Goal: Task Accomplishment & Management: Use online tool/utility

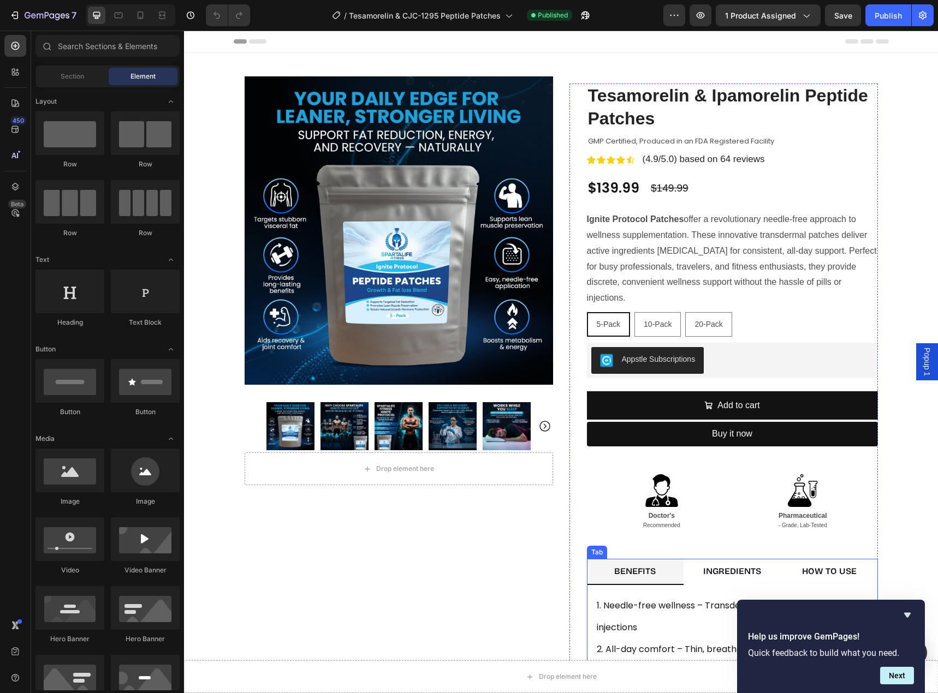
drag, startPoint x: 739, startPoint y: 573, endPoint x: 730, endPoint y: 580, distance: 11.6
click at [739, 573] on strong "INGREDIENTS" at bounding box center [732, 571] width 58 height 10
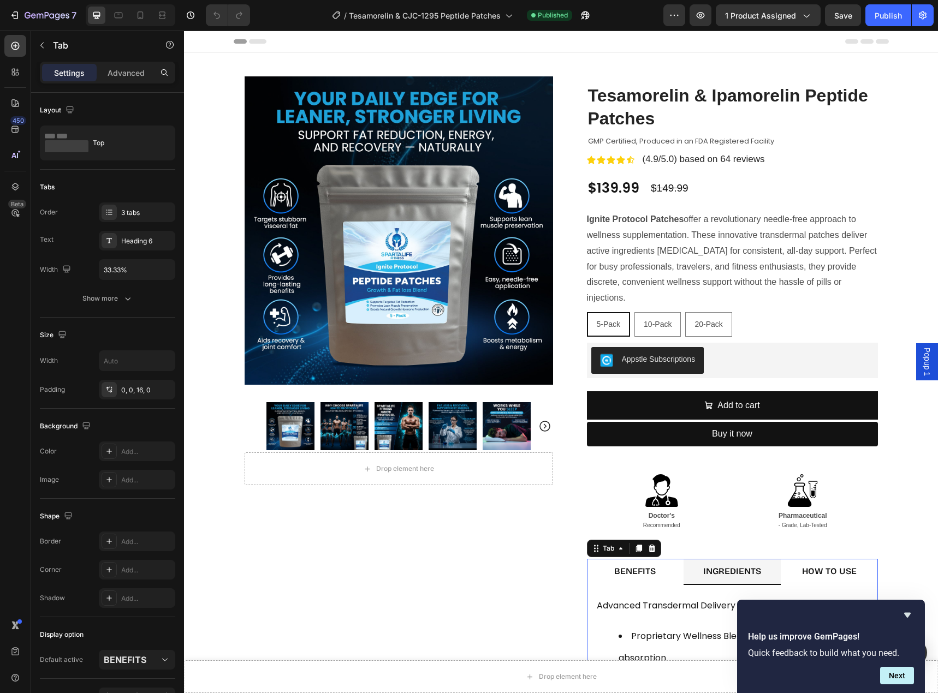
click at [728, 576] on strong "INGREDIENTS" at bounding box center [732, 571] width 58 height 10
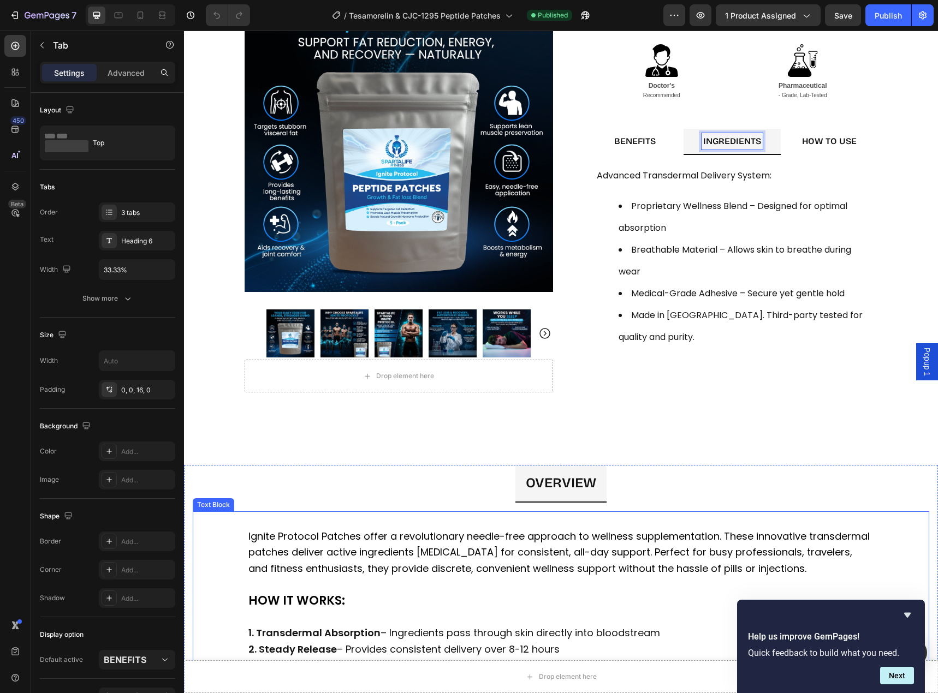
scroll to position [327, 0]
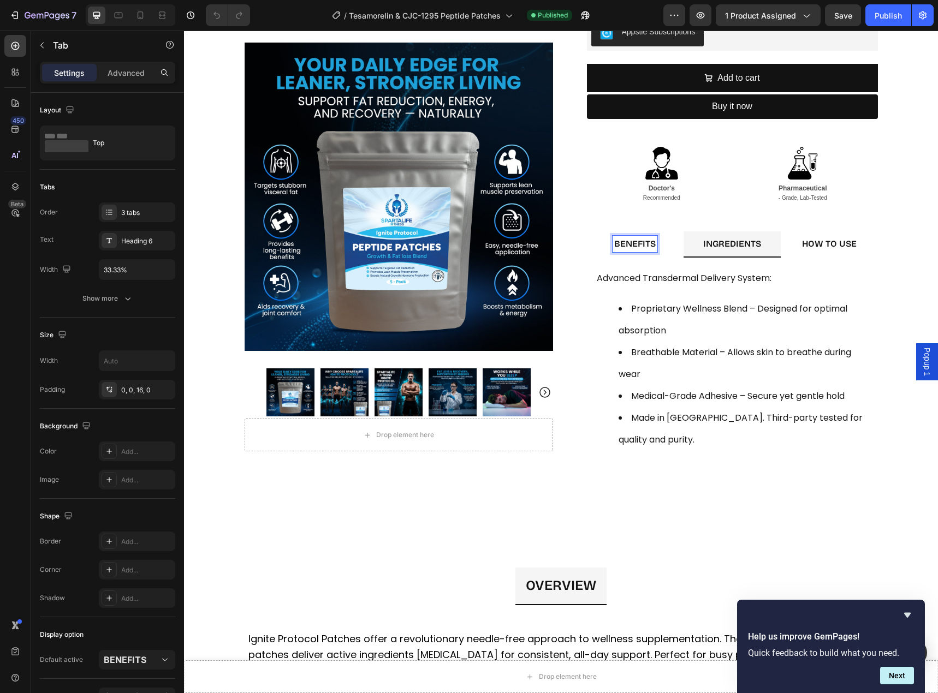
click at [636, 240] on strong "BENEFITS" at bounding box center [634, 244] width 41 height 10
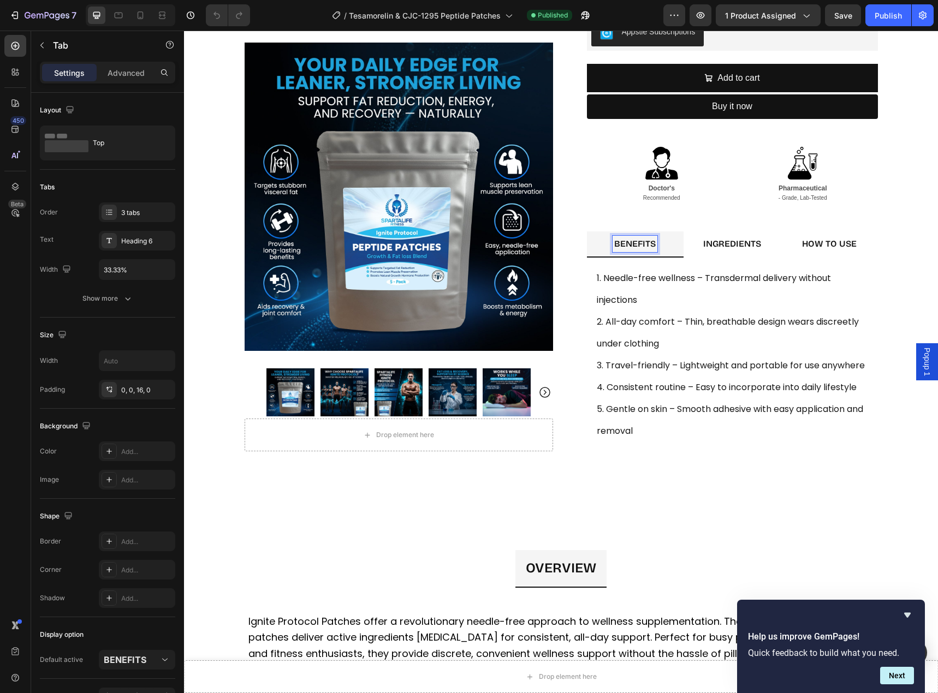
click at [719, 243] on strong "INGREDIENTS" at bounding box center [732, 244] width 58 height 10
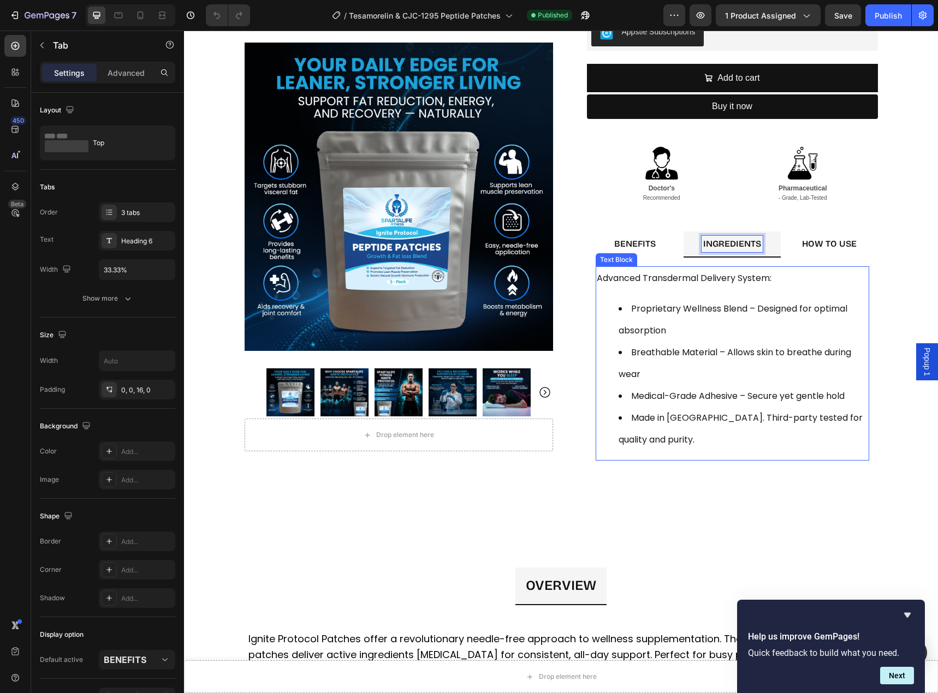
click at [654, 316] on li "Proprietary Wellness Blend – Designed for optimal absorption" at bounding box center [742, 320] width 249 height 44
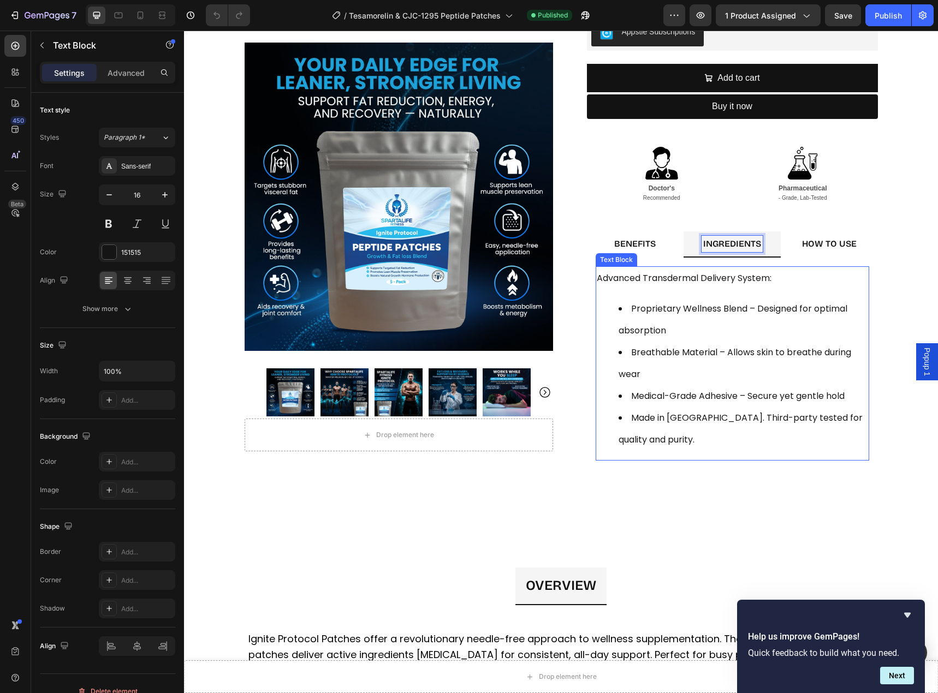
click at [654, 316] on li "Proprietary Wellness Blend – Designed for optimal absorption" at bounding box center [742, 320] width 249 height 44
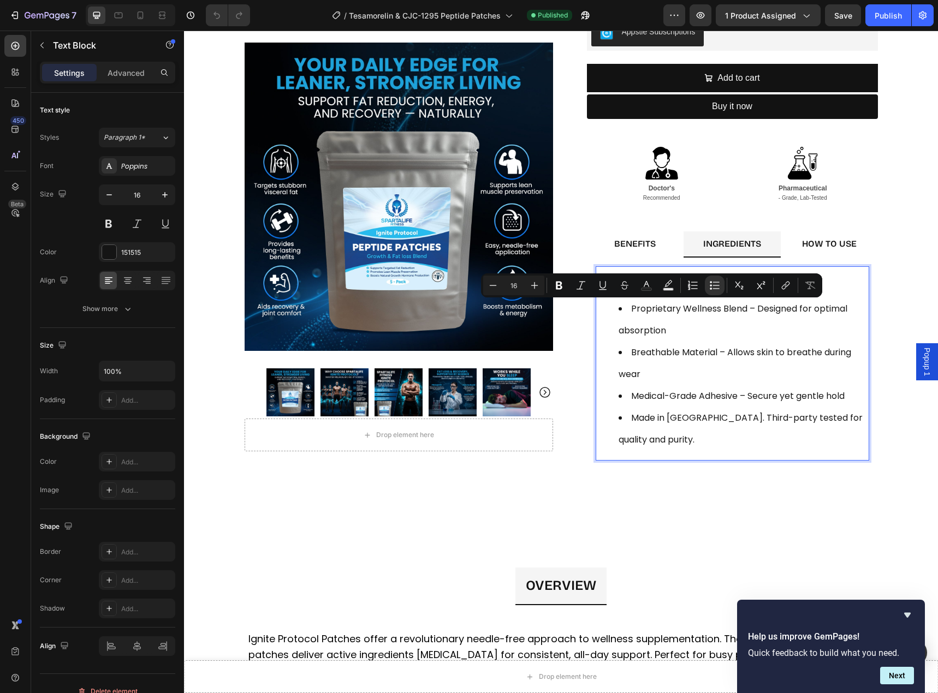
click at [777, 312] on li "Proprietary Wellness Blend – Designed for optimal absorption" at bounding box center [742, 320] width 249 height 44
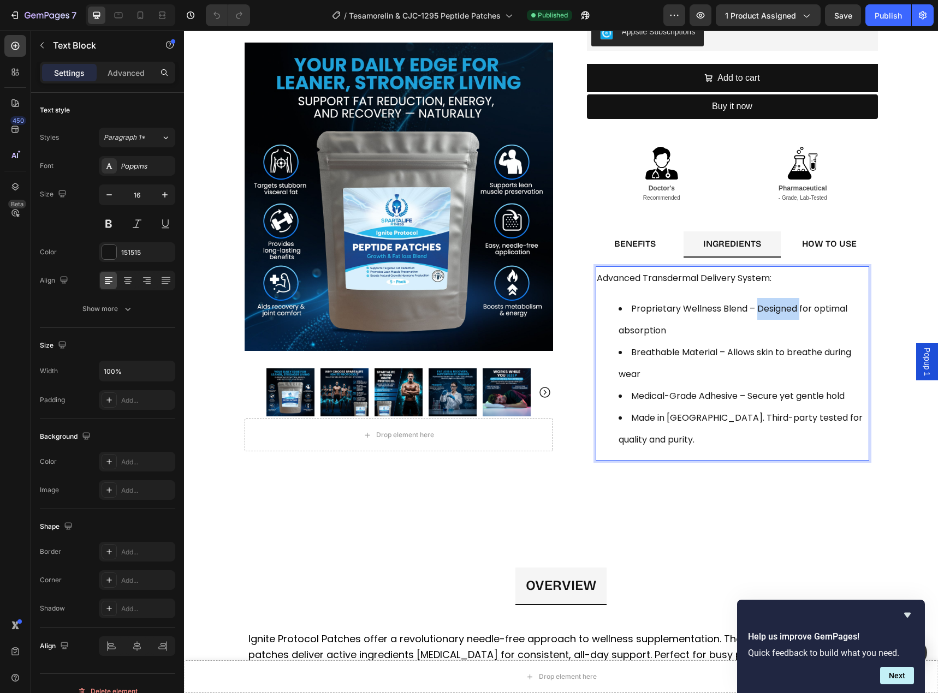
click at [777, 312] on li "Proprietary Wellness Blend – Designed for optimal absorption" at bounding box center [742, 320] width 249 height 44
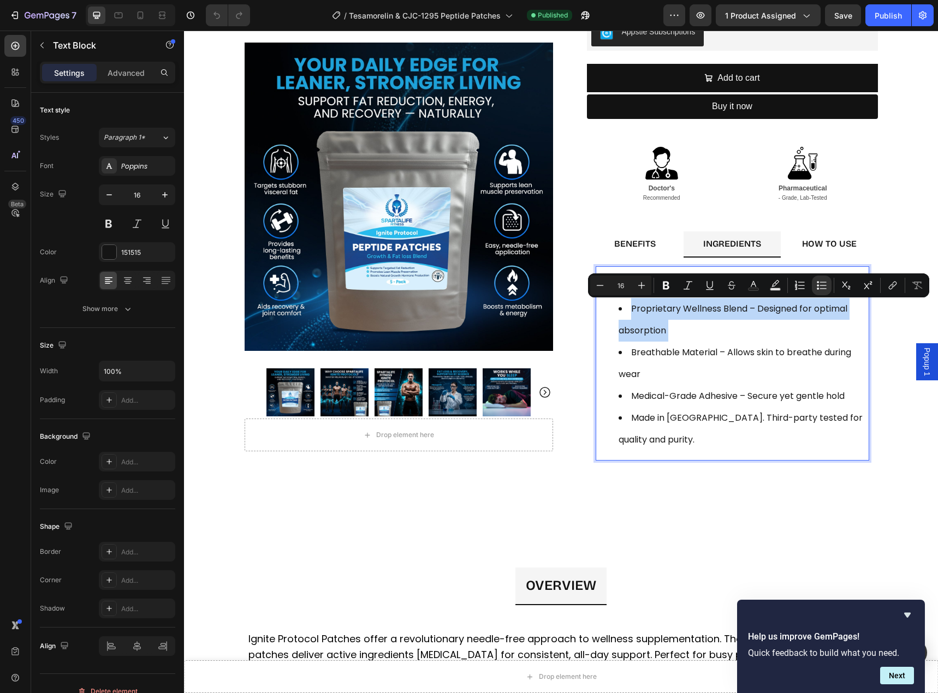
click at [777, 312] on li "Proprietary Wellness Blend – Designed for optimal absorption" at bounding box center [742, 320] width 249 height 44
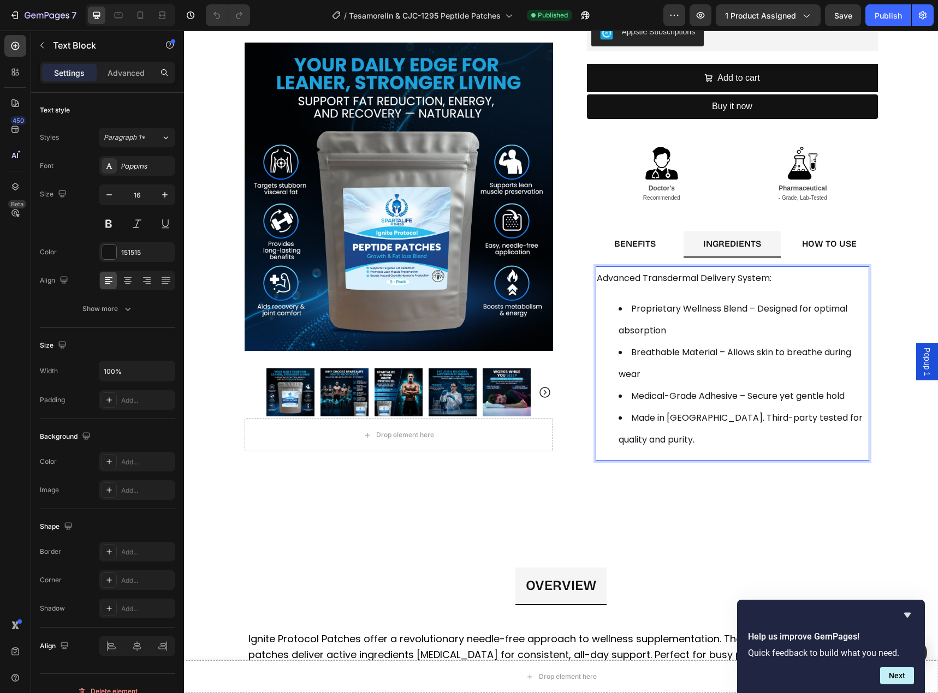
click at [630, 306] on li "Proprietary Wellness Blend – Designed for optimal absorption" at bounding box center [742, 320] width 249 height 44
click at [629, 306] on li "Proprietary Wellness Blend – Designed for optimal absorption" at bounding box center [742, 320] width 249 height 44
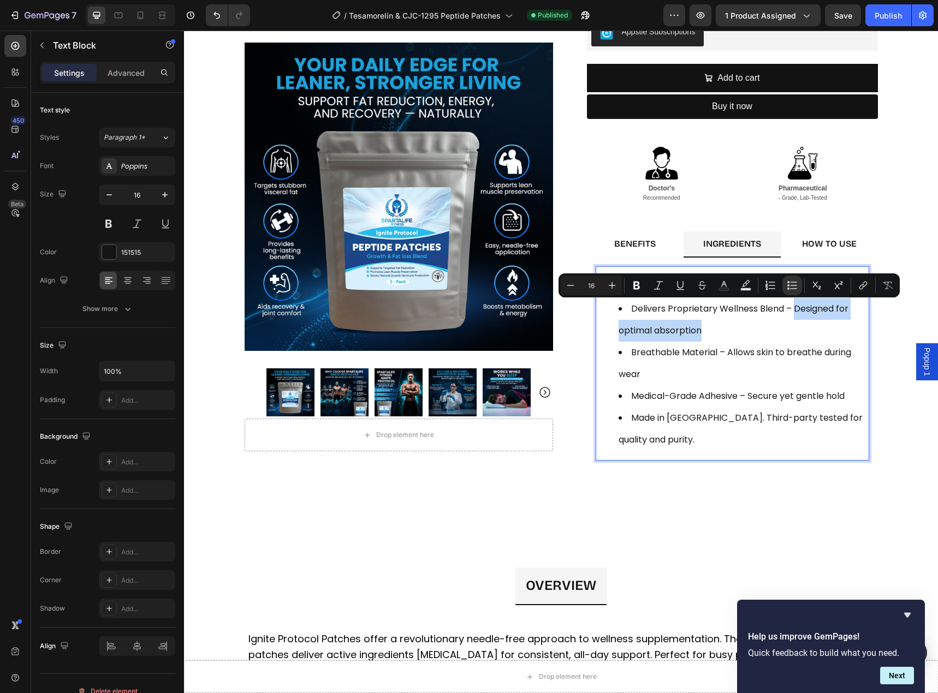
drag, startPoint x: 697, startPoint y: 331, endPoint x: 788, endPoint y: 314, distance: 92.7
click at [788, 314] on li "Delivers Proprietary Wellness Blend – Designed for optimal absorption" at bounding box center [742, 320] width 249 height 44
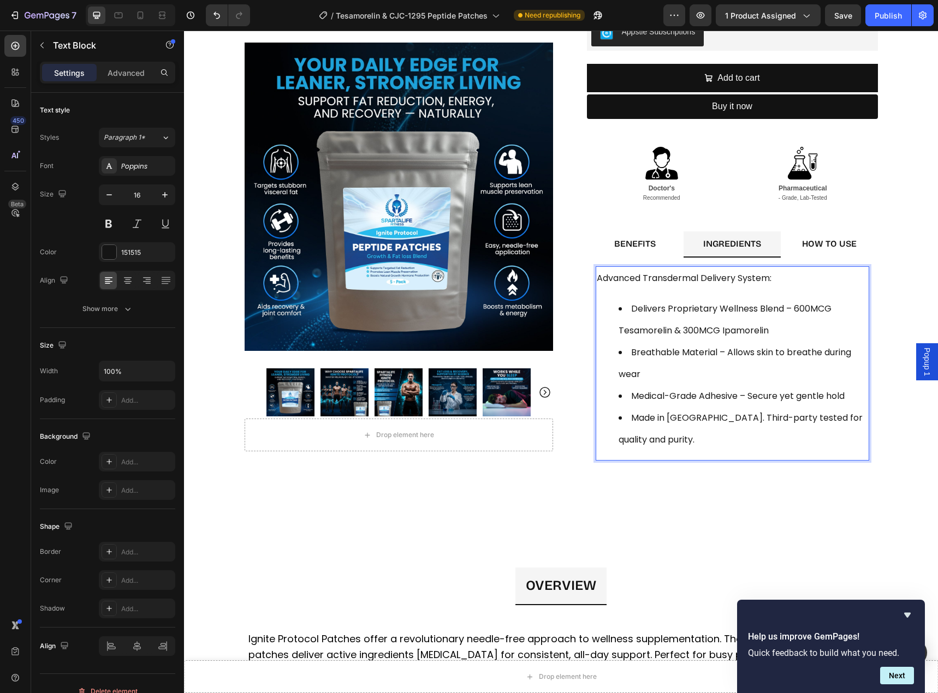
click at [755, 309] on li "Delivers Proprietary Wellness Blend – 600MCG Tesamorelin & 300MCG Ipamorelin" at bounding box center [742, 320] width 249 height 44
drag, startPoint x: 752, startPoint y: 308, endPoint x: 714, endPoint y: 303, distance: 37.4
click at [714, 303] on li "Delivers Proprietary Wellness Blend – 600MCG Tesamorelin & 300MCG Ipamorelin" at bounding box center [742, 320] width 249 height 44
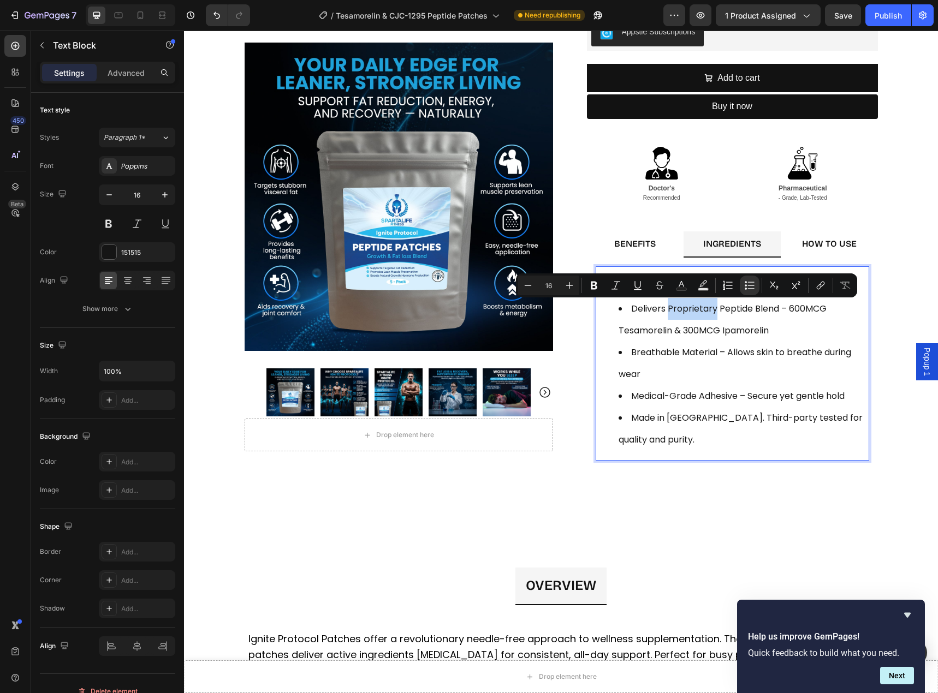
drag, startPoint x: 709, startPoint y: 308, endPoint x: 663, endPoint y: 308, distance: 45.8
click at [663, 308] on li "Delivers Proprietary Peptide Blend – 600MCG Tesamorelin & 300MCG Ipamorelin" at bounding box center [742, 320] width 249 height 44
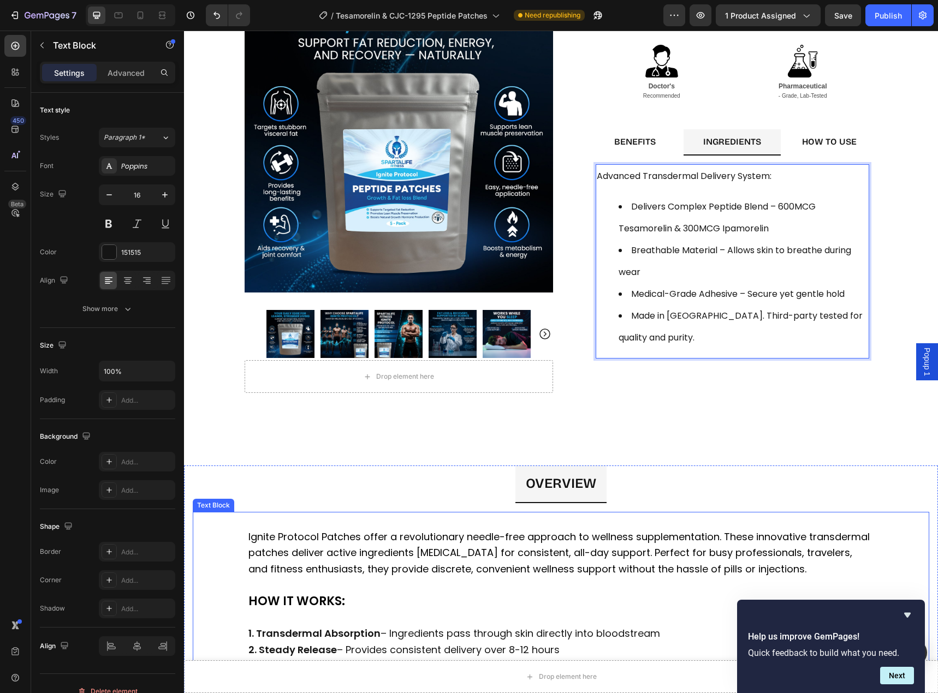
scroll to position [600, 0]
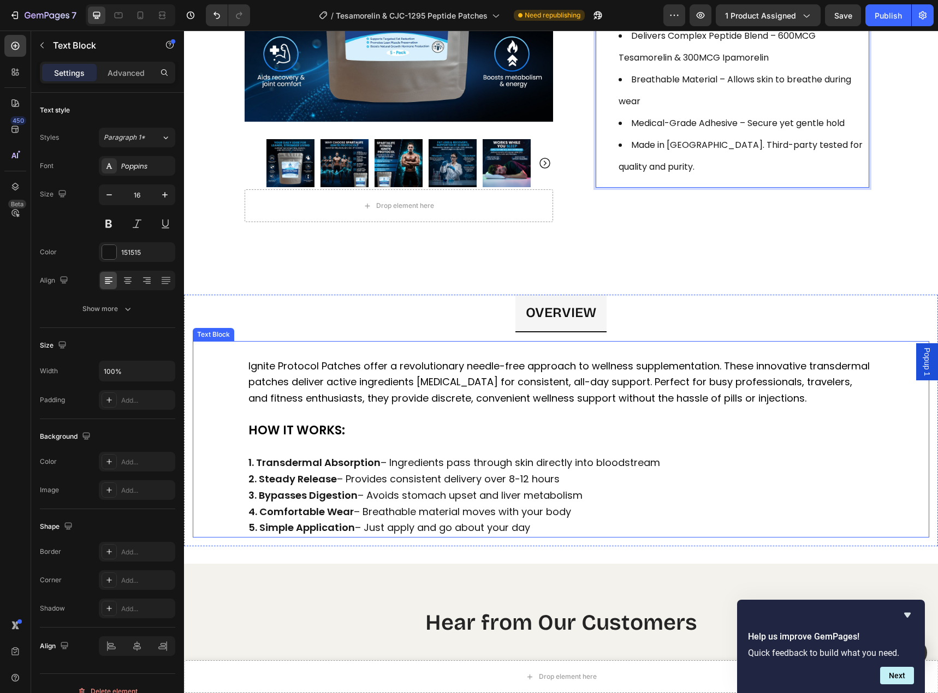
click at [490, 359] on p "Ignite Protocol Patches offer a revolutionary needle-free approach to wellness …" at bounding box center [560, 391] width 625 height 64
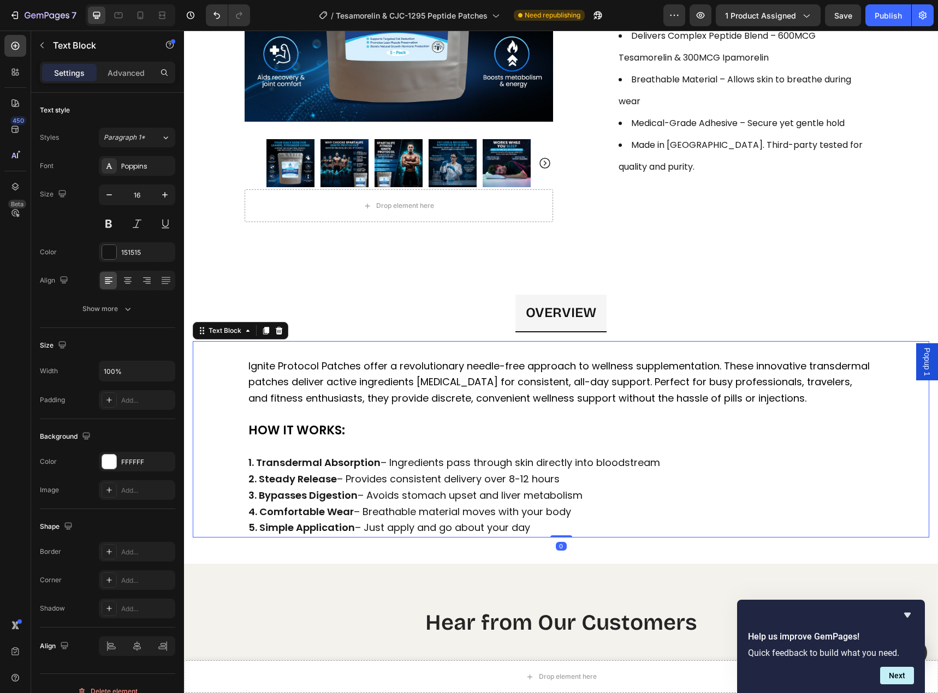
scroll to position [491, 0]
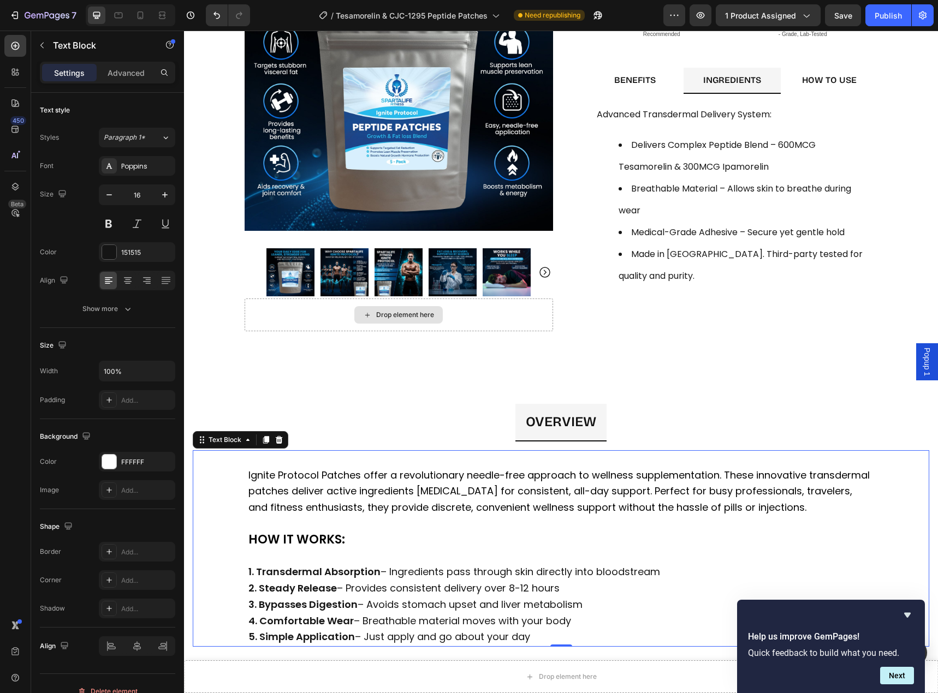
click at [642, 468] on span "Ignite Protocol Patches offer a revolutionary needle-free approach to wellness …" at bounding box center [560, 491] width 624 height 46
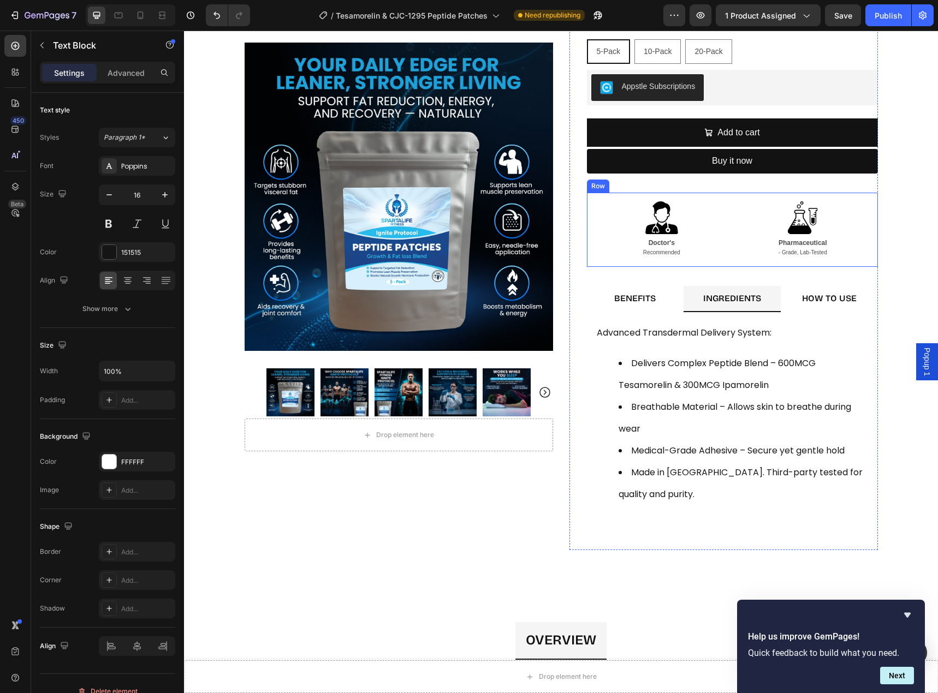
scroll to position [0, 0]
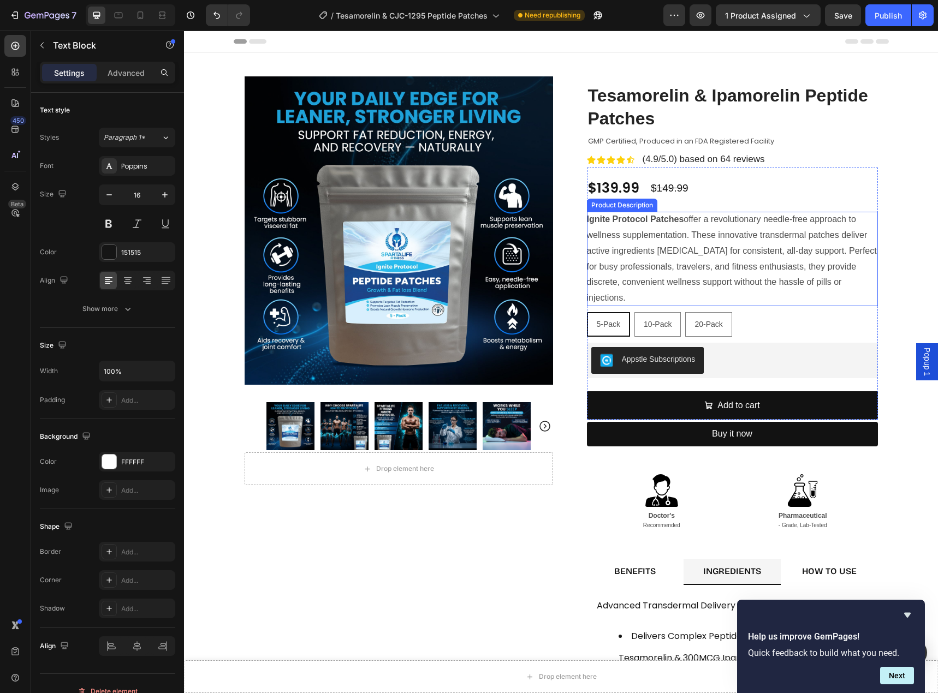
click at [670, 234] on p "Ignite Protocol Patches offer a revolutionary needle-free approach to wellness …" at bounding box center [732, 258] width 290 height 88
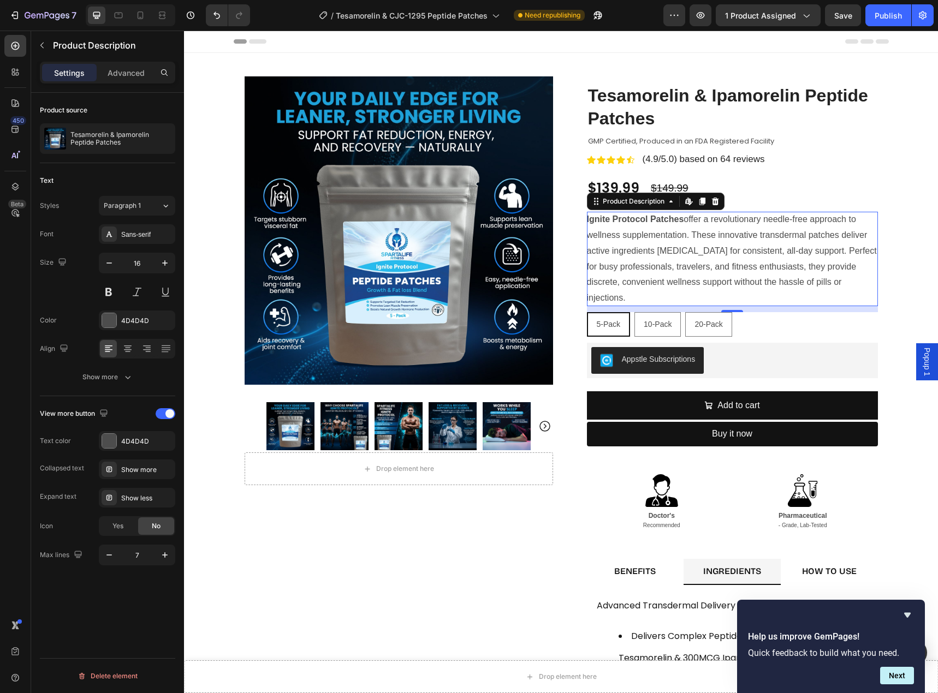
click at [679, 275] on div "Ignite Protocol Patches offer a revolutionary needle-free approach to wellness …" at bounding box center [732, 259] width 291 height 94
click at [625, 294] on div "Ignite Protocol Patches offer a revolutionary needle-free approach to wellness …" at bounding box center [732, 259] width 291 height 94
click at [689, 232] on p "Ignite Protocol Patches offer a revolutionary needle-free approach to wellness …" at bounding box center [732, 258] width 290 height 88
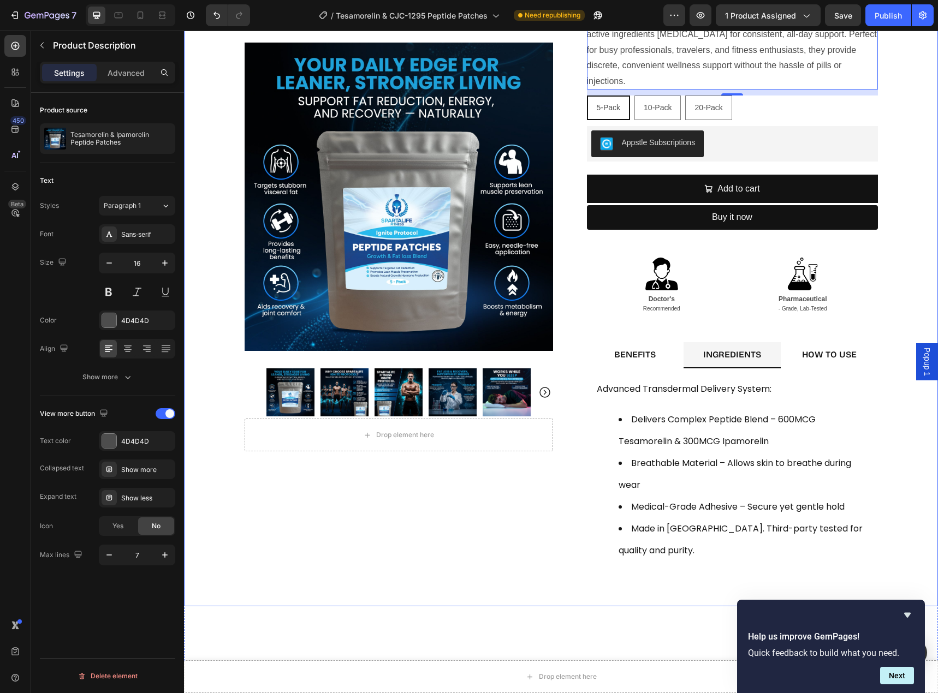
scroll to position [218, 0]
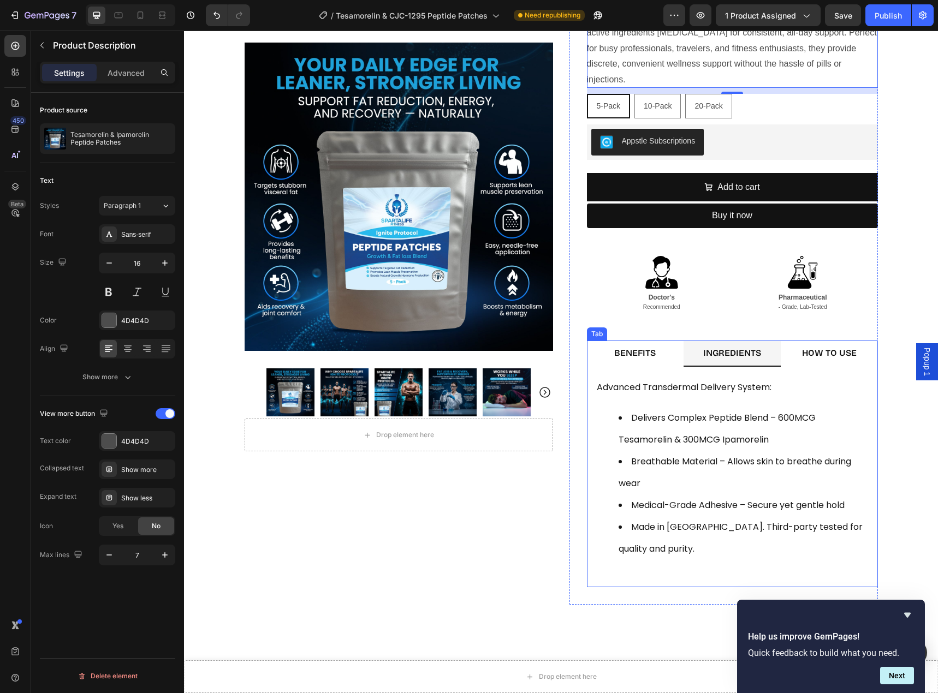
click at [633, 355] on strong "BENEFITS" at bounding box center [634, 353] width 41 height 10
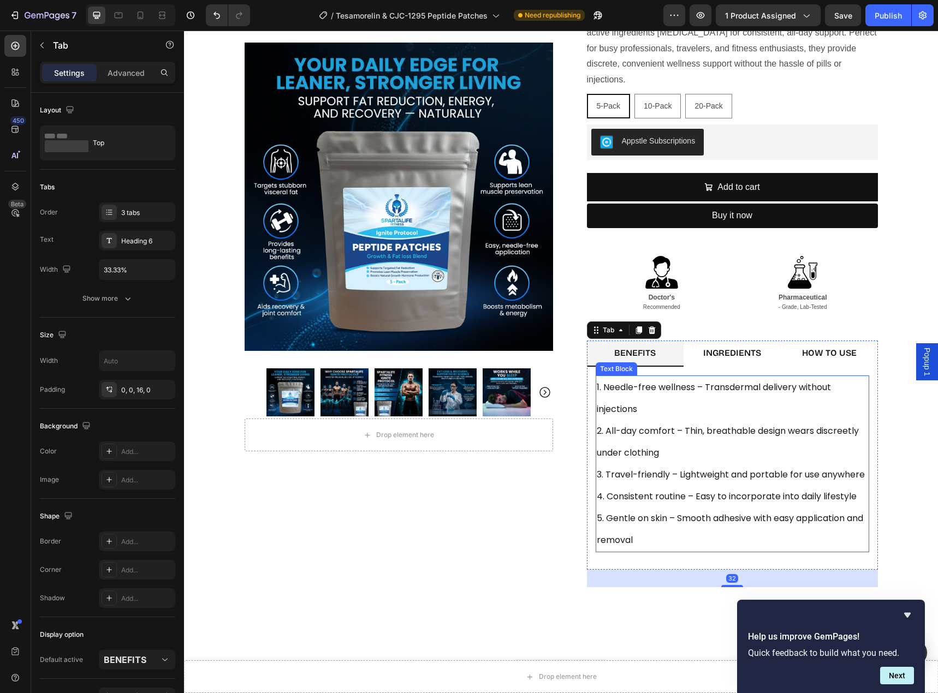
click at [624, 388] on p "1. Needle-free wellness – Transdermal delivery without injections" at bounding box center [732, 399] width 271 height 44
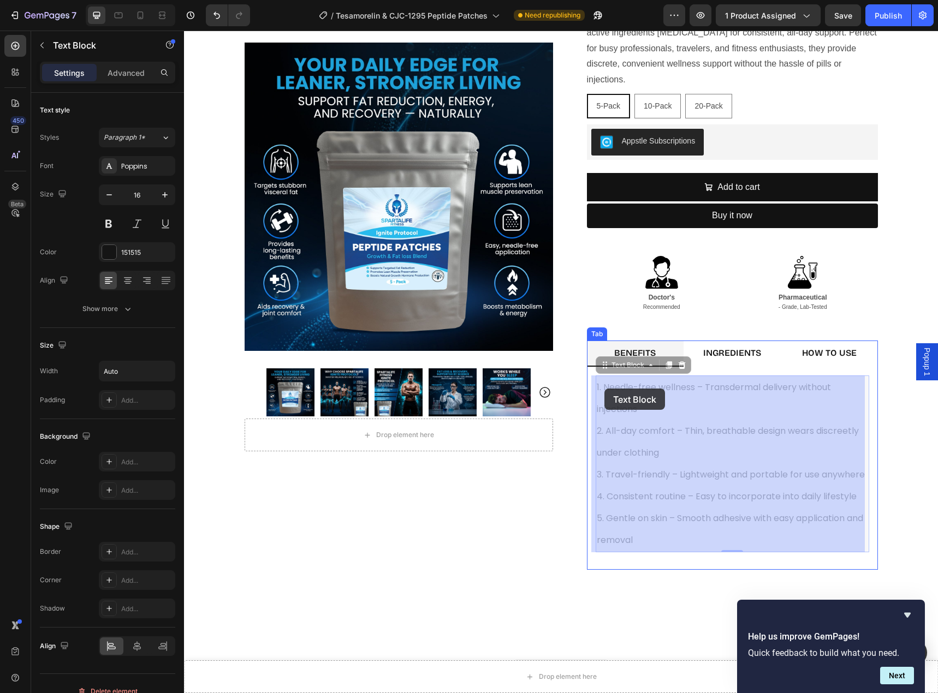
drag, startPoint x: 637, startPoint y: 410, endPoint x: 629, endPoint y: 405, distance: 9.4
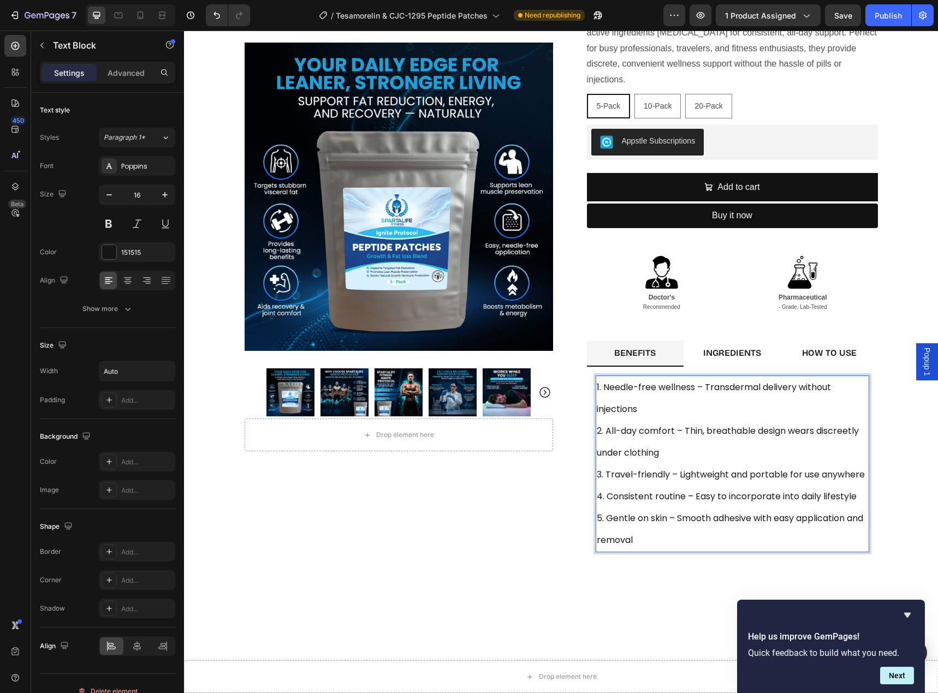
click at [656, 451] on p "2. All-day comfort – Thin, breathable design wears discreetly under clothing" at bounding box center [732, 442] width 271 height 44
click at [637, 410] on p "1. Needle-free wellness – Transdermal delivery without injections" at bounding box center [732, 399] width 271 height 44
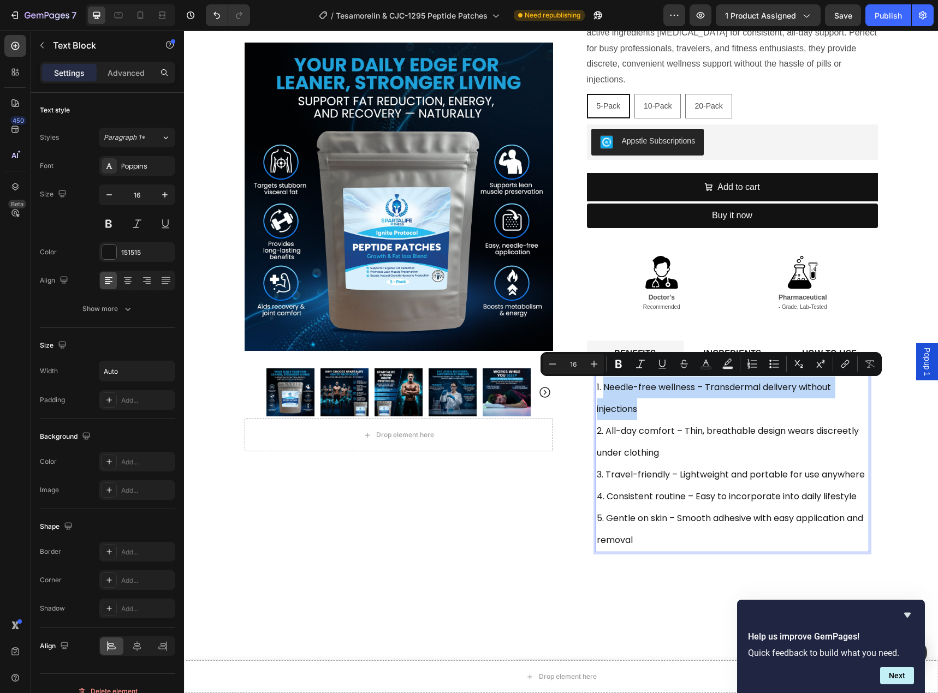
drag, startPoint x: 636, startPoint y: 409, endPoint x: 601, endPoint y: 389, distance: 39.6
click at [601, 389] on p "1. Needle-free wellness – Transdermal delivery without injections" at bounding box center [732, 399] width 271 height 44
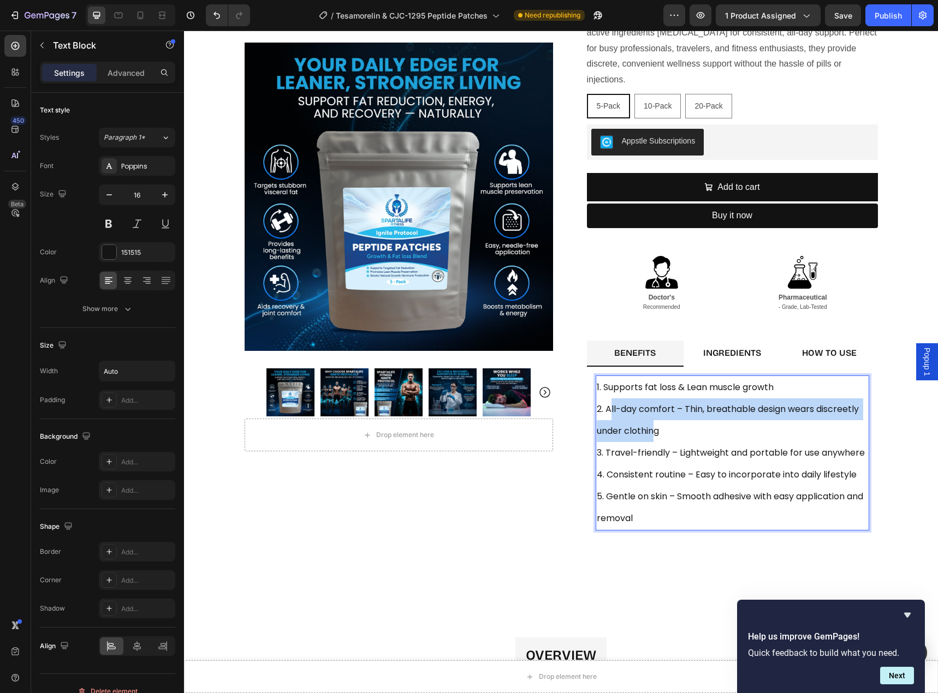
drag, startPoint x: 647, startPoint y: 431, endPoint x: 606, endPoint y: 412, distance: 45.4
click at [606, 412] on p "2. All-day comfort – Thin, breathable design wears discreetly under clothing" at bounding box center [732, 420] width 271 height 44
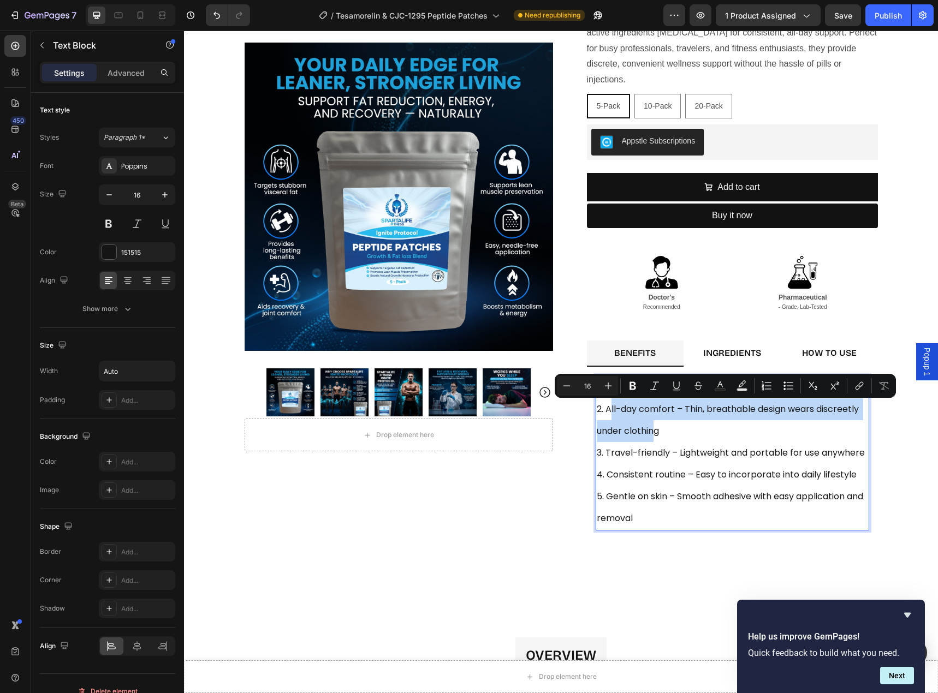
click at [641, 426] on p "2. All-day comfort – Thin, breathable design wears discreetly under clothing" at bounding box center [732, 420] width 271 height 44
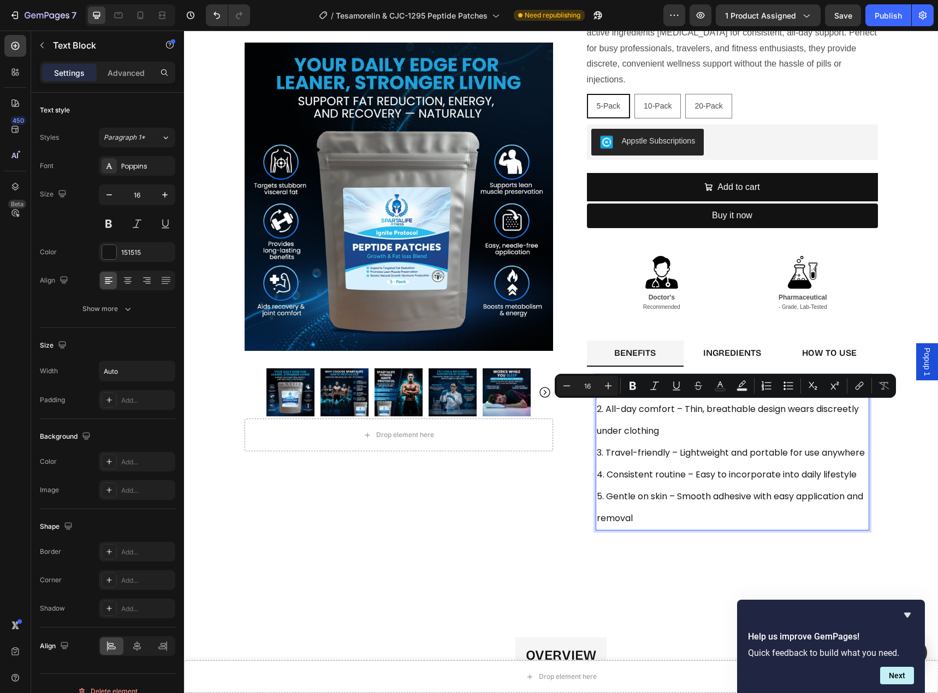
click at [660, 431] on p "2. All-day comfort – Thin, breathable design wears discreetly under clothing" at bounding box center [732, 420] width 271 height 44
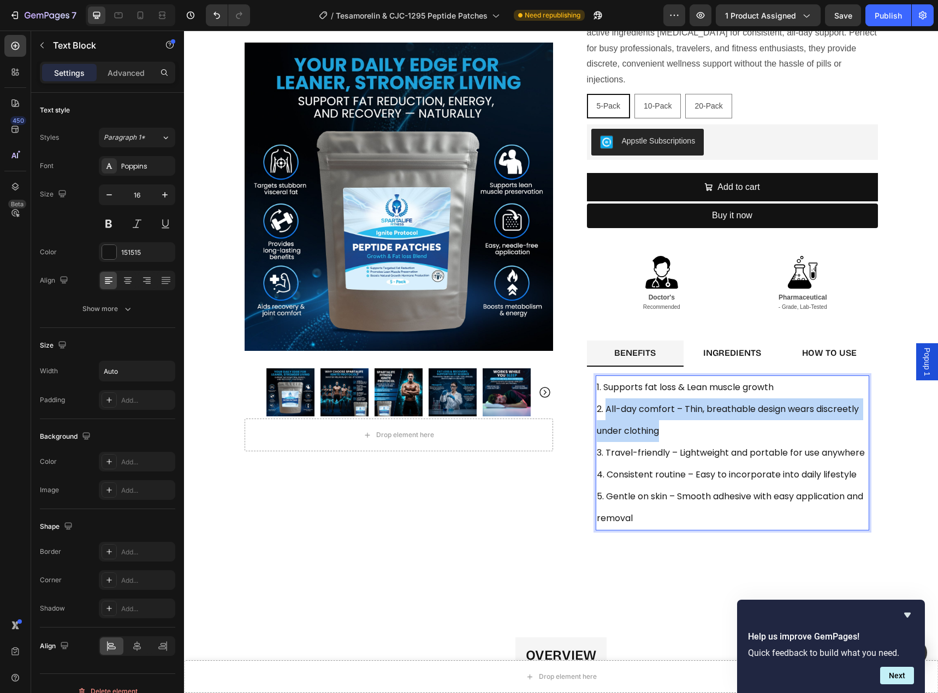
drag, startPoint x: 658, startPoint y: 431, endPoint x: 604, endPoint y: 411, distance: 57.7
click at [604, 411] on p "2. All-day comfort – Thin, breathable design wears discreetly under clothing" at bounding box center [732, 420] width 271 height 44
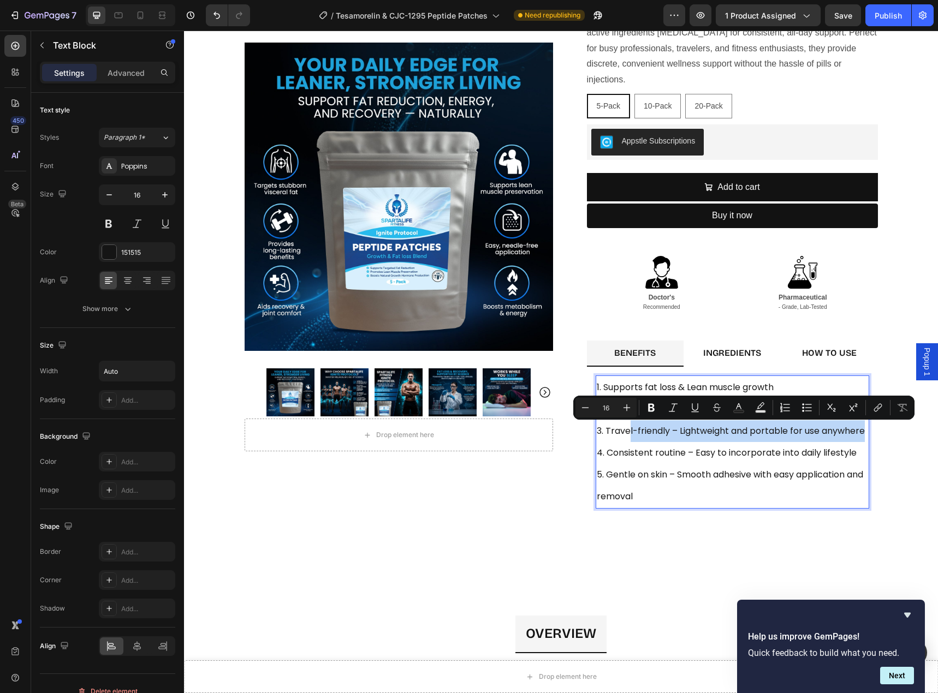
drag, startPoint x: 862, startPoint y: 433, endPoint x: 624, endPoint y: 435, distance: 237.4
click at [624, 435] on p "3. Travel-friendly – Lightweight and portable for use anywhere" at bounding box center [732, 431] width 271 height 22
click at [824, 461] on p "4. Consistent routine – Easy to incorporate into daily lifestyle" at bounding box center [732, 453] width 271 height 22
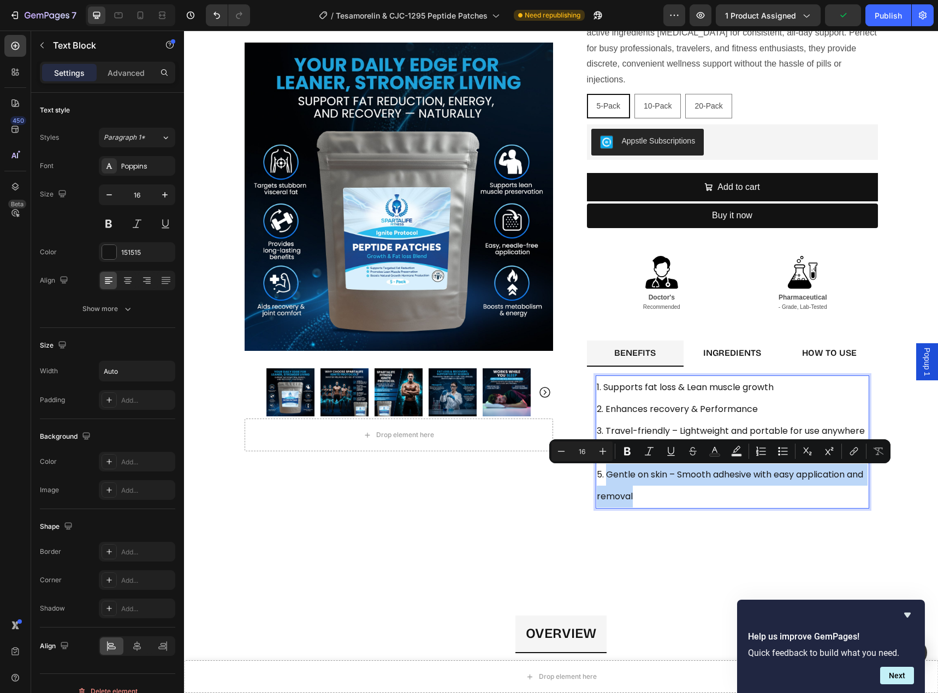
drag, startPoint x: 654, startPoint y: 496, endPoint x: 603, endPoint y: 474, distance: 55.3
click at [603, 474] on p "5. Gentle on skin – Smooth adhesive with easy application and removal" at bounding box center [732, 486] width 271 height 44
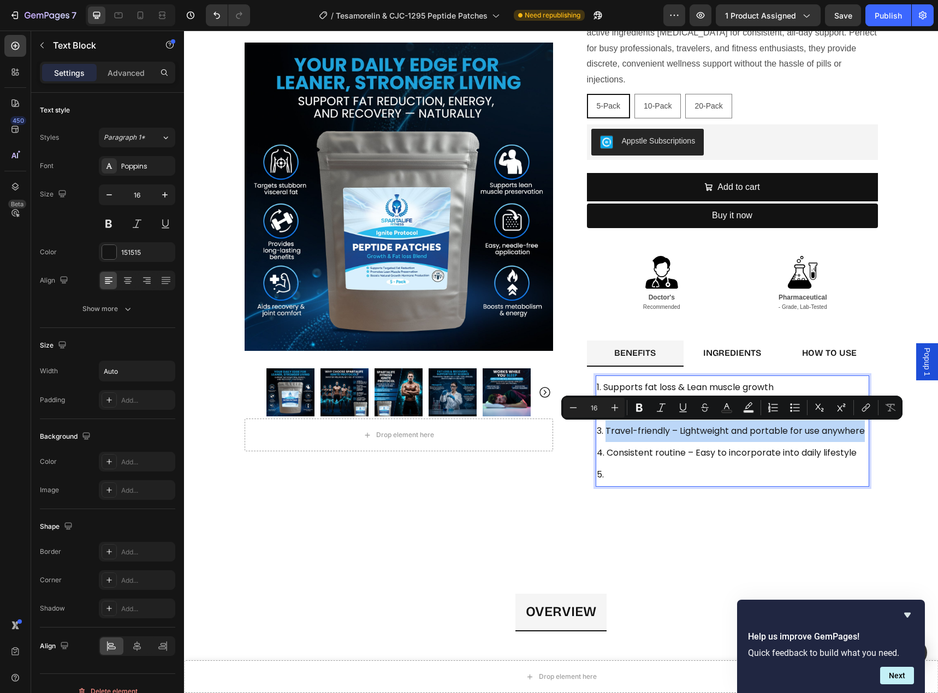
drag, startPoint x: 861, startPoint y: 431, endPoint x: 603, endPoint y: 436, distance: 257.7
click at [603, 436] on p "3. Travel-friendly – Lightweight and portable for use anywhere" at bounding box center [731, 431] width 268 height 22
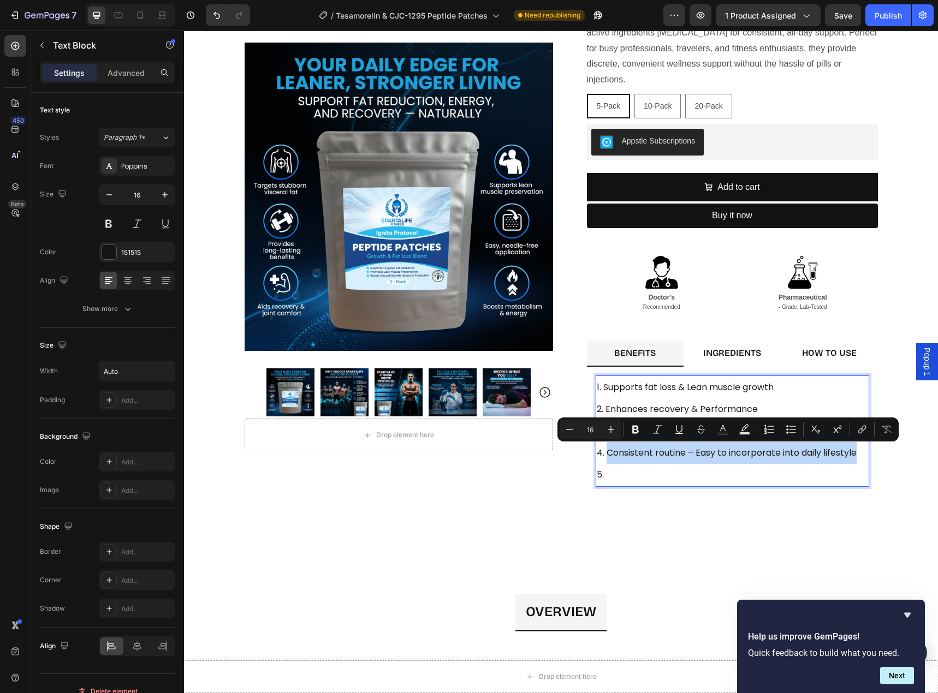
drag, startPoint x: 855, startPoint y: 453, endPoint x: 601, endPoint y: 460, distance: 253.9
click at [601, 460] on div "1. Supports fat loss & Lean muscle growth 2. Enhances recovery & Performance 3.…" at bounding box center [726, 430] width 262 height 111
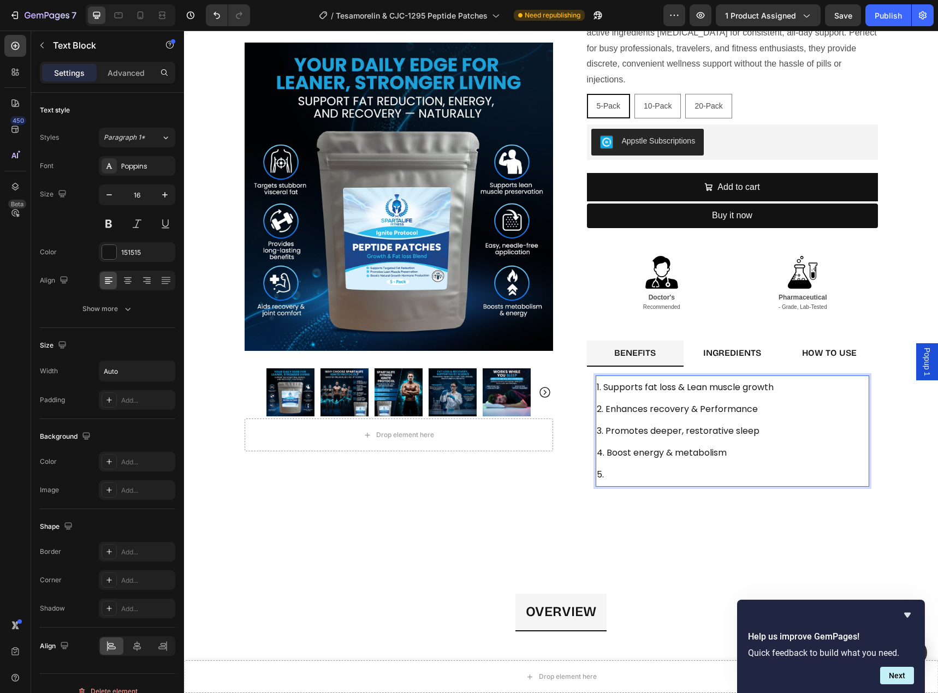
click at [616, 474] on p "5." at bounding box center [685, 475] width 177 height 22
click at [600, 388] on p "1. Supports fat loss & Lean muscle growth" at bounding box center [685, 388] width 177 height 22
click at [610, 431] on p "3. Promotes deeper, restorative sleep" at bounding box center [686, 431] width 179 height 22
click at [627, 454] on p "4. Boost energy & metabolism" at bounding box center [686, 453] width 179 height 22
click at [704, 475] on p "5. Encourages youthful vi" at bounding box center [686, 475] width 179 height 22
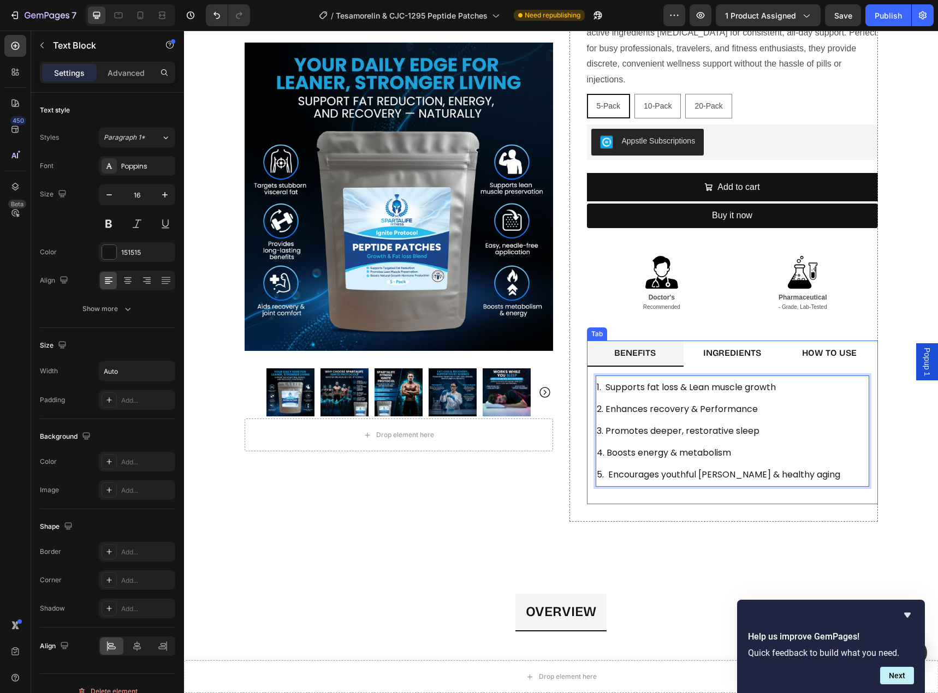
click at [736, 355] on strong "INGREDIENTS" at bounding box center [732, 353] width 58 height 10
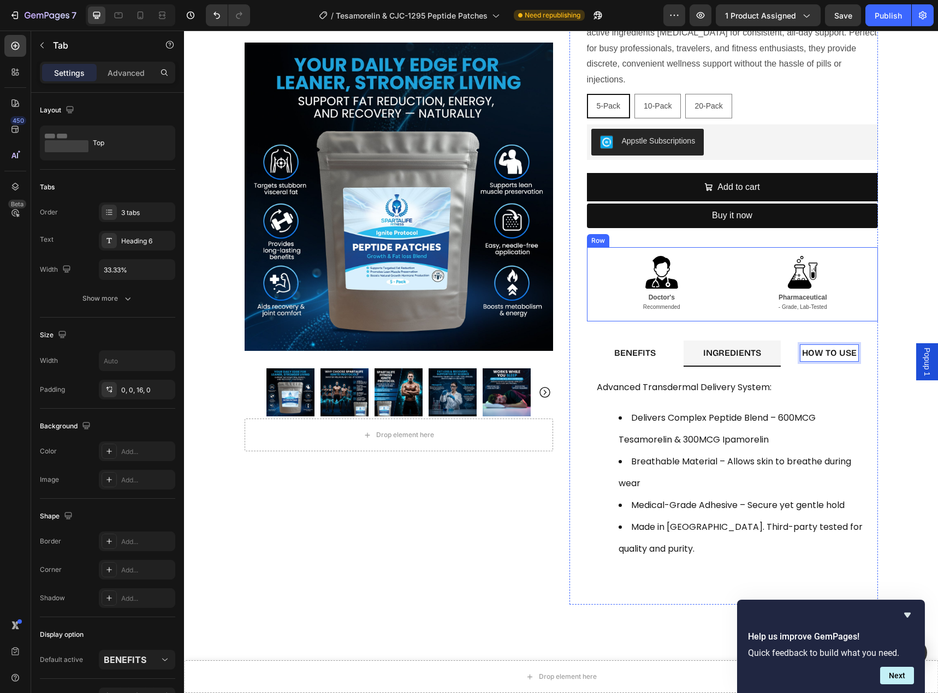
scroll to position [0, 0]
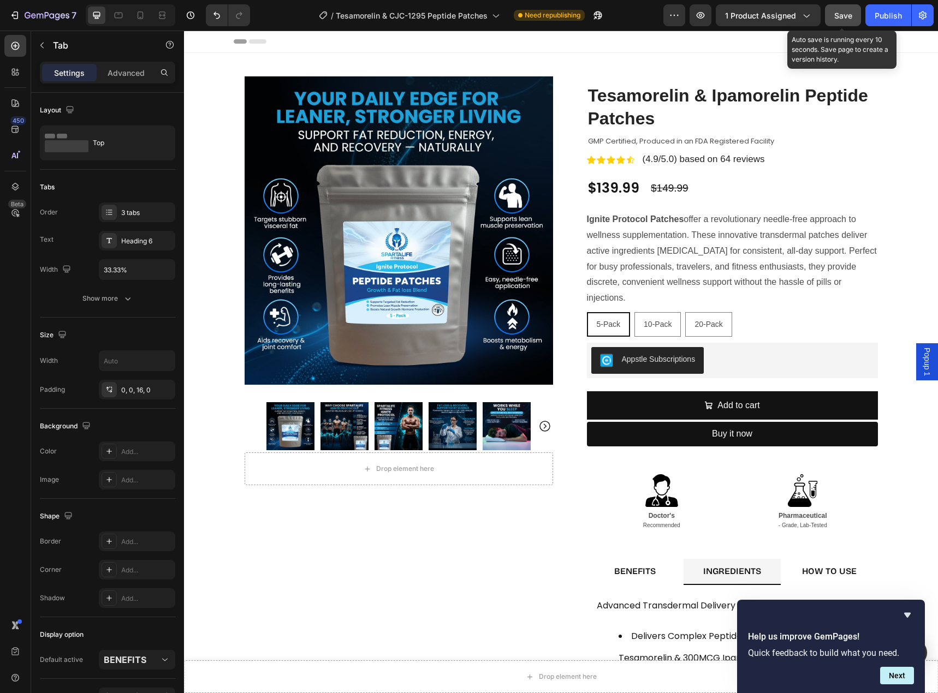
click at [844, 14] on span "Save" at bounding box center [843, 15] width 18 height 9
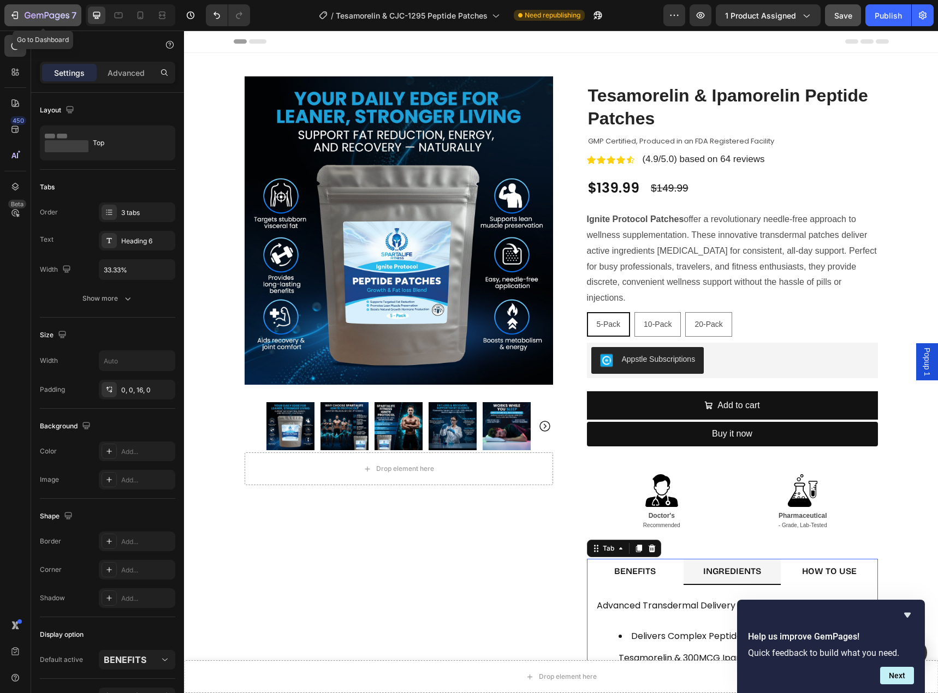
click at [17, 16] on icon "button" at bounding box center [14, 15] width 11 height 11
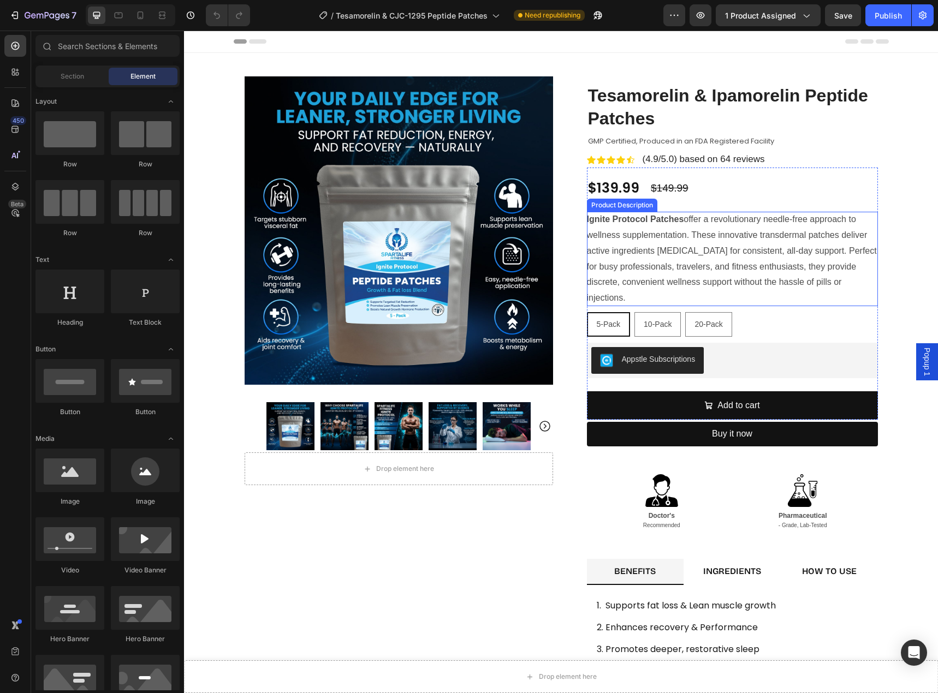
click at [748, 248] on p "Ignite Protocol Patches offer a revolutionary needle-free approach to wellness …" at bounding box center [732, 258] width 290 height 88
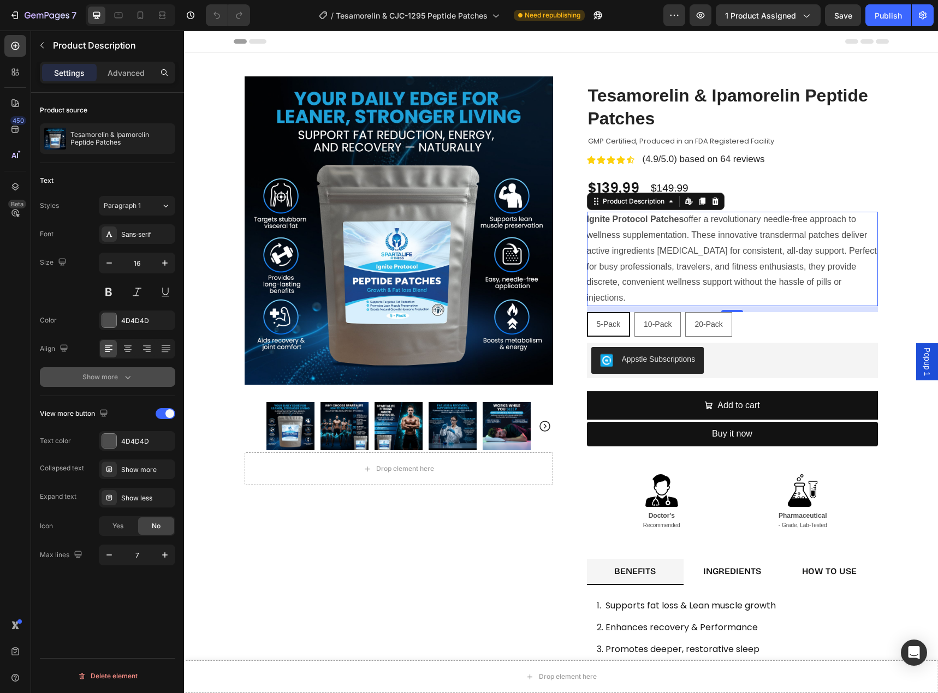
click at [133, 376] on button "Show more" at bounding box center [107, 377] width 135 height 20
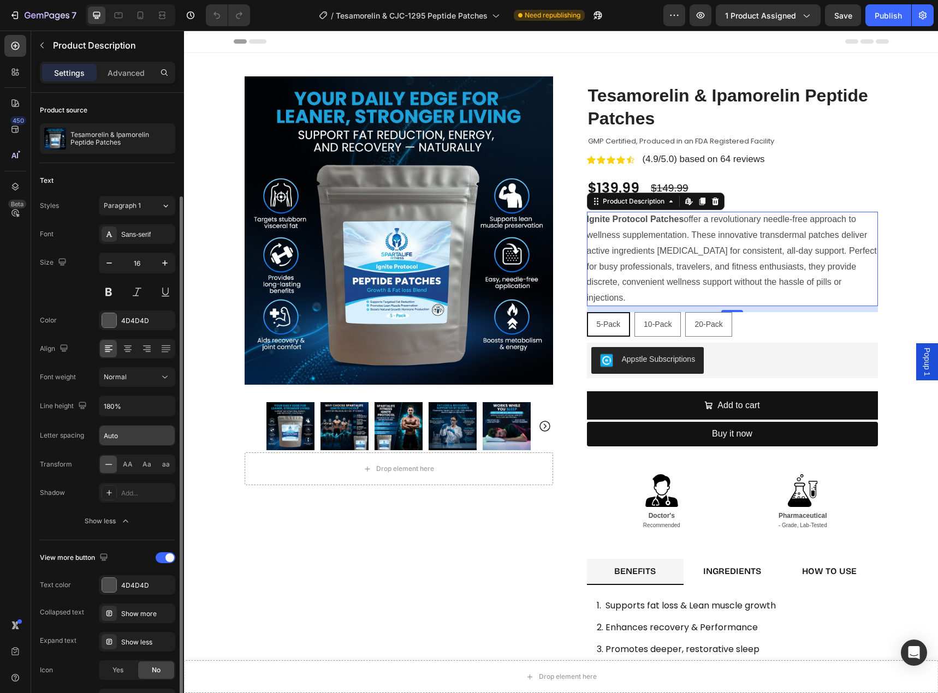
scroll to position [69, 0]
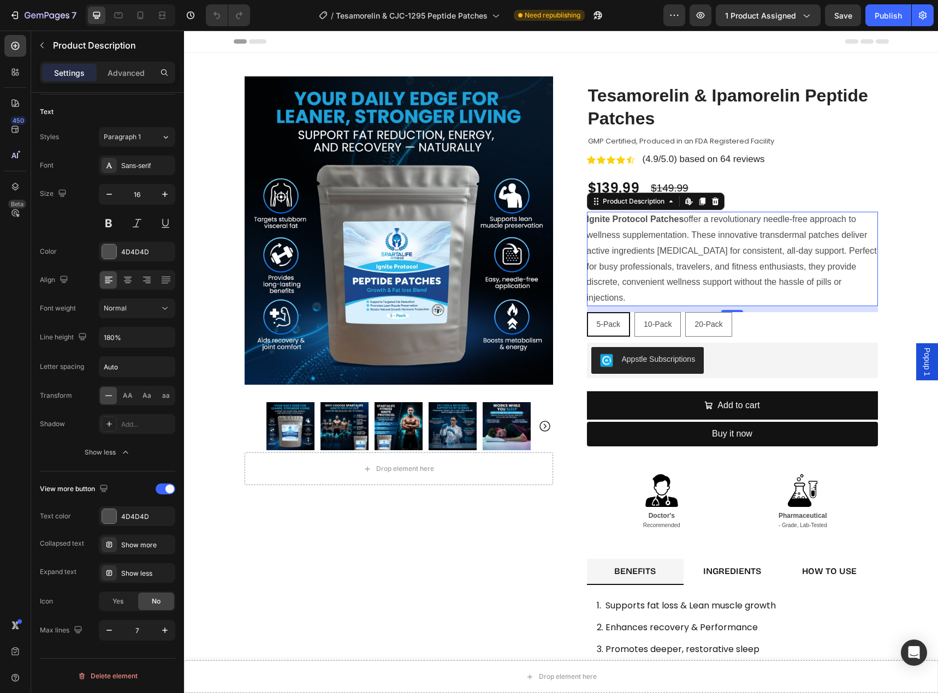
click at [713, 245] on div "Ignite Protocol Patches offer a revolutionary needle-free approach to wellness …" at bounding box center [732, 259] width 291 height 94
click at [683, 175] on div "Product Price" at bounding box center [675, 174] width 47 height 10
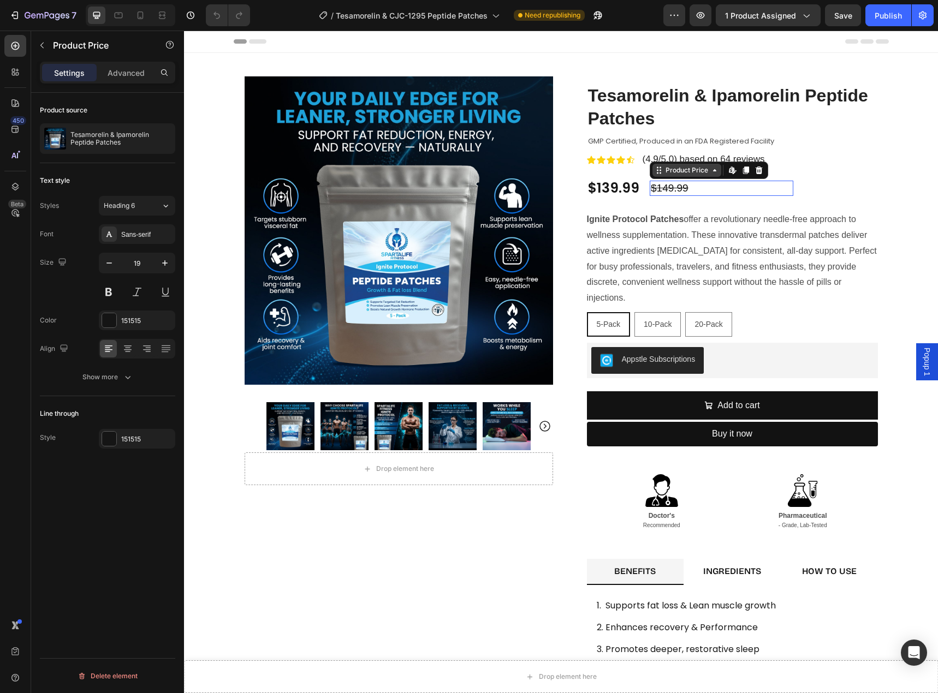
scroll to position [0, 0]
click at [667, 244] on div "Ignite Protocol Patches offer a revolutionary needle-free approach to wellness …" at bounding box center [732, 259] width 291 height 94
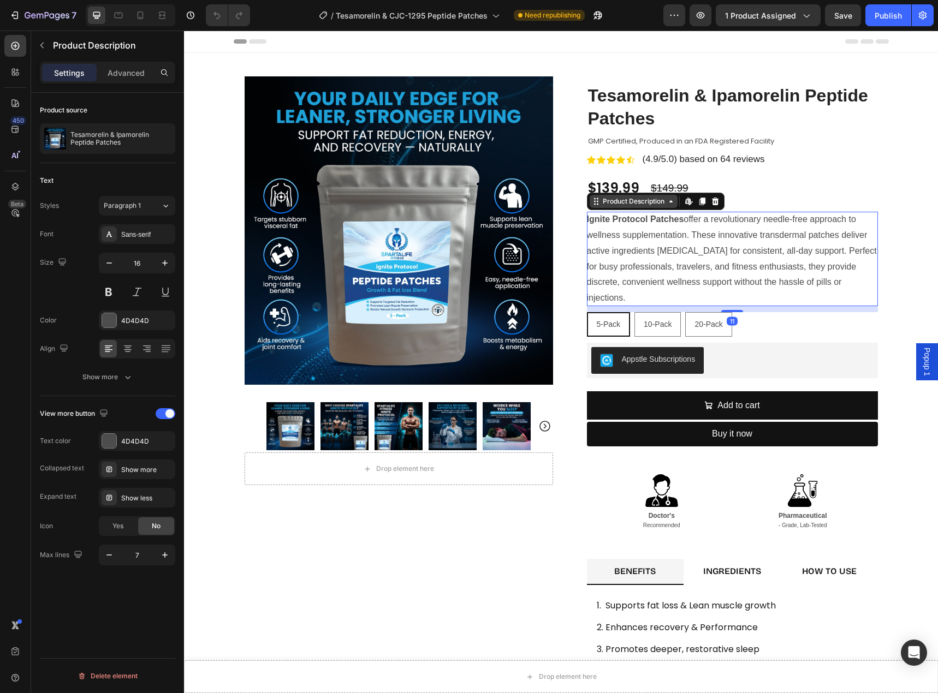
click at [671, 205] on icon at bounding box center [670, 201] width 9 height 9
click at [688, 258] on div "Ignite Protocol Patches offer a revolutionary needle-free approach to wellness …" at bounding box center [732, 259] width 291 height 94
click at [884, 13] on div "Publish" at bounding box center [887, 15] width 27 height 11
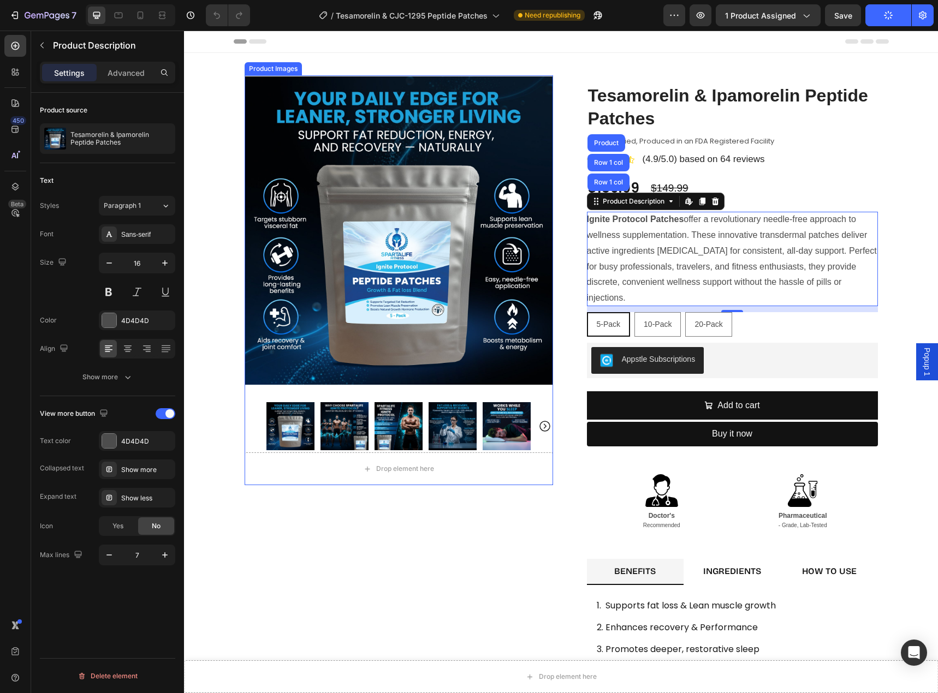
click at [542, 426] on icon "Carousel Next Arrow" at bounding box center [544, 426] width 13 height 13
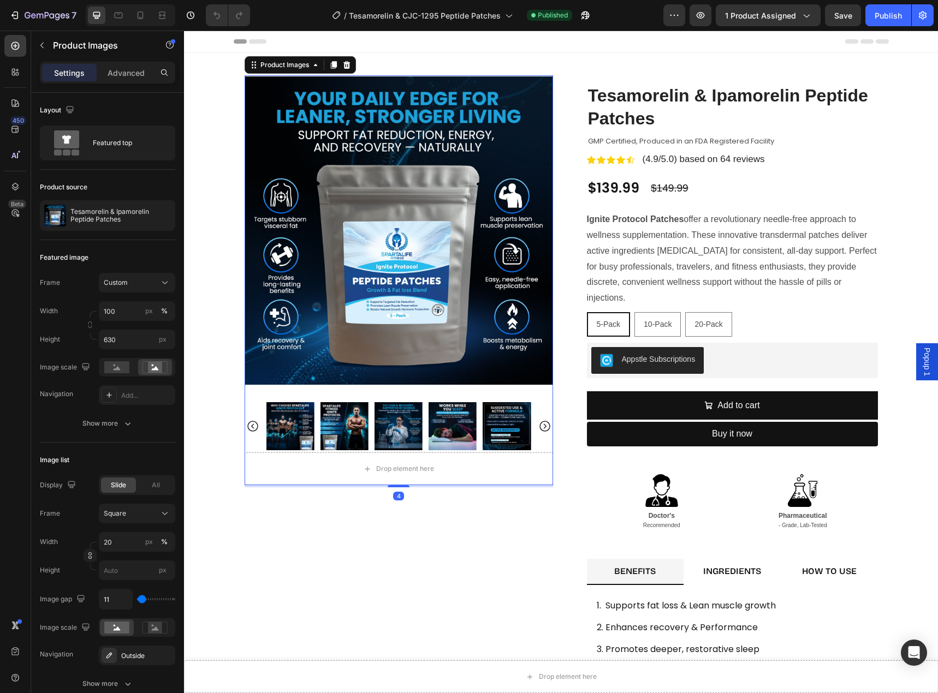
click at [510, 425] on img at bounding box center [506, 426] width 48 height 48
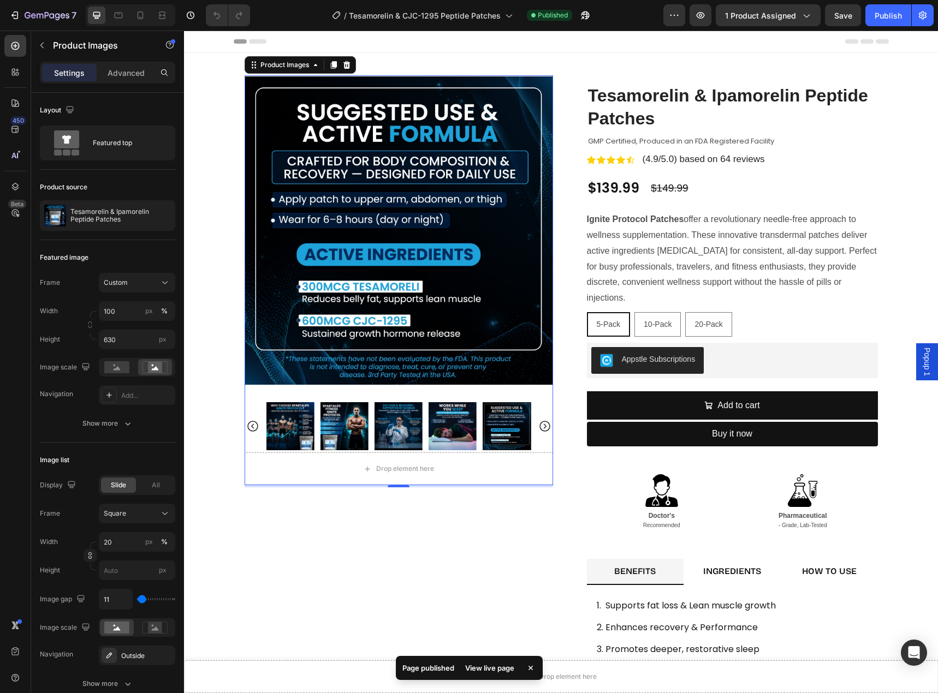
click at [510, 425] on div at bounding box center [506, 426] width 48 height 48
click at [455, 339] on img at bounding box center [399, 230] width 308 height 344
click at [310, 69] on div "Product Images" at bounding box center [284, 64] width 75 height 13
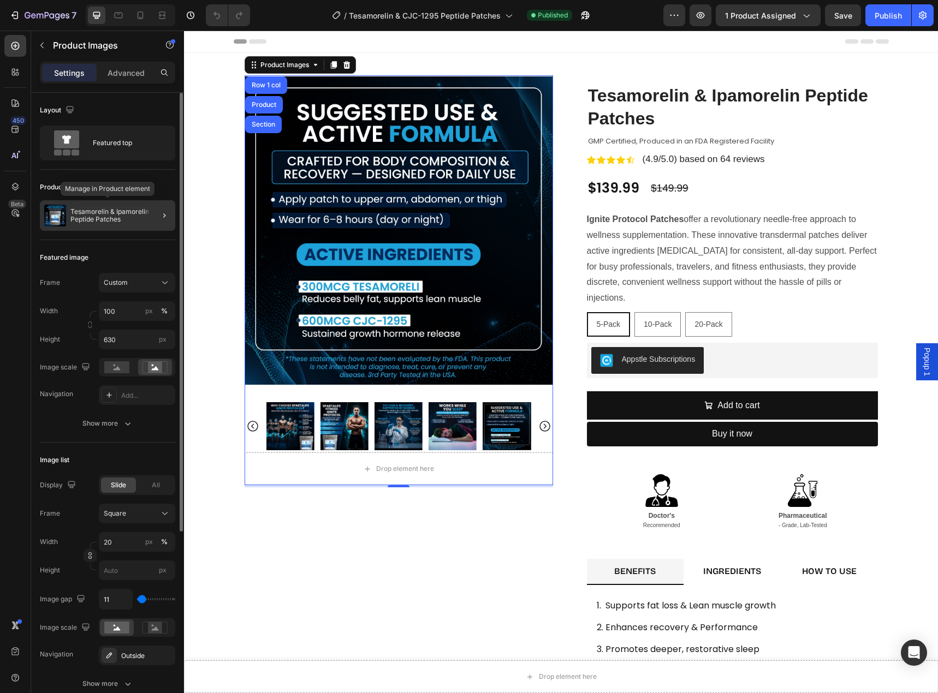
click at [93, 213] on p "Tesamorelin & Ipamorelin Peptide Patches" at bounding box center [120, 215] width 100 height 15
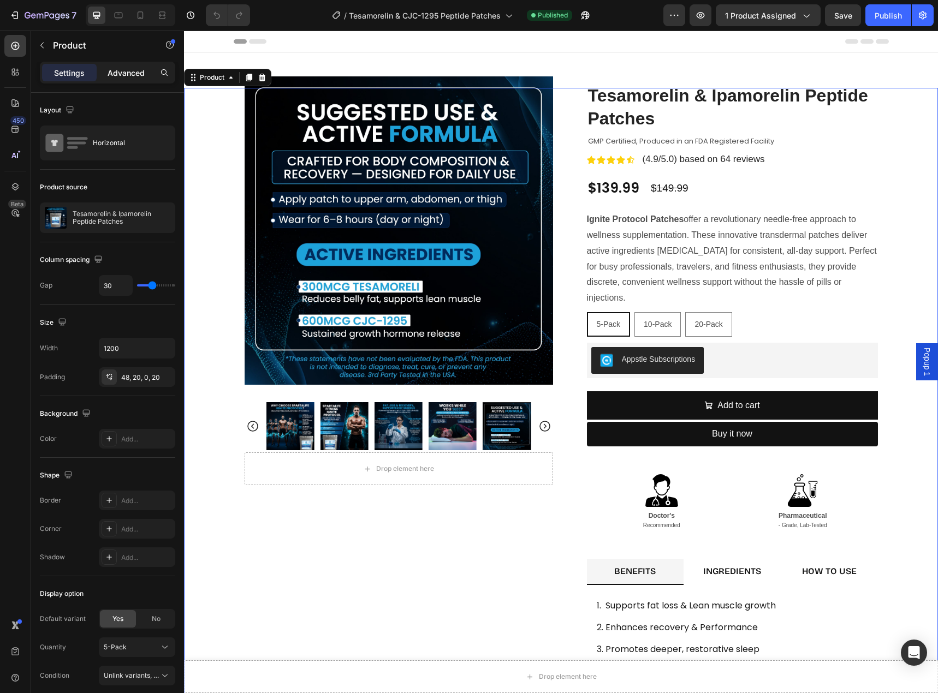
click at [120, 77] on p "Advanced" at bounding box center [126, 72] width 37 height 11
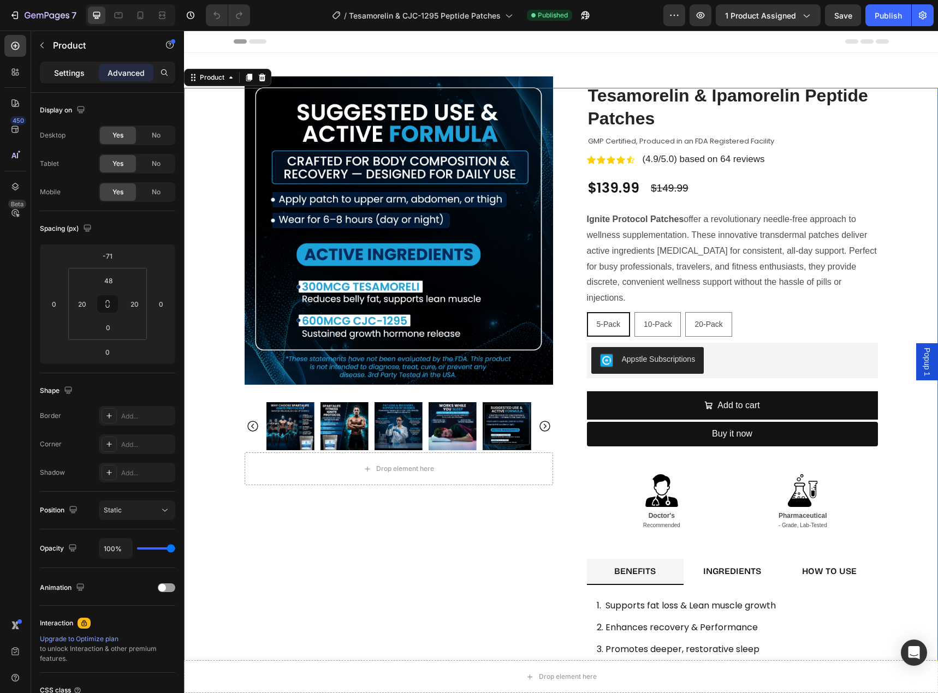
click at [73, 71] on p "Settings" at bounding box center [69, 72] width 31 height 11
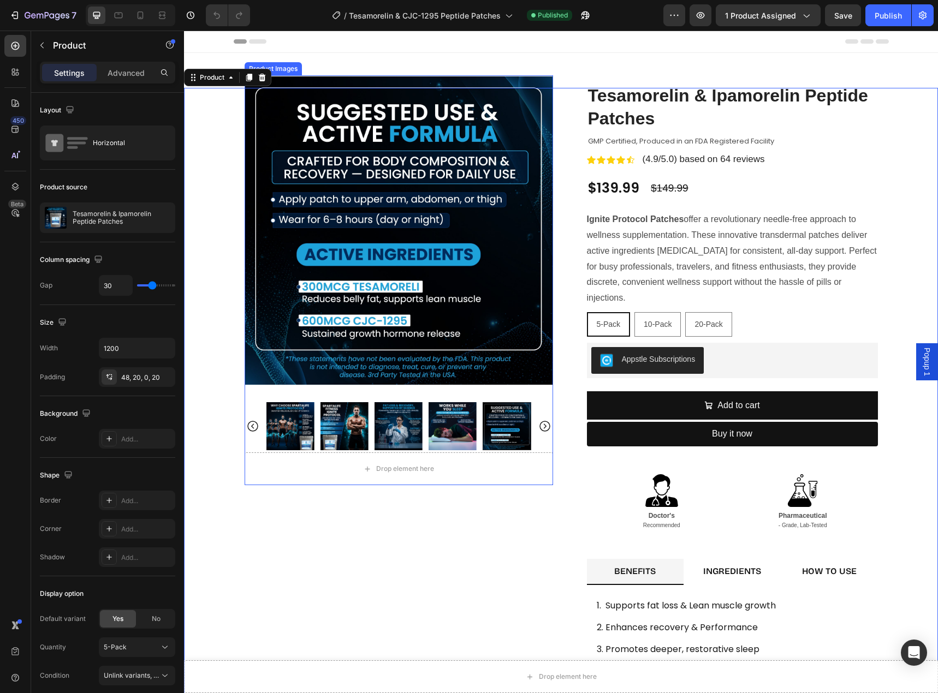
click at [291, 200] on img at bounding box center [399, 230] width 308 height 344
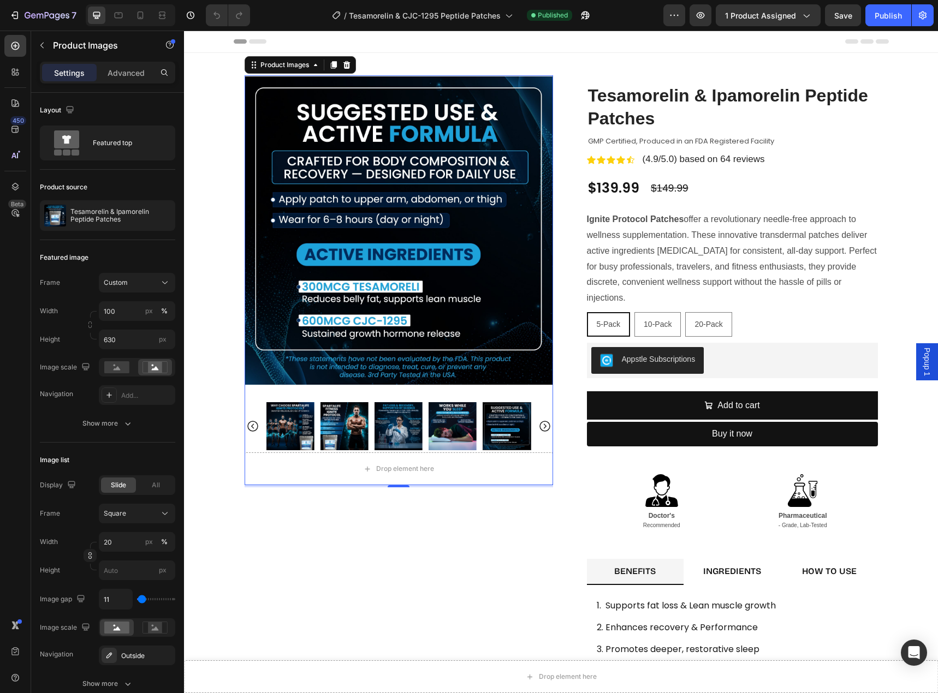
click at [356, 425] on img at bounding box center [344, 426] width 48 height 48
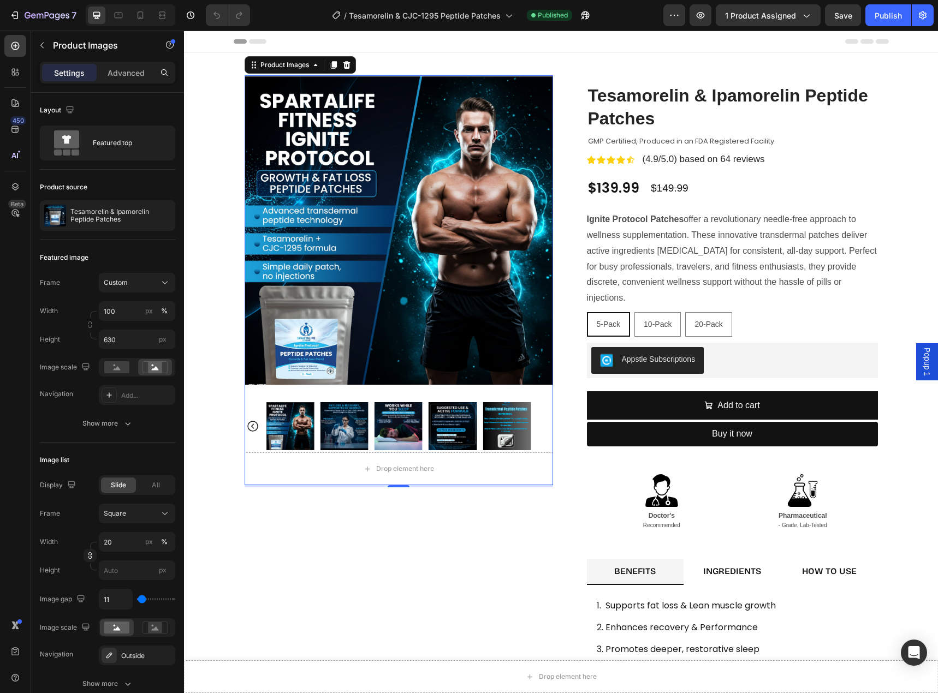
click at [309, 442] on div at bounding box center [290, 426] width 48 height 48
click at [311, 68] on icon at bounding box center [315, 65] width 9 height 9
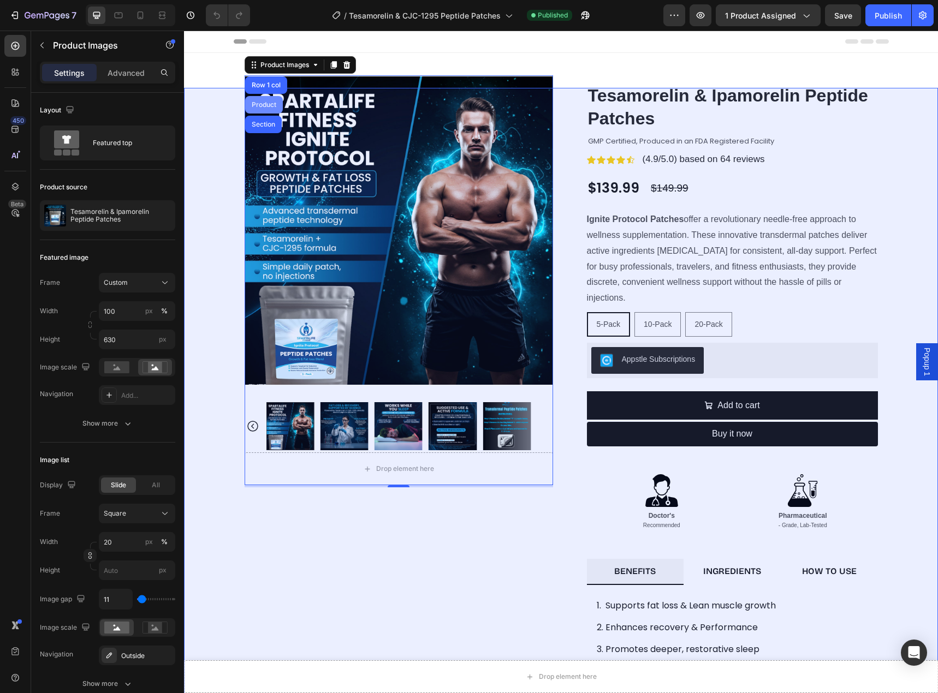
click at [263, 103] on div "Product" at bounding box center [263, 105] width 29 height 7
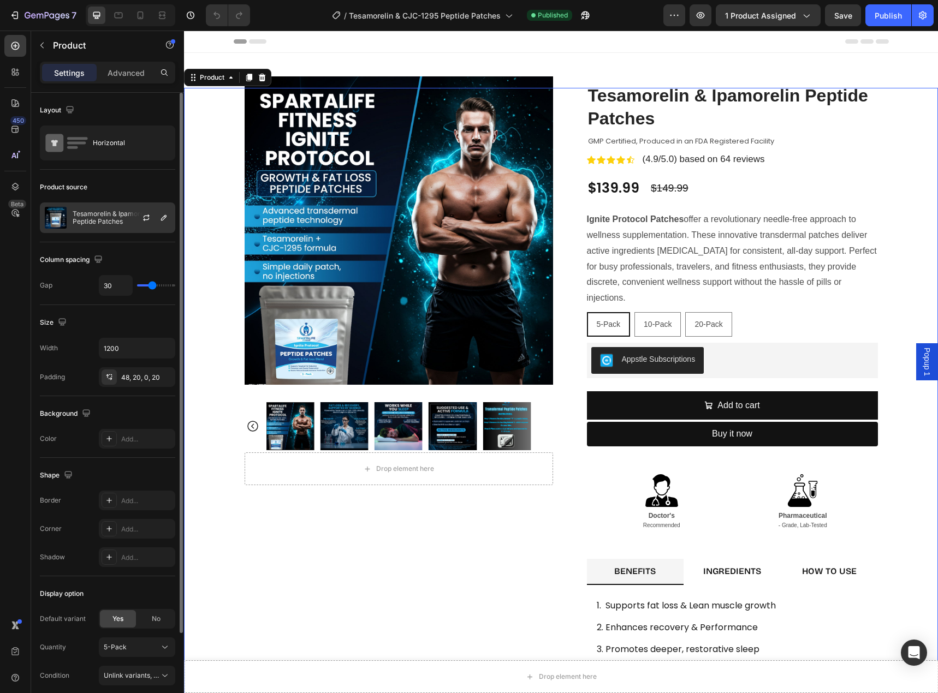
click at [60, 211] on img at bounding box center [56, 218] width 22 height 22
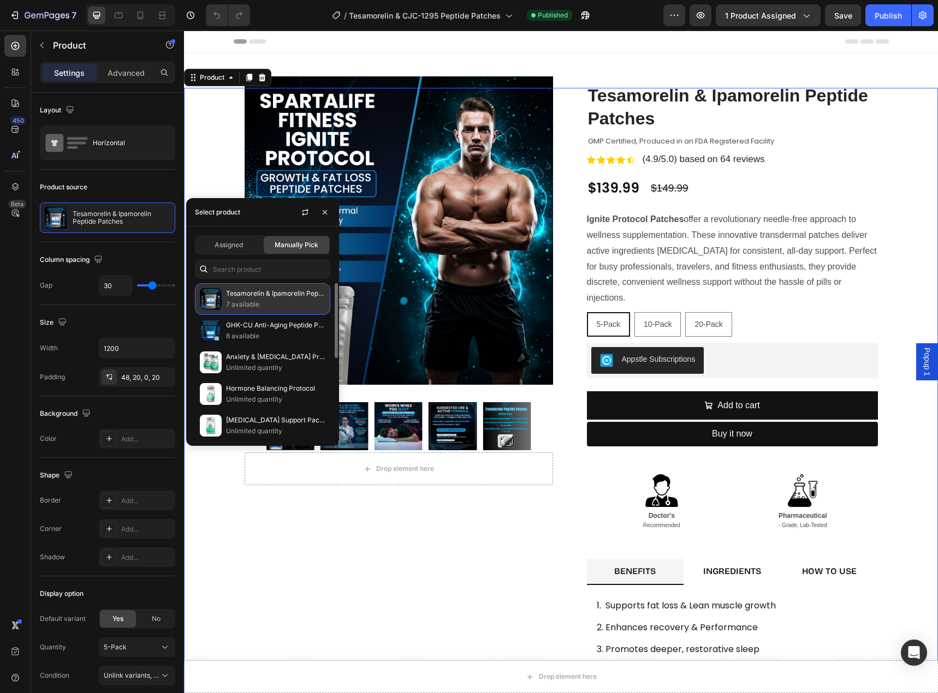
click at [275, 302] on p "7 available" at bounding box center [275, 304] width 99 height 11
click at [236, 245] on span "Assigned" at bounding box center [228, 245] width 28 height 10
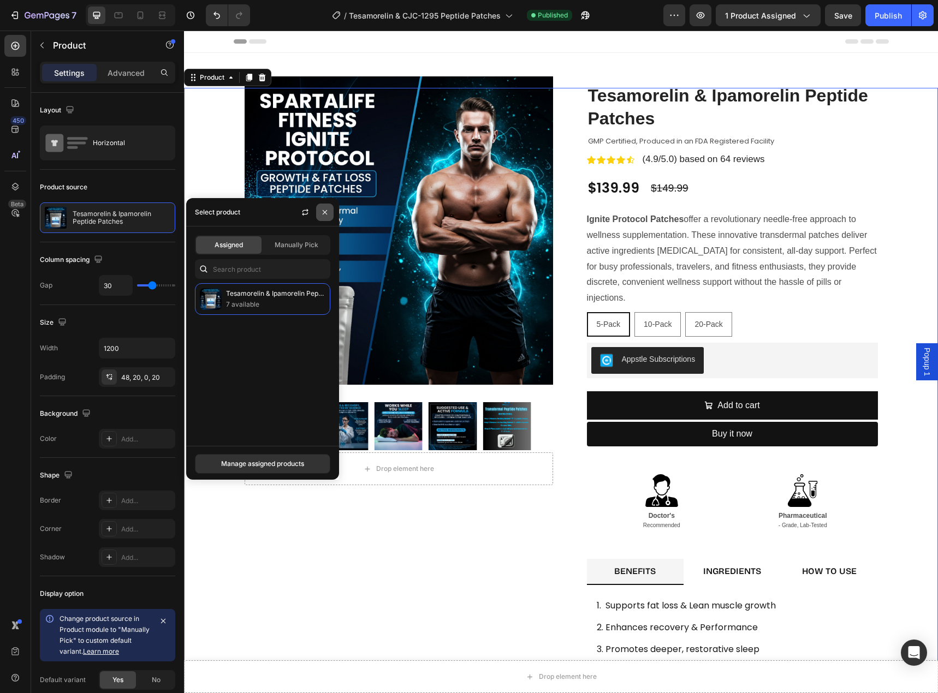
click at [324, 212] on icon "button" at bounding box center [324, 212] width 9 height 9
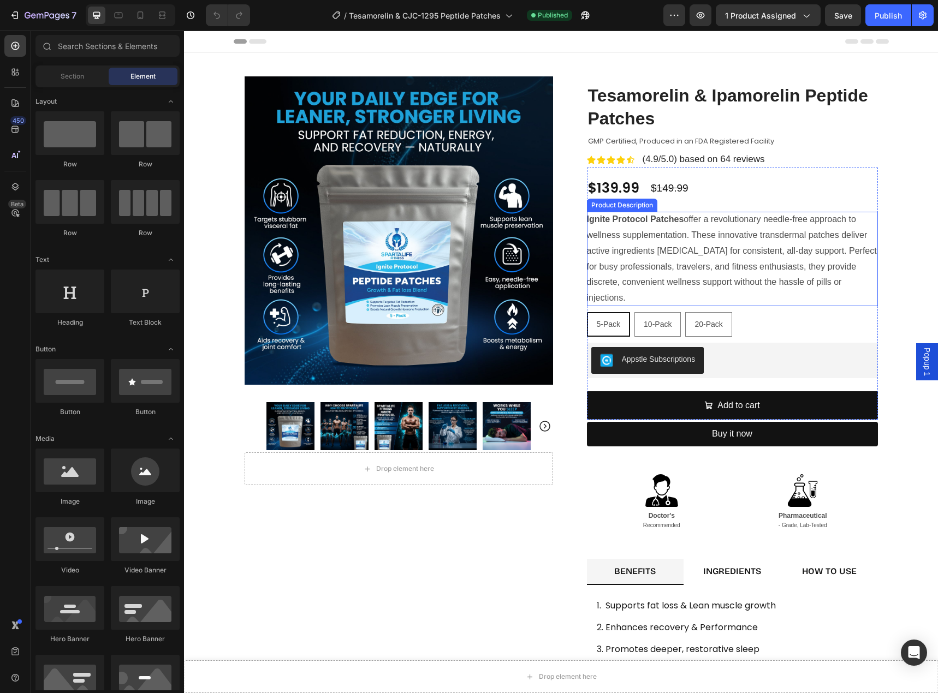
click at [780, 253] on p "Ignite Protocol Patches offer a revolutionary needle-free approach to wellness …" at bounding box center [732, 258] width 290 height 88
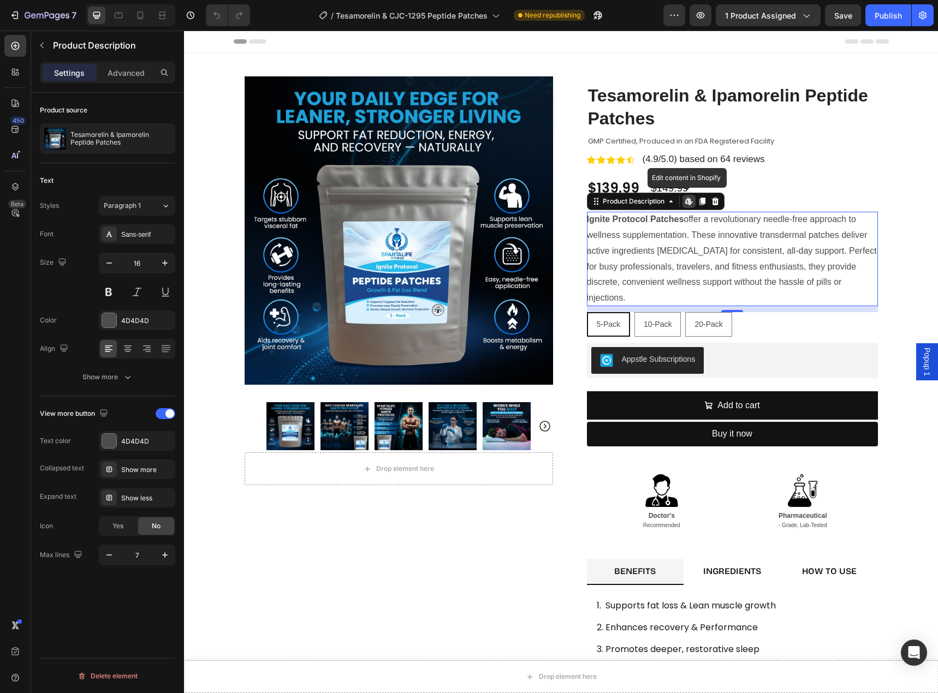
click at [685, 204] on icon at bounding box center [687, 201] width 4 height 7
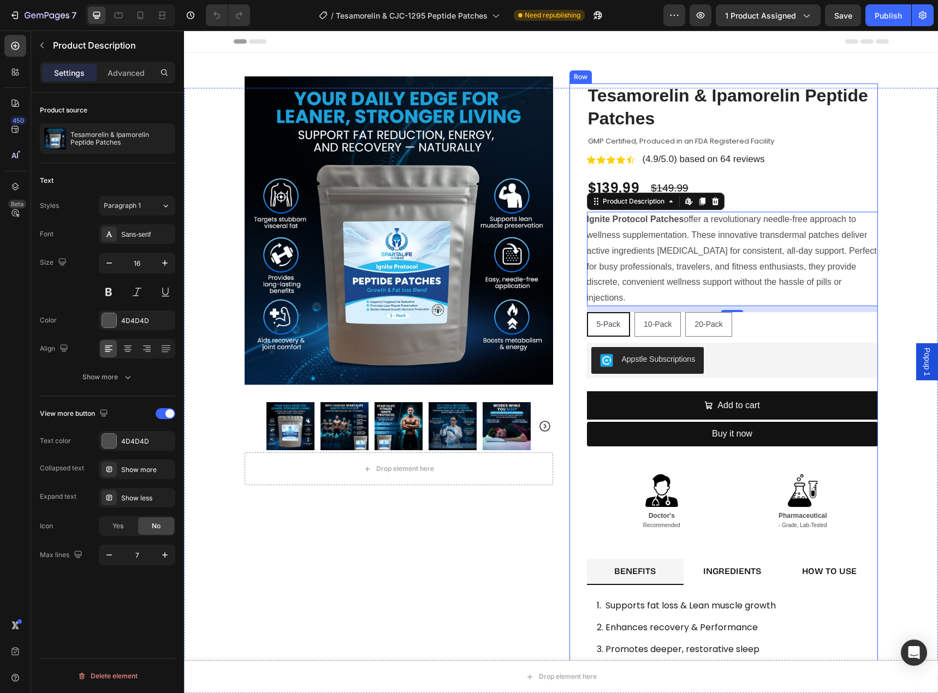
scroll to position [109, 0]
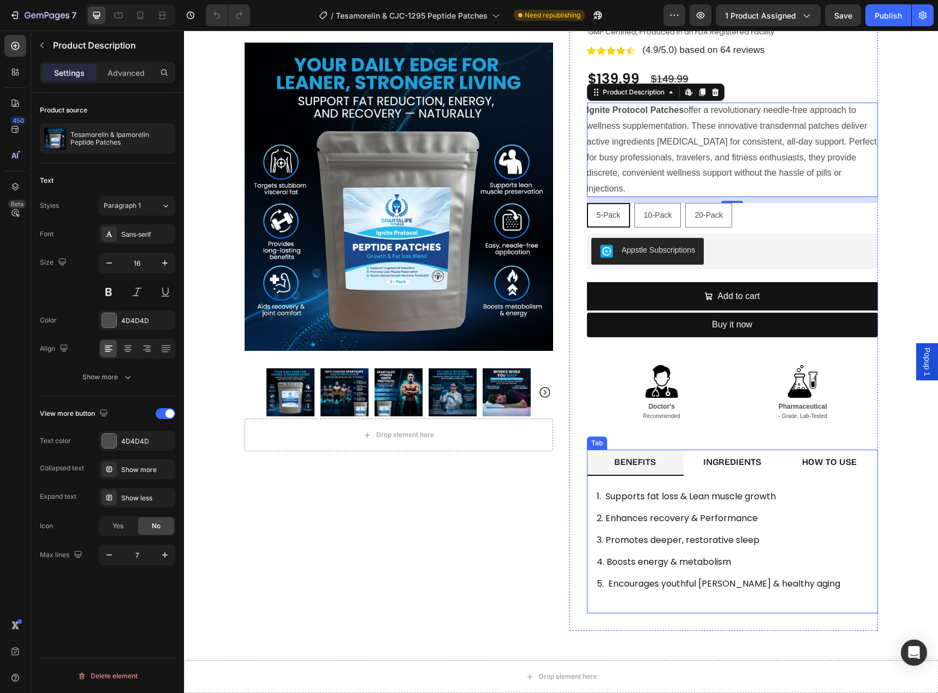
click at [741, 457] on strong "INGREDIENTS" at bounding box center [732, 462] width 58 height 10
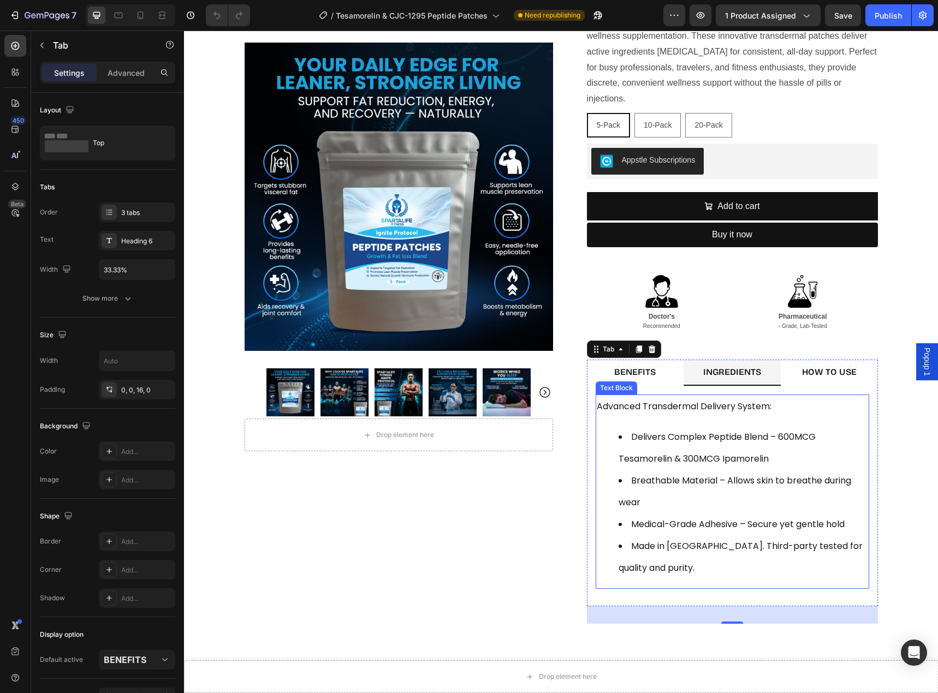
scroll to position [218, 0]
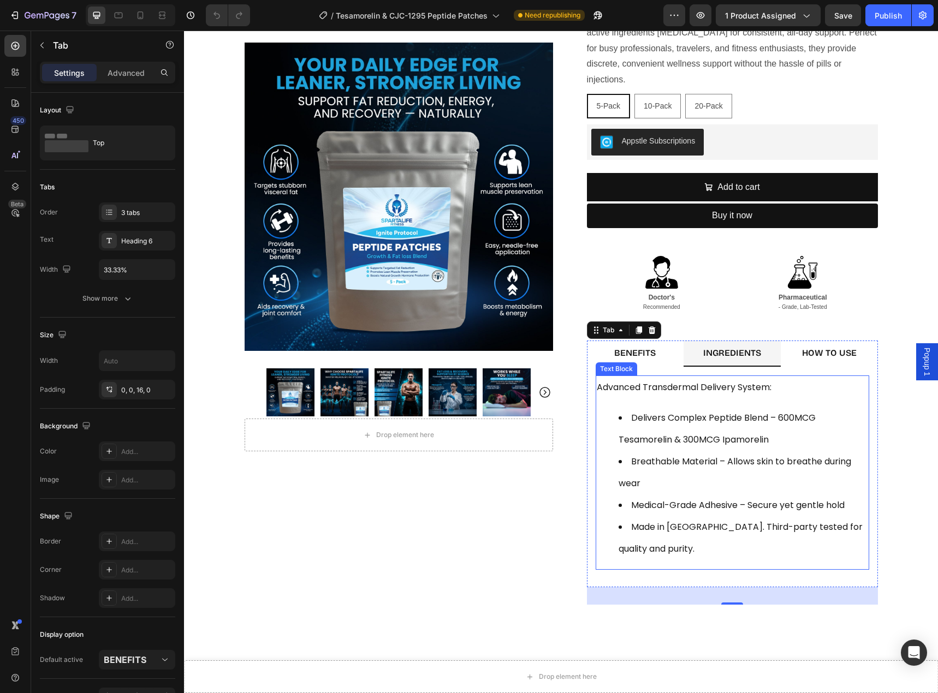
click at [676, 525] on li "Made in [GEOGRAPHIC_DATA]. Third-party tested for quality and purity." at bounding box center [742, 538] width 249 height 44
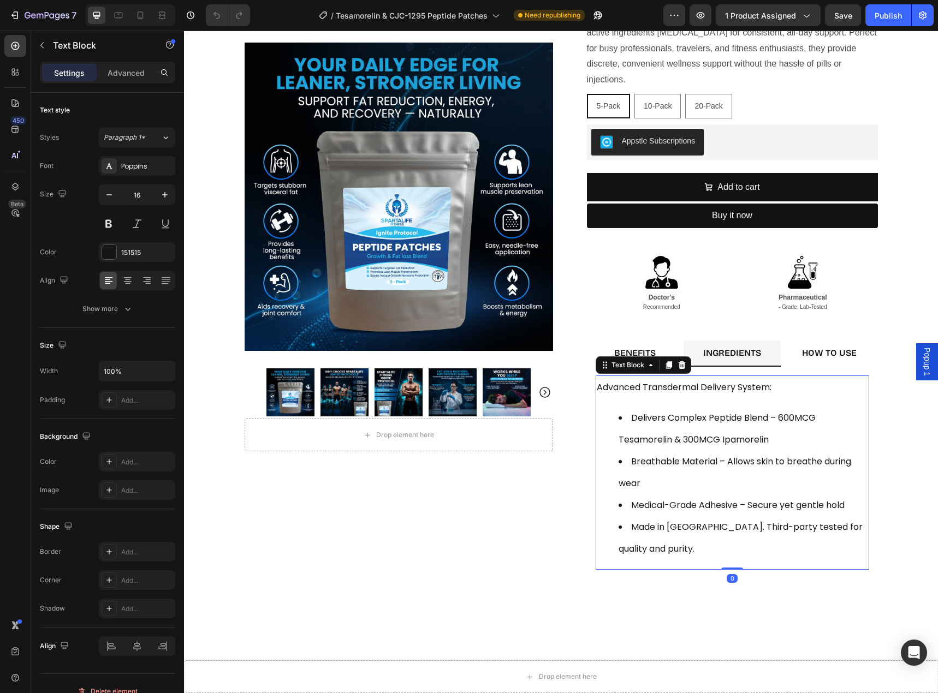
click at [684, 527] on li "Made in [GEOGRAPHIC_DATA]. Third-party tested for quality and purity." at bounding box center [742, 538] width 249 height 44
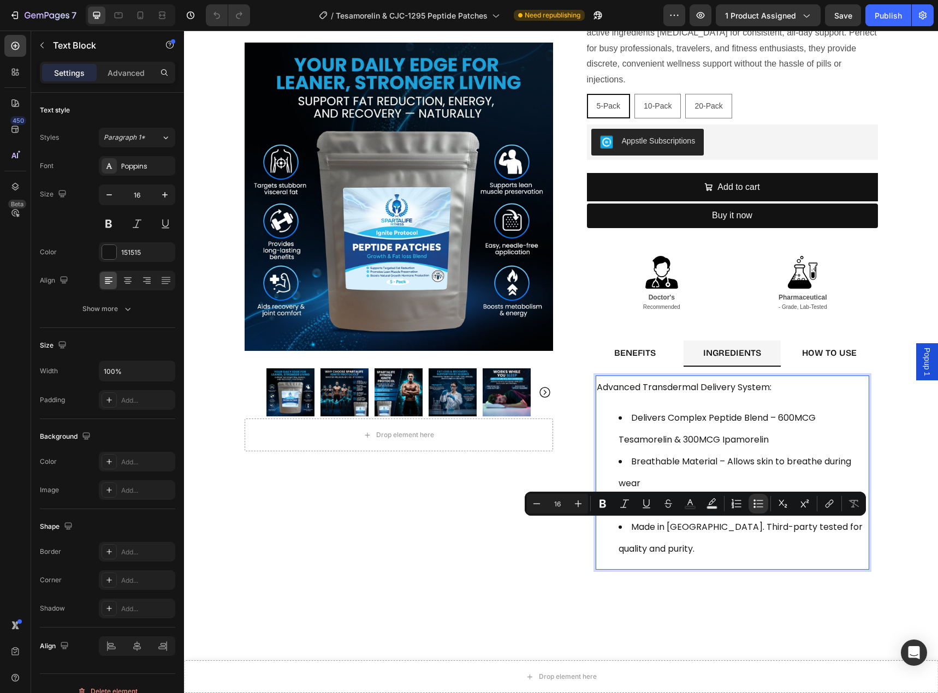
click at [682, 527] on li "Made in [GEOGRAPHIC_DATA]. Third-party tested for quality and purity." at bounding box center [742, 538] width 249 height 44
drag, startPoint x: 682, startPoint y: 527, endPoint x: 627, endPoint y: 526, distance: 55.1
click at [627, 526] on li "Made in [GEOGRAPHIC_DATA]. Third-party tested for quality and purity." at bounding box center [742, 538] width 249 height 44
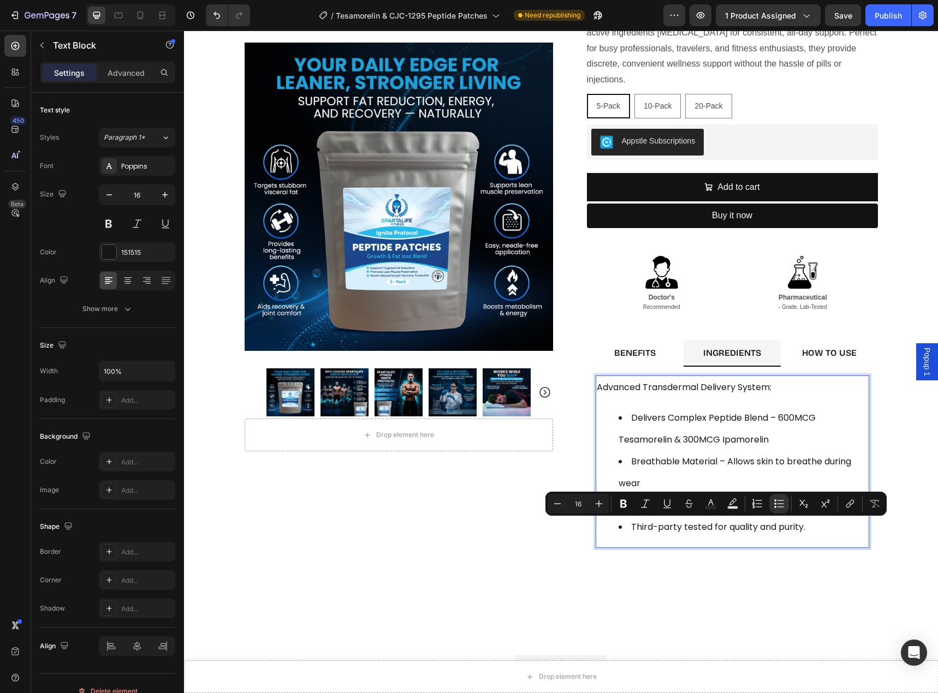
drag, startPoint x: 810, startPoint y: 527, endPoint x: 629, endPoint y: 524, distance: 181.2
click at [629, 524] on li "Third-party tested for quality and purity." at bounding box center [742, 527] width 249 height 22
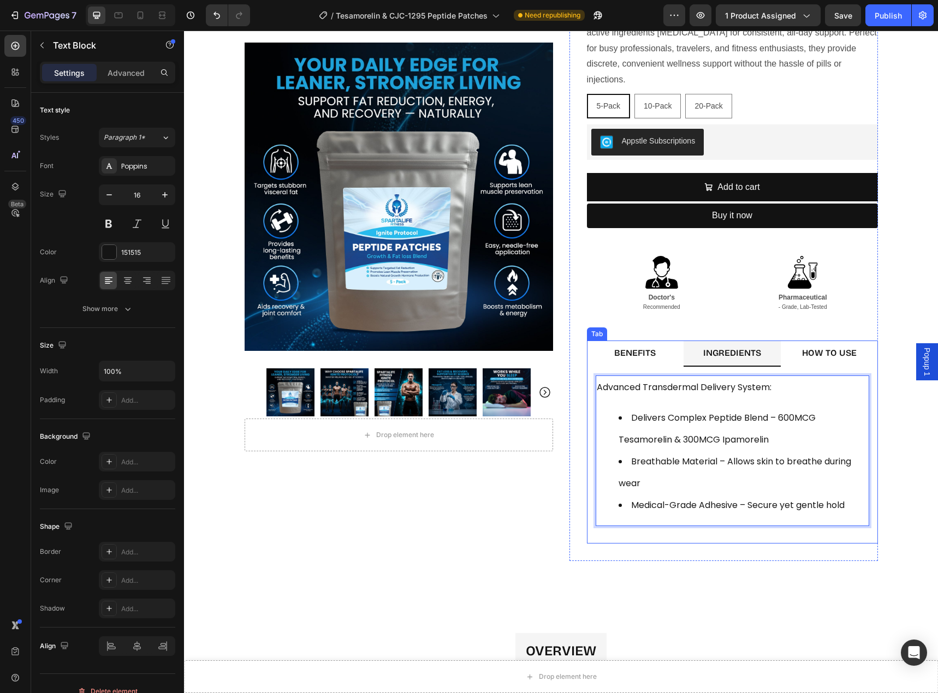
click at [833, 351] on strong "HOW TO USE" at bounding box center [829, 353] width 55 height 10
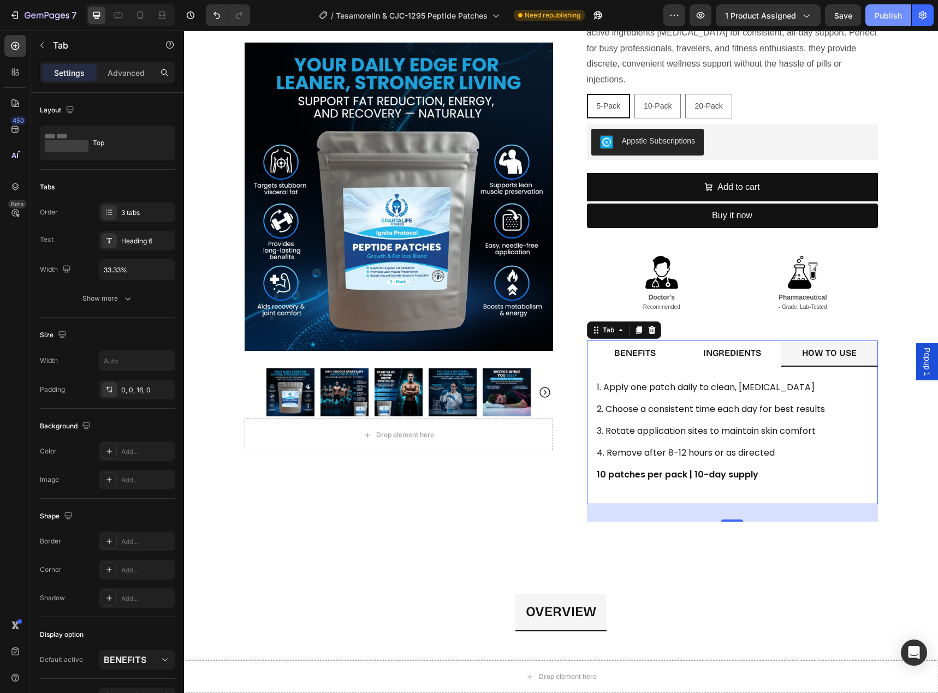
click at [890, 14] on div "Publish" at bounding box center [887, 15] width 27 height 11
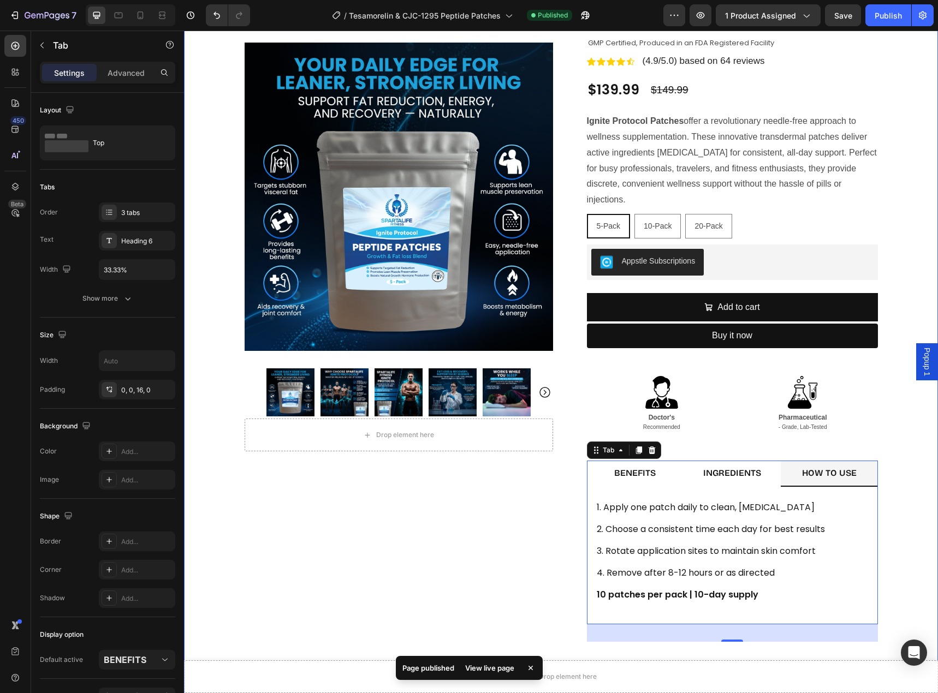
scroll to position [0, 0]
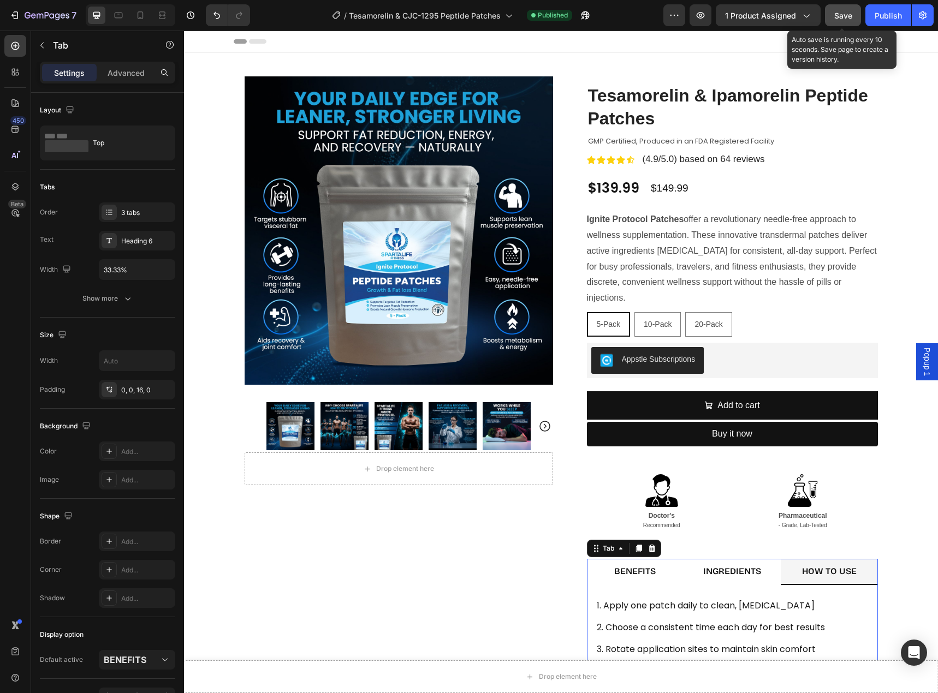
click at [839, 13] on span "Save" at bounding box center [843, 15] width 18 height 9
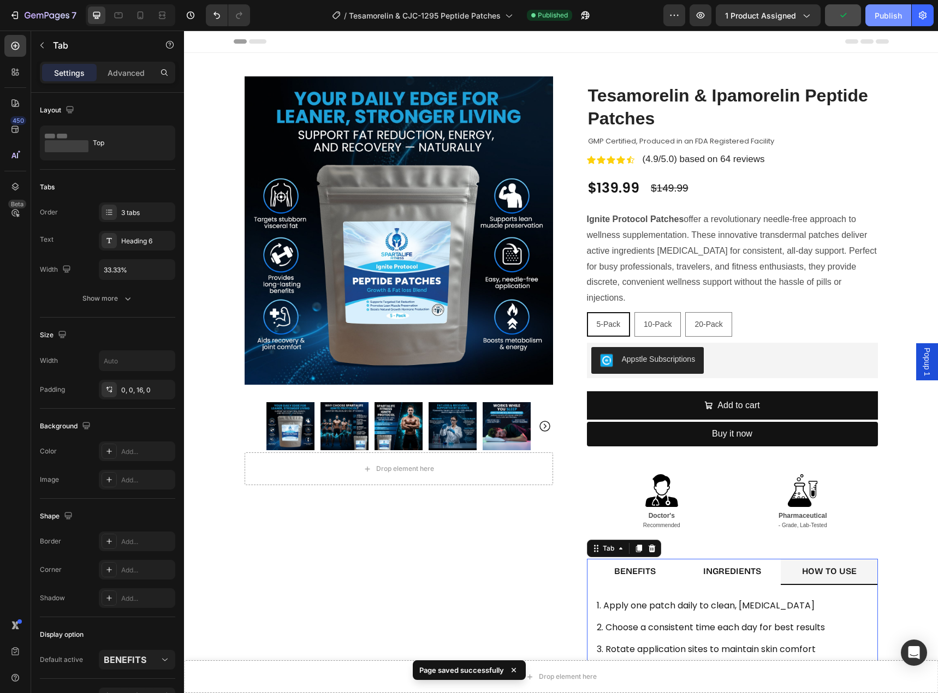
click at [878, 12] on div "Publish" at bounding box center [887, 15] width 27 height 11
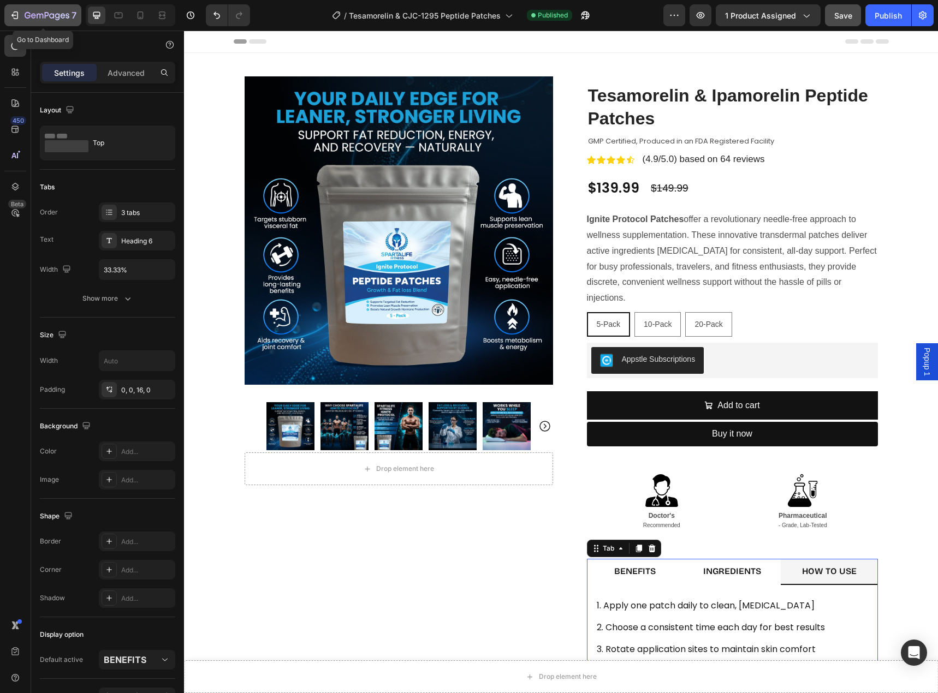
click at [15, 13] on icon "button" at bounding box center [14, 15] width 11 height 11
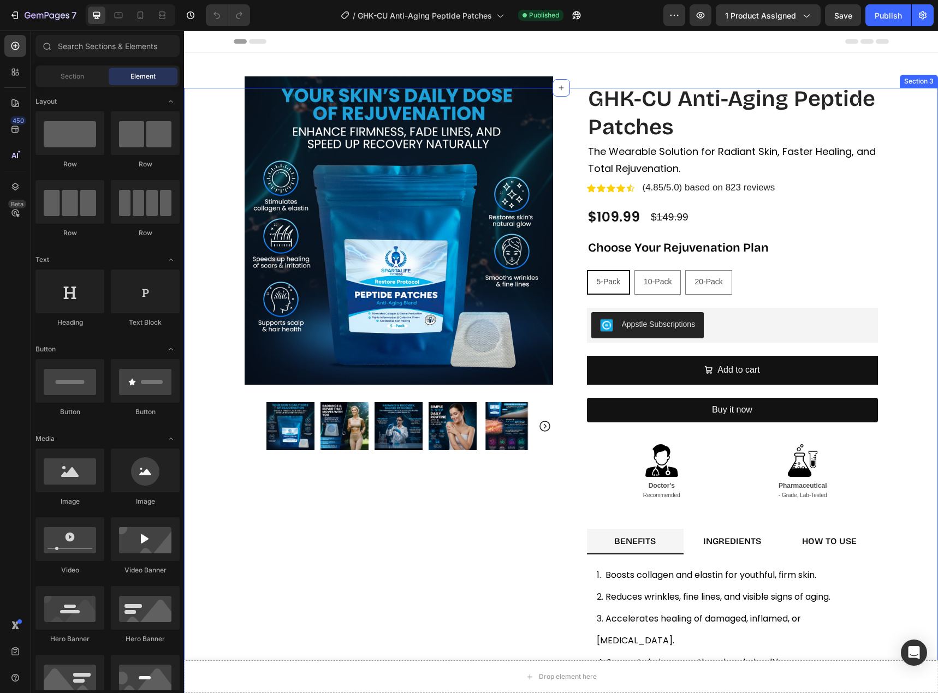
click at [213, 300] on div "Product Images Row GHK-CU Anti-Aging Peptide Patches Product Title The Wearable…" at bounding box center [561, 405] width 754 height 635
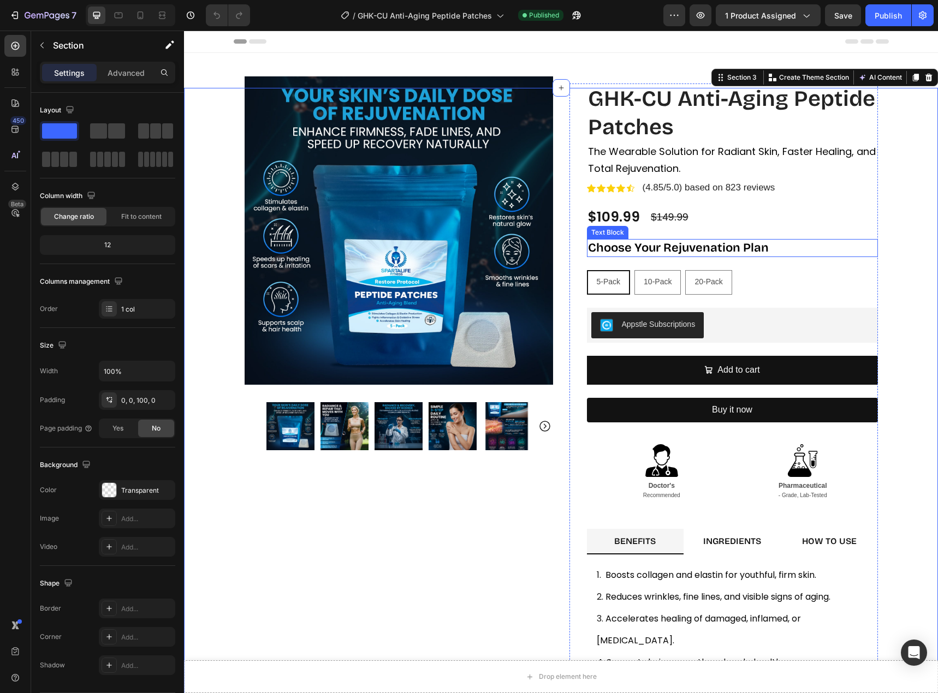
click at [719, 248] on strong "choose your rejuvenation plan" at bounding box center [678, 248] width 181 height 14
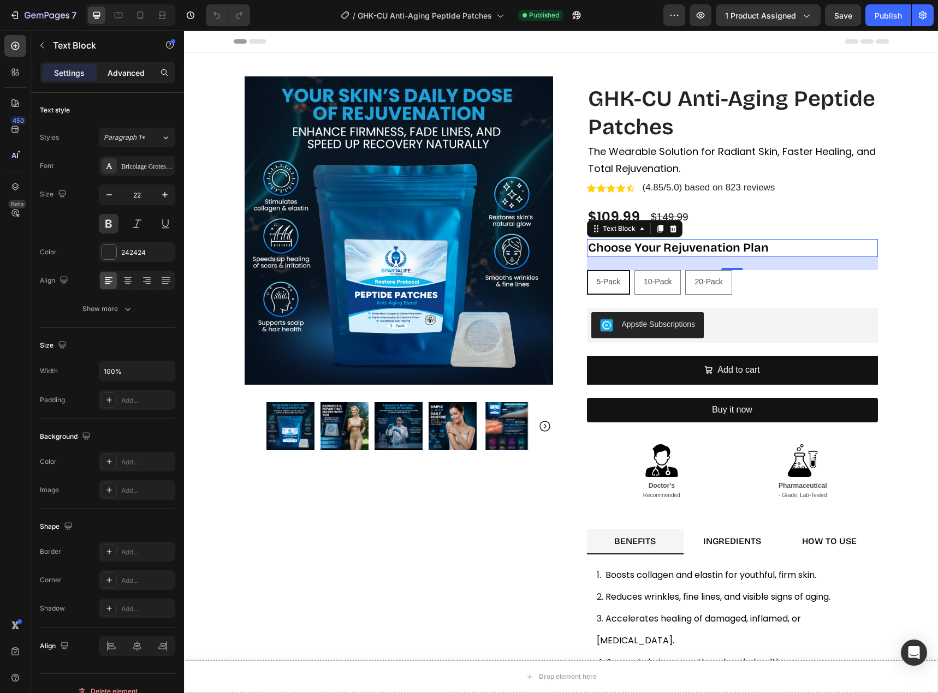
click at [119, 72] on p "Advanced" at bounding box center [126, 72] width 37 height 11
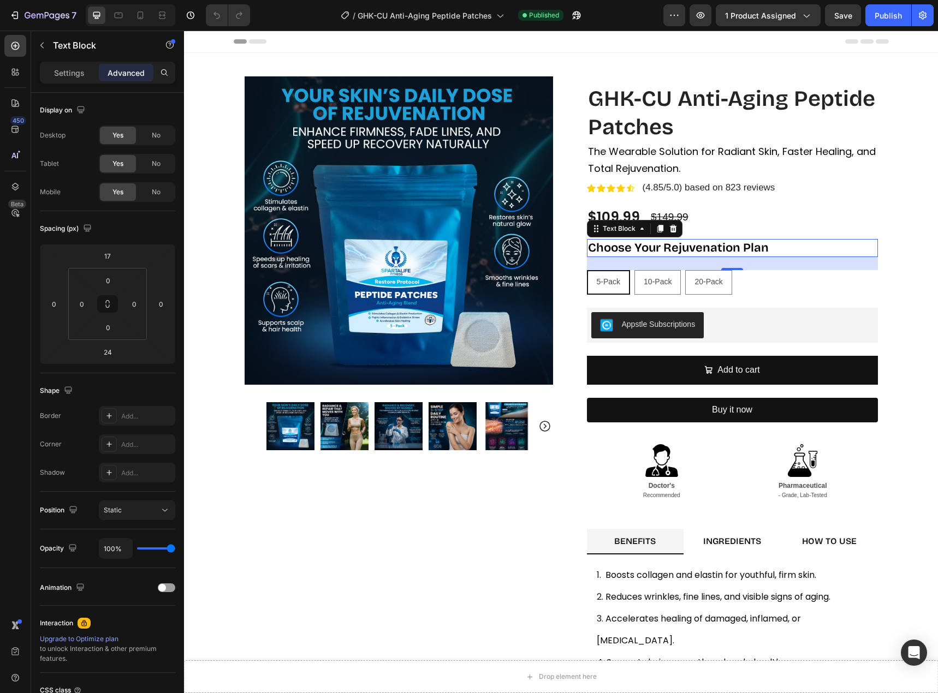
click at [119, 72] on p "Advanced" at bounding box center [126, 72] width 37 height 11
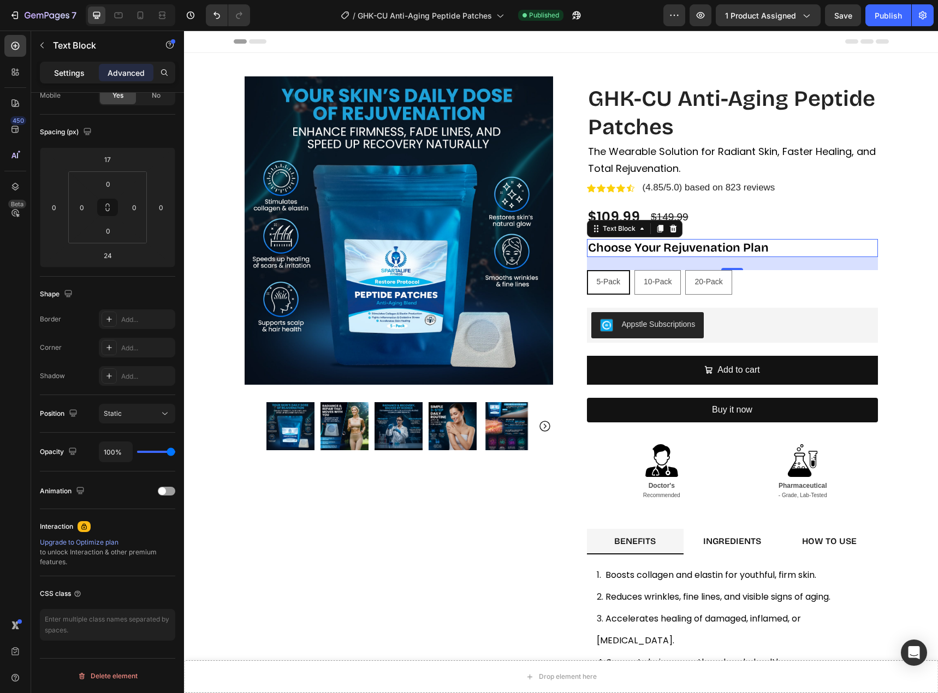
click at [74, 69] on p "Settings" at bounding box center [69, 72] width 31 height 11
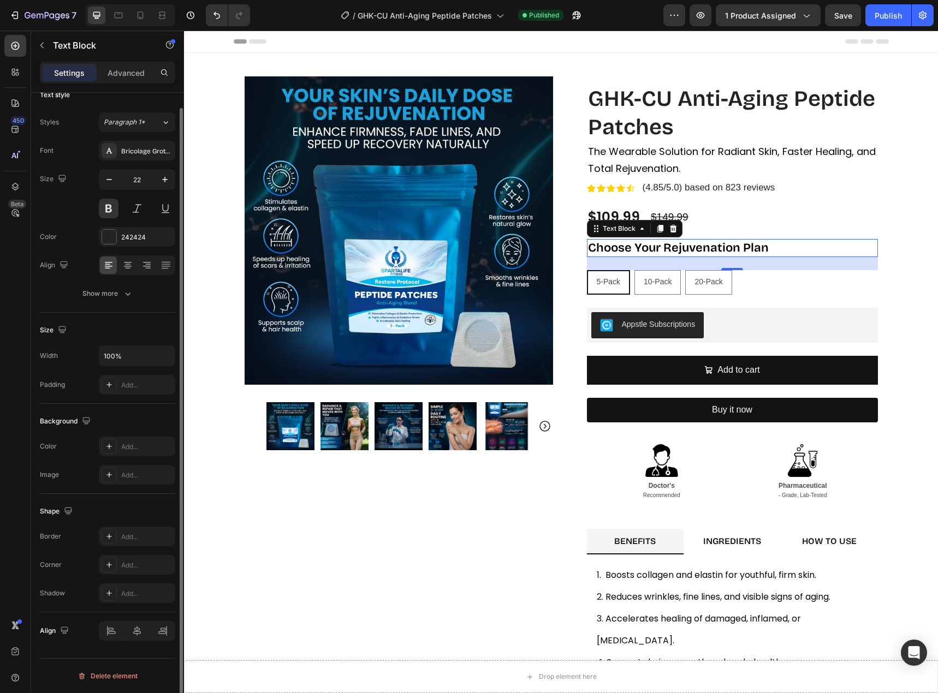
scroll to position [15, 0]
click at [17, 43] on icon at bounding box center [15, 46] width 8 height 8
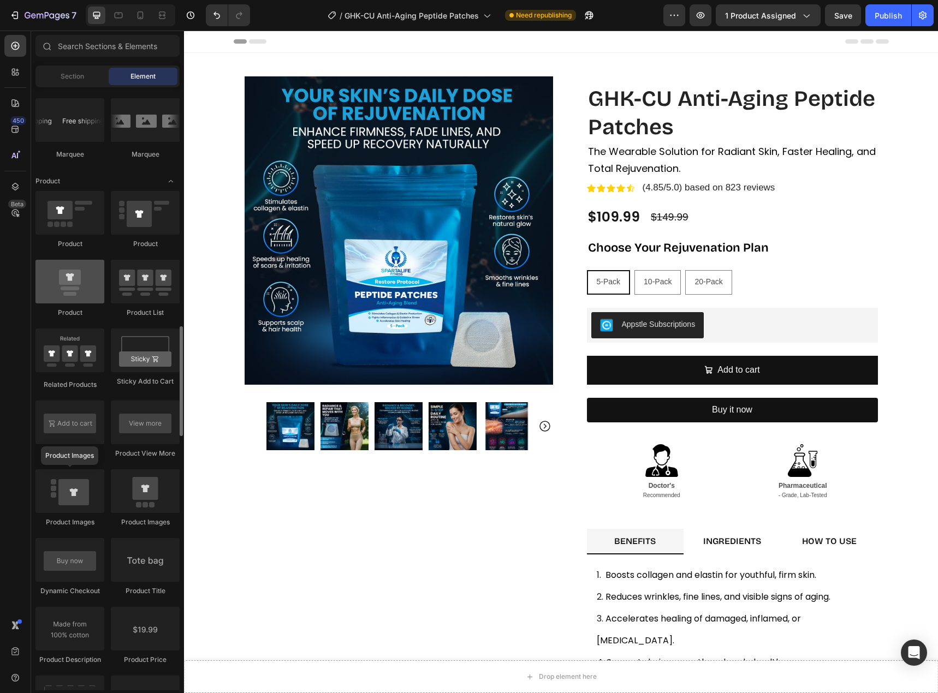
scroll to position [1364, 0]
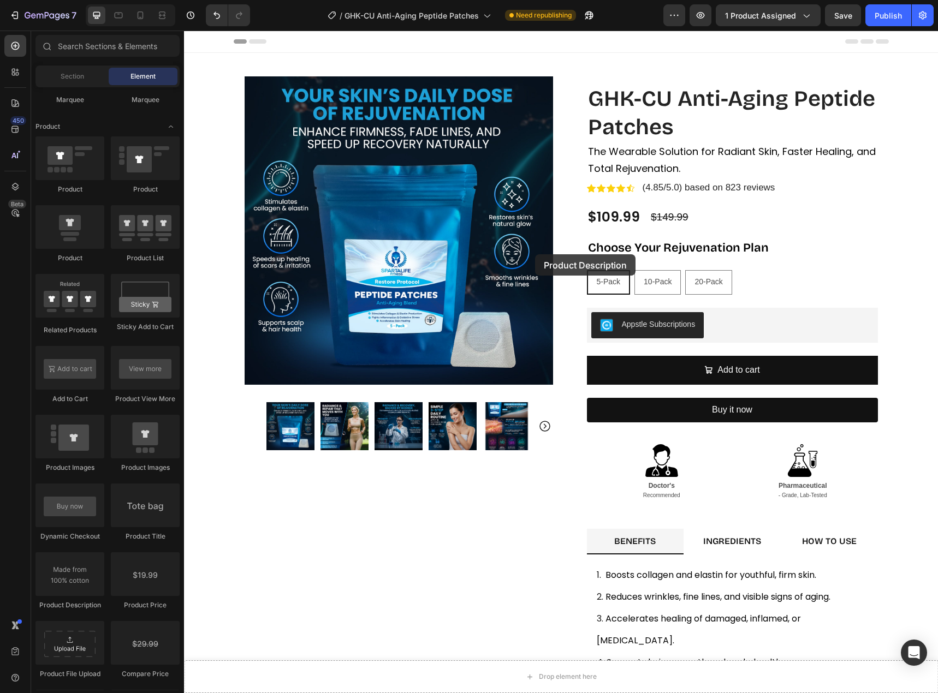
drag, startPoint x: 249, startPoint y: 610, endPoint x: 677, endPoint y: 246, distance: 561.8
click at [80, 580] on div at bounding box center [69, 574] width 69 height 44
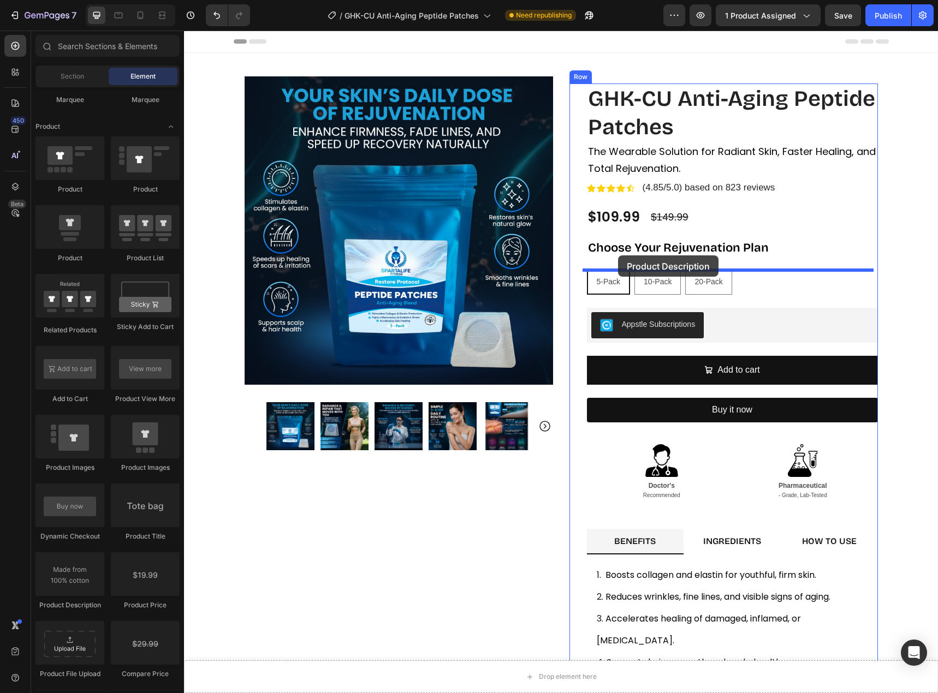
drag, startPoint x: 251, startPoint y: 606, endPoint x: 618, endPoint y: 255, distance: 507.6
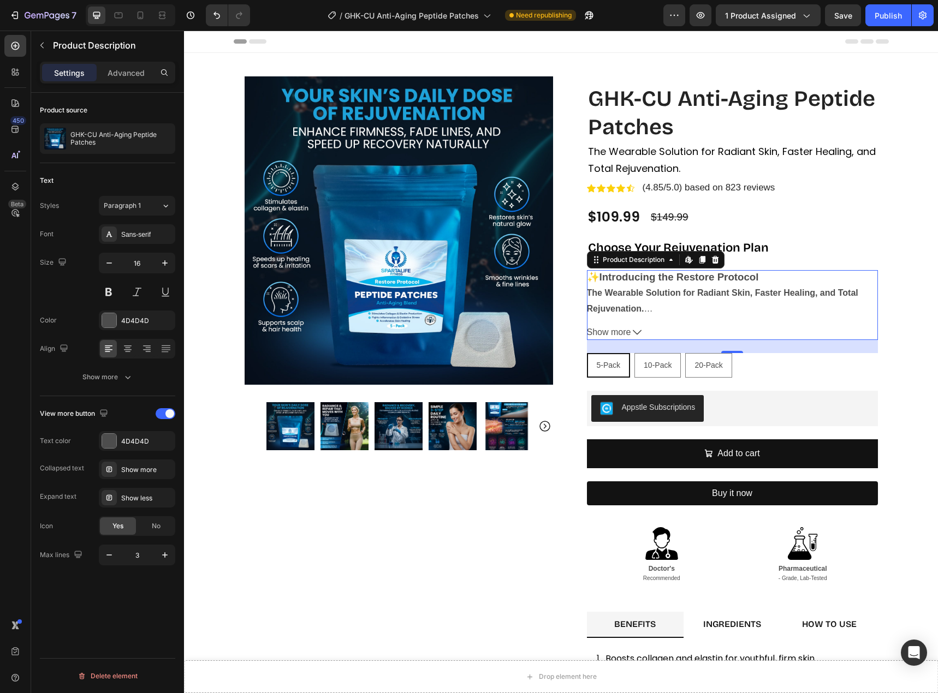
click at [633, 332] on icon at bounding box center [637, 332] width 9 height 9
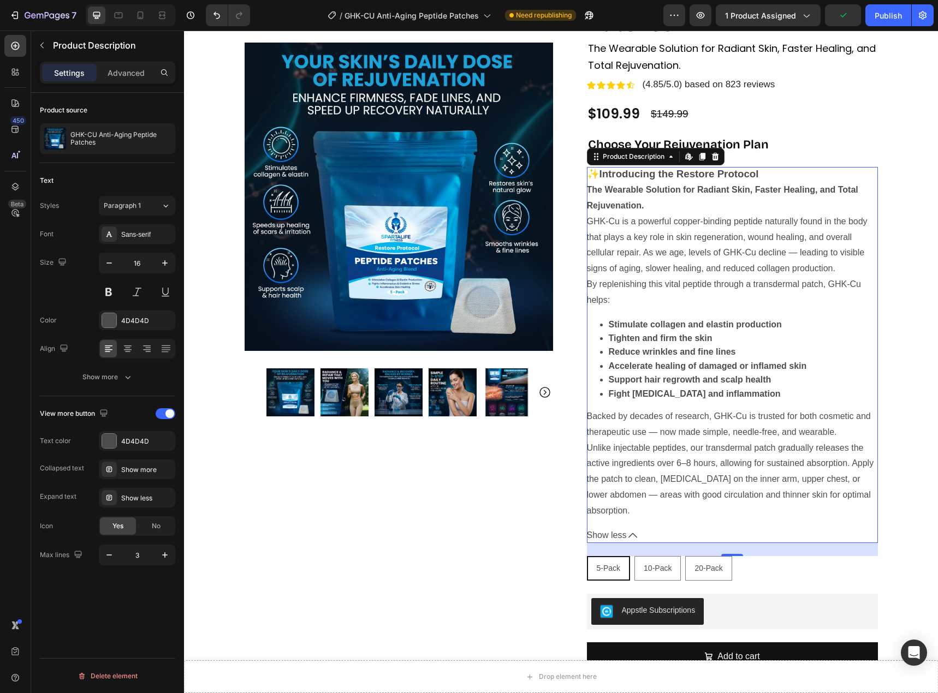
scroll to position [109, 0]
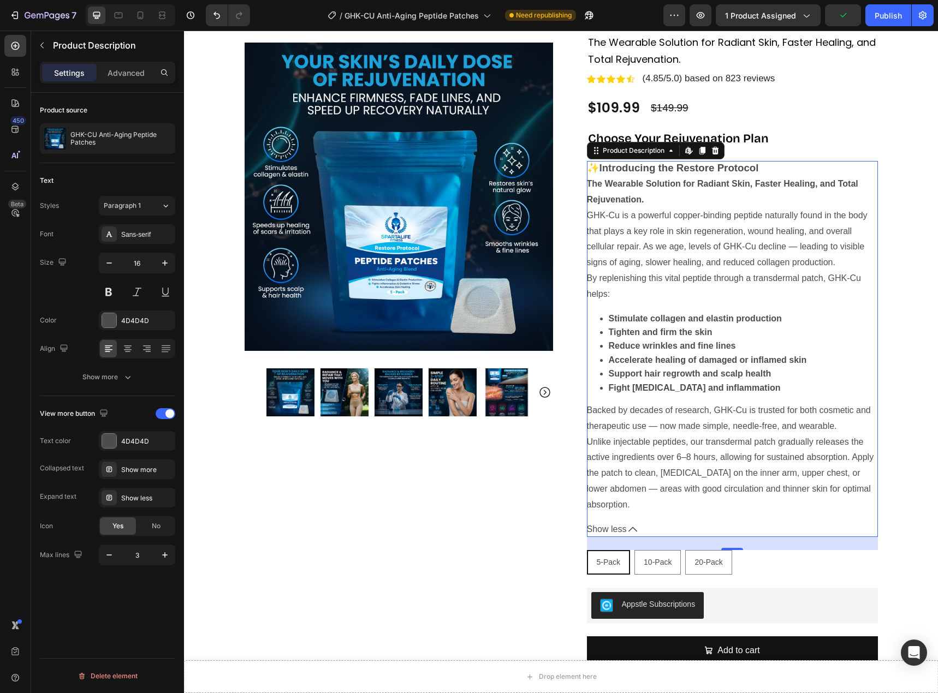
click at [640, 505] on div "✨ Introducing the Restore Protocol The Wearable Solution for Radiant Skin, Fast…" at bounding box center [732, 337] width 291 height 352
click at [751, 140] on strong "choose your rejuvenation plan" at bounding box center [678, 139] width 181 height 14
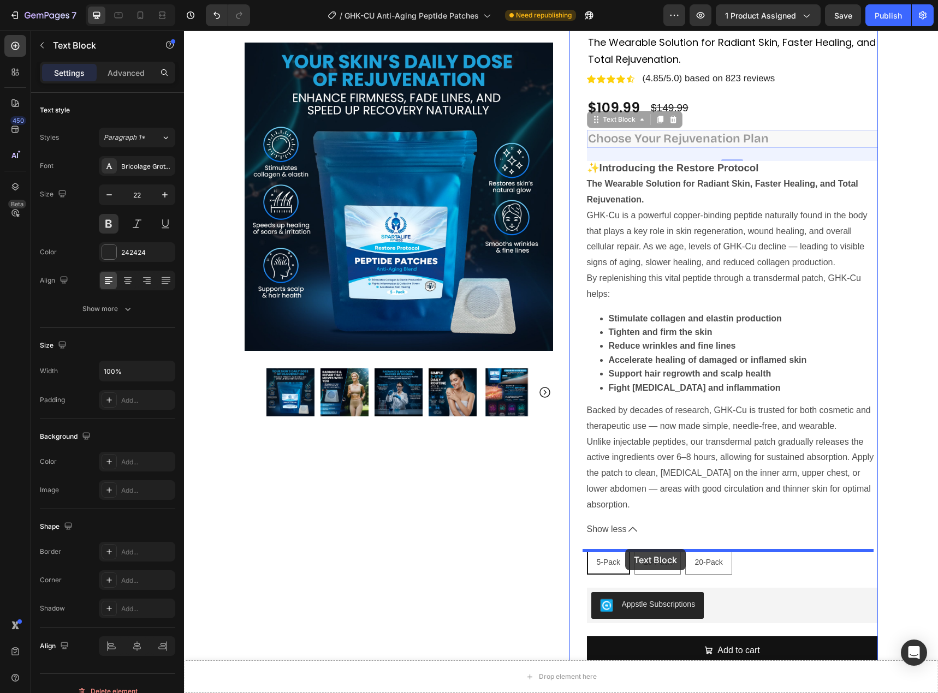
drag, startPoint x: 592, startPoint y: 120, endPoint x: 625, endPoint y: 549, distance: 430.2
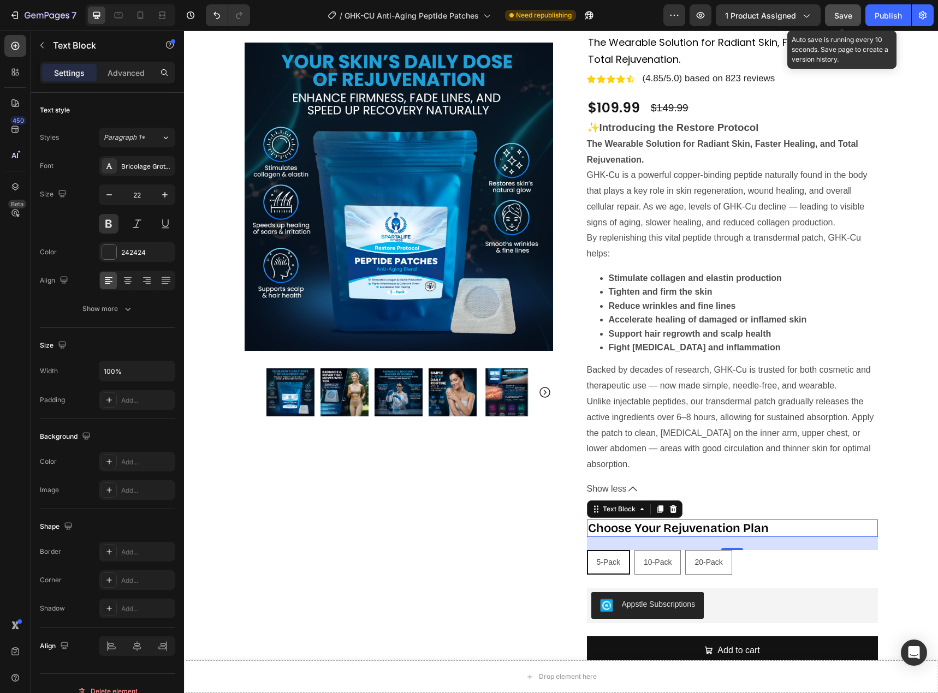
click at [848, 11] on span "Save" at bounding box center [843, 15] width 18 height 9
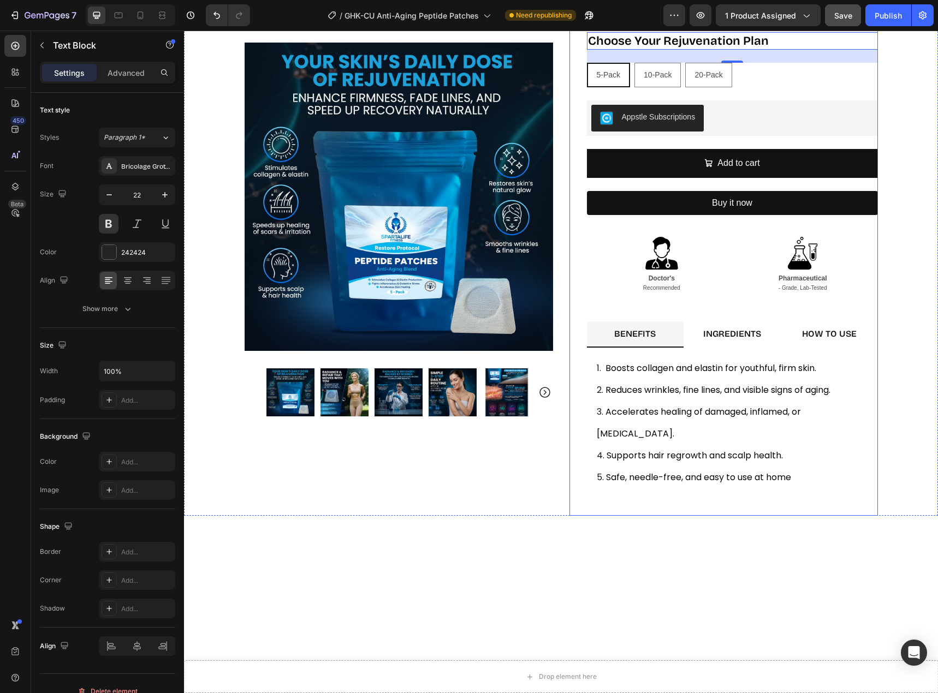
scroll to position [600, 0]
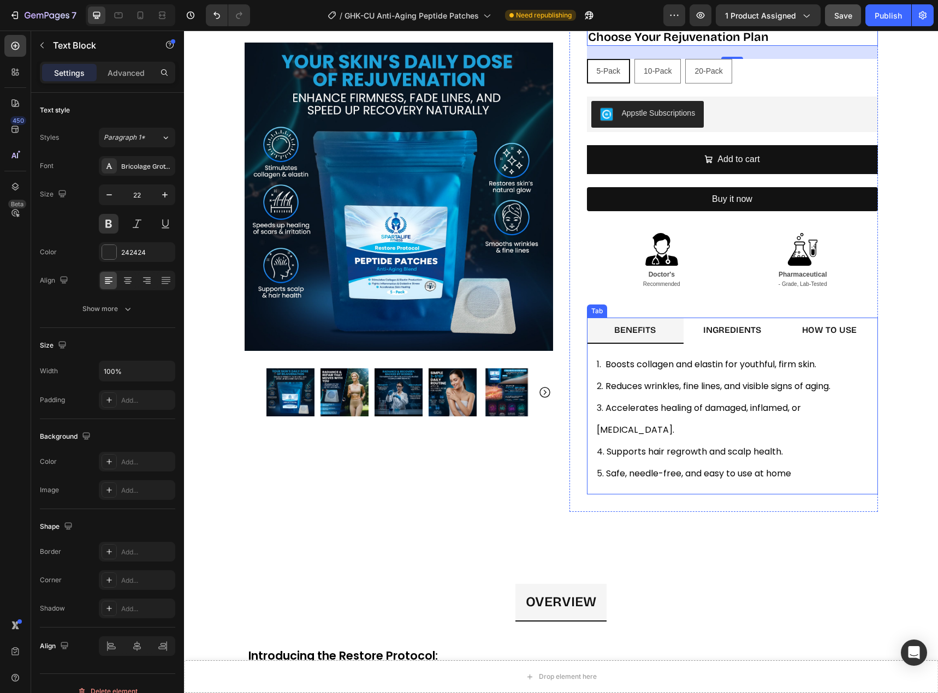
click at [718, 331] on strong "INGREDIENTS" at bounding box center [732, 330] width 58 height 10
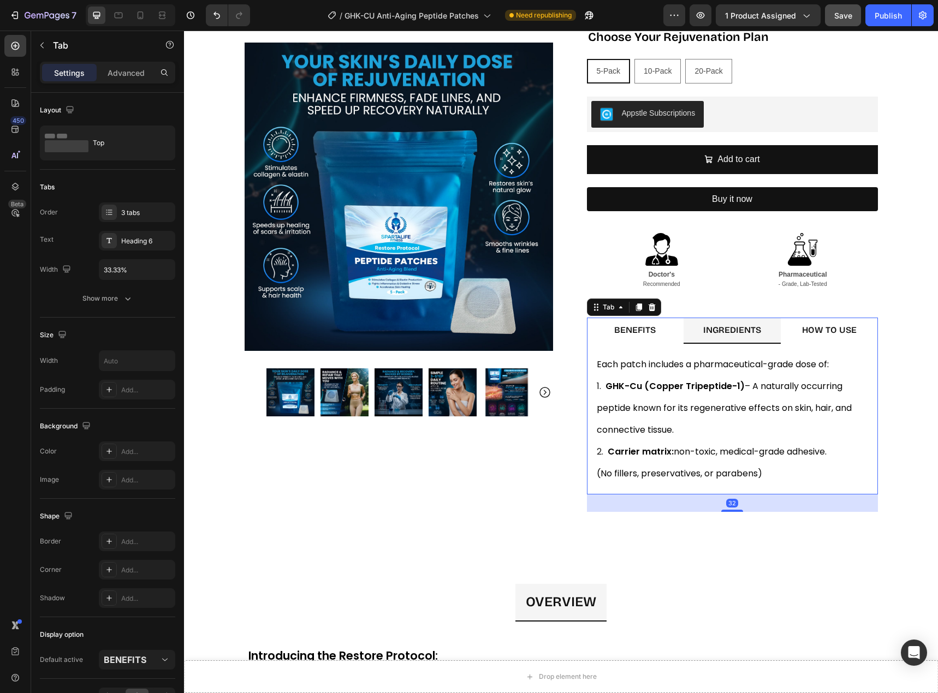
click at [648, 330] on strong "BENEFITS" at bounding box center [634, 330] width 41 height 10
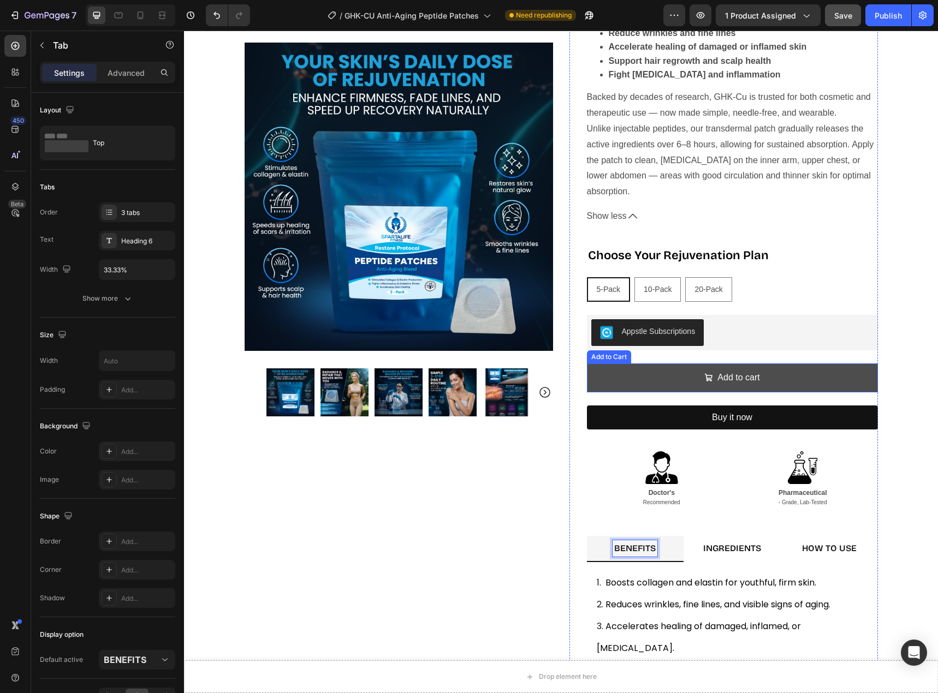
scroll to position [164, 0]
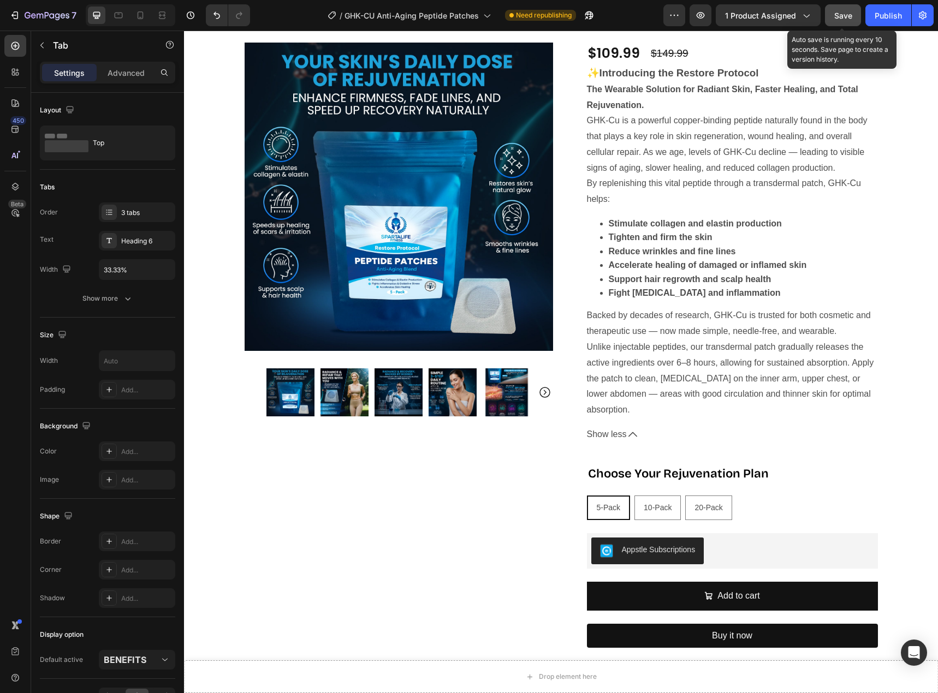
click at [842, 13] on span "Save" at bounding box center [843, 15] width 18 height 9
click at [893, 13] on div "Publish" at bounding box center [887, 15] width 27 height 11
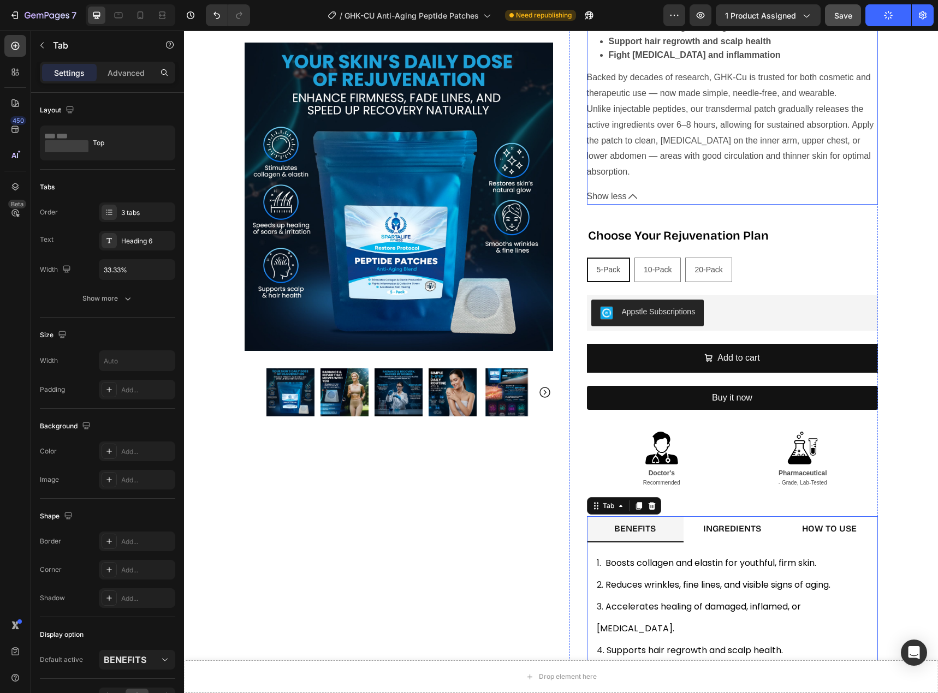
scroll to position [437, 0]
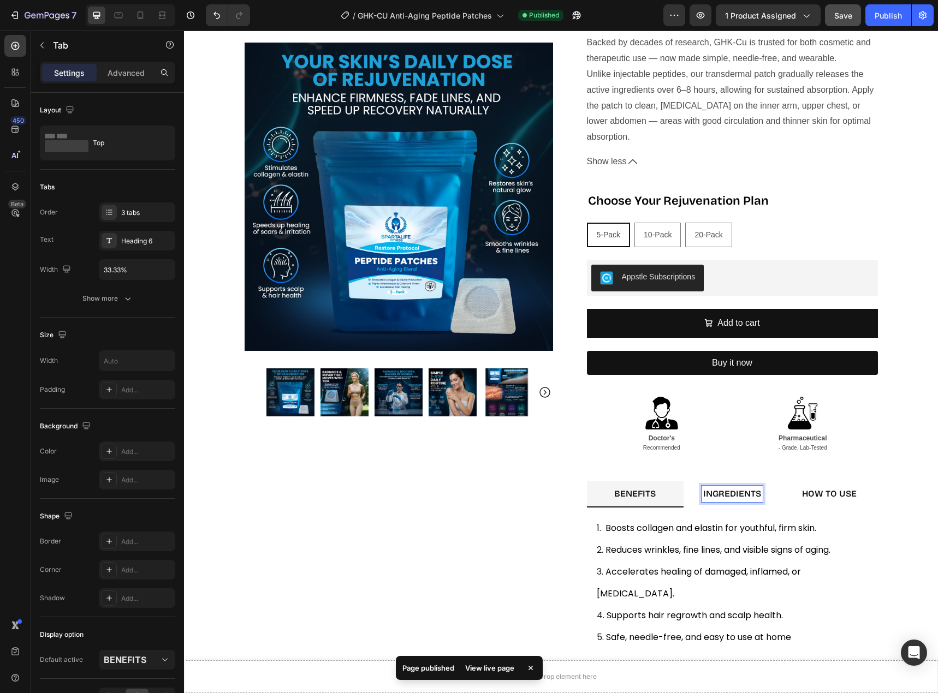
click at [740, 495] on strong "INGREDIENTS" at bounding box center [732, 493] width 58 height 10
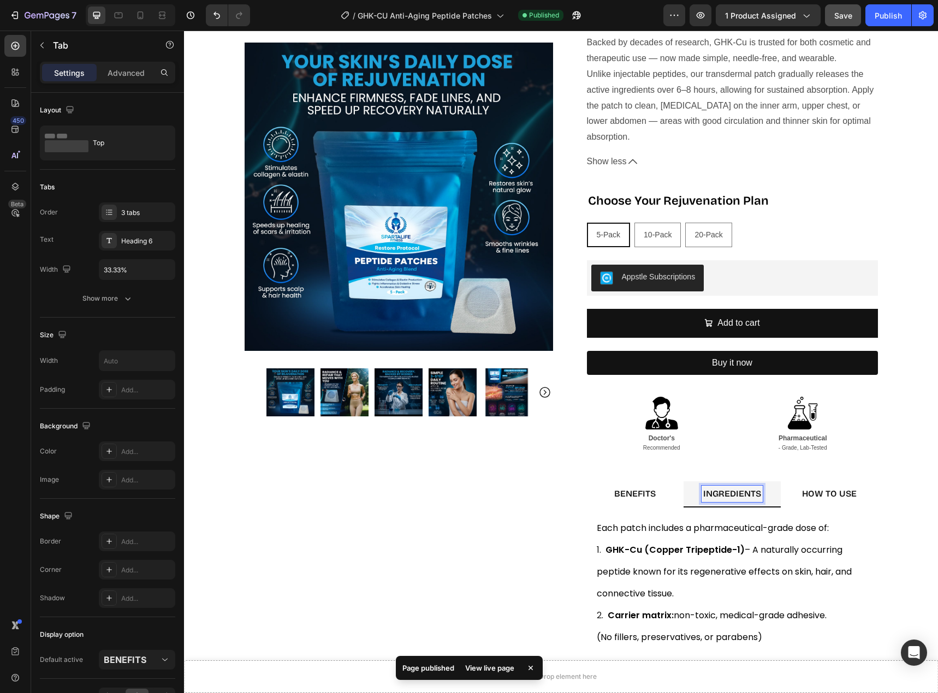
click at [640, 498] on strong "BENEFITS" at bounding box center [634, 493] width 41 height 10
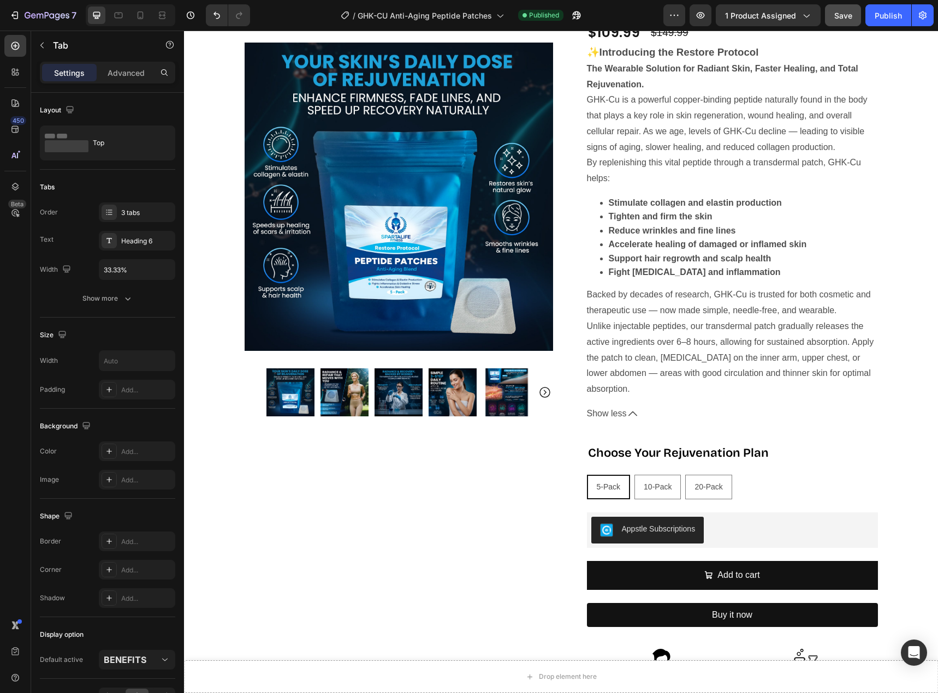
scroll to position [55, 0]
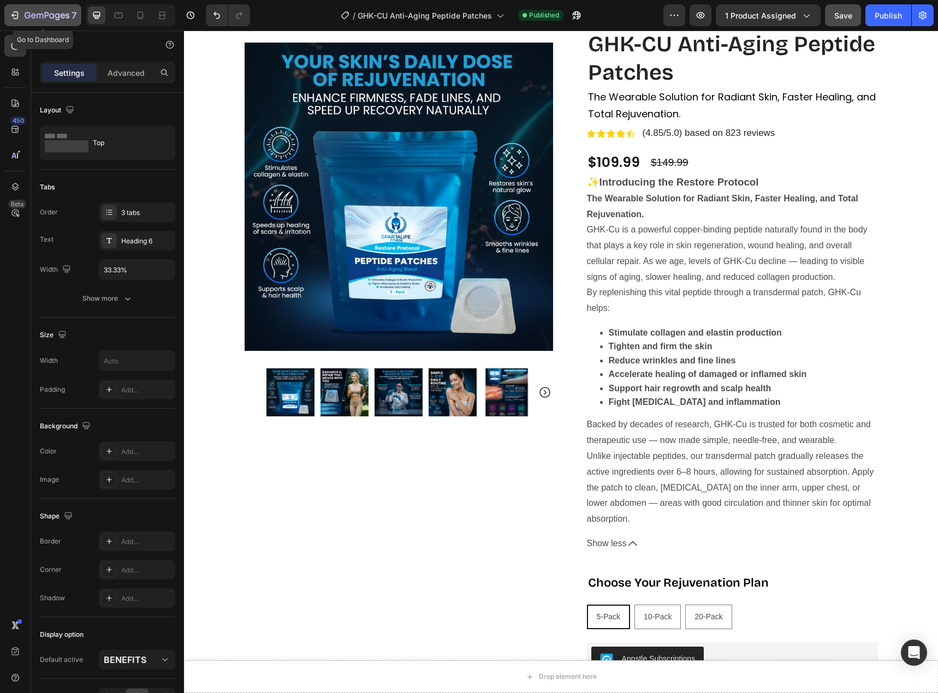
click at [9, 9] on div "7" at bounding box center [42, 15] width 67 height 13
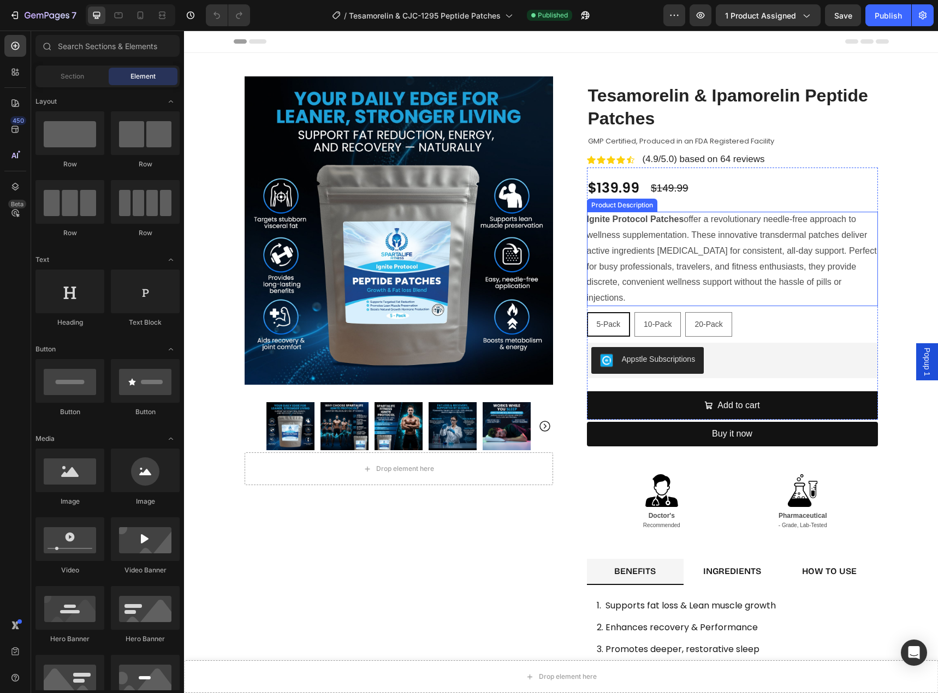
click at [646, 222] on strong "Ignite Protocol Patches" at bounding box center [635, 218] width 97 height 9
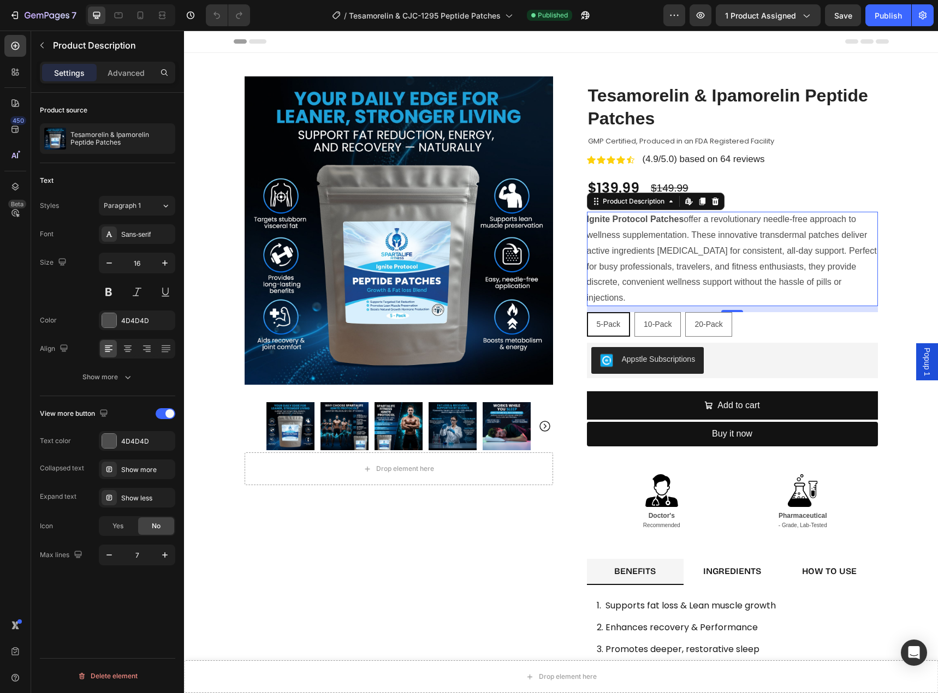
click at [732, 278] on p "Ignite Protocol Patches offer a revolutionary needle-free approach to wellness …" at bounding box center [732, 258] width 290 height 88
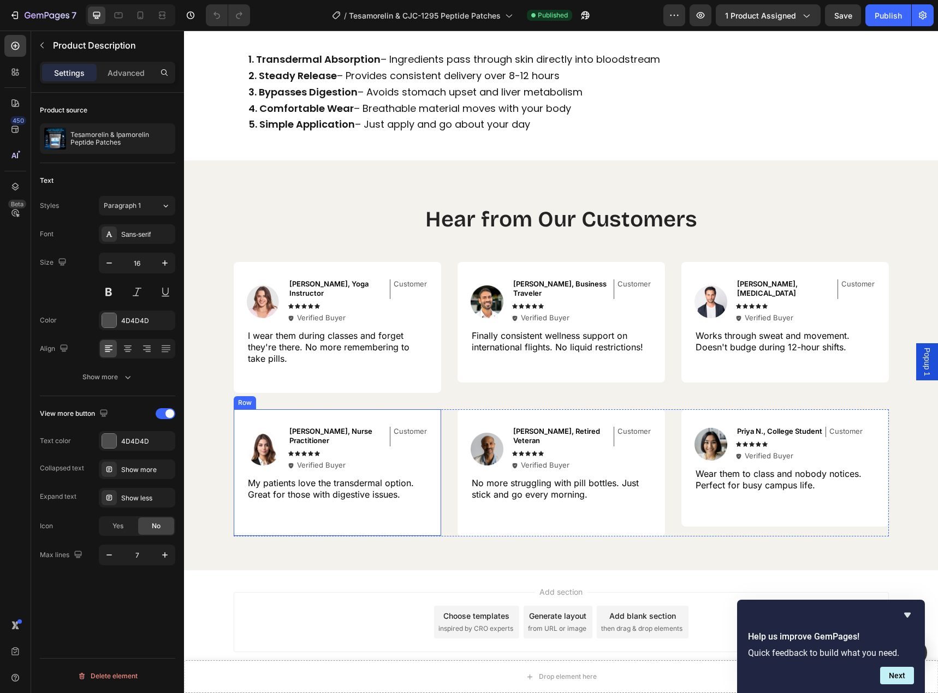
scroll to position [955, 0]
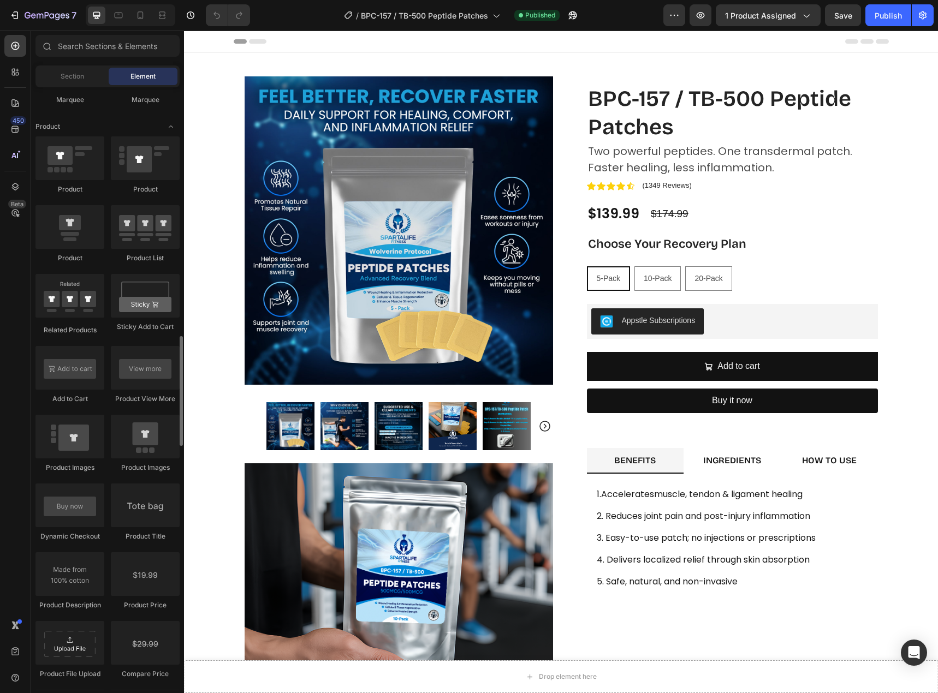
scroll to position [1419, 0]
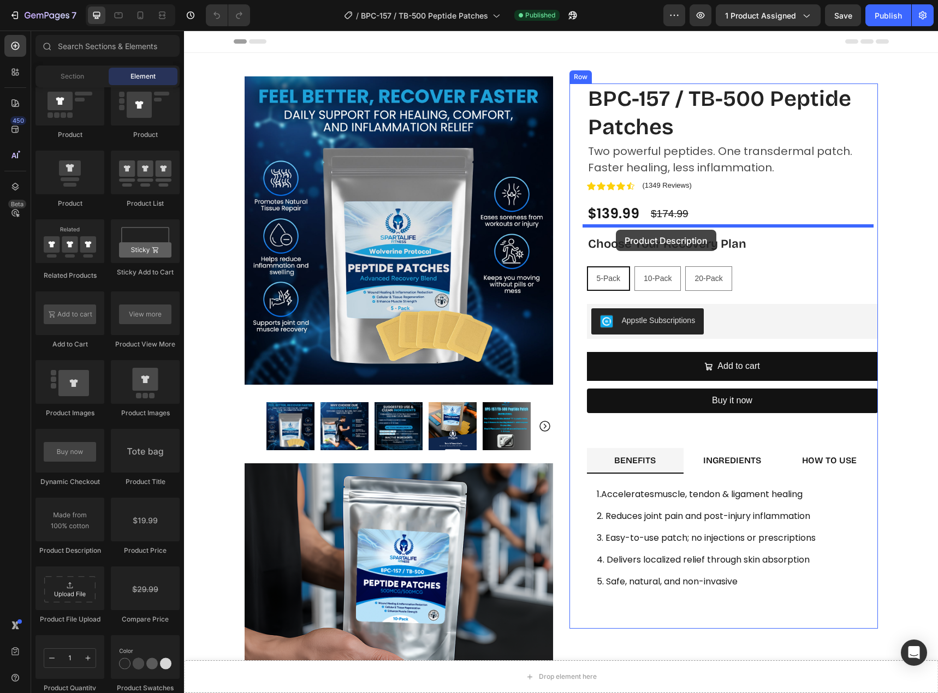
drag, startPoint x: 548, startPoint y: 296, endPoint x: 616, endPoint y: 230, distance: 94.6
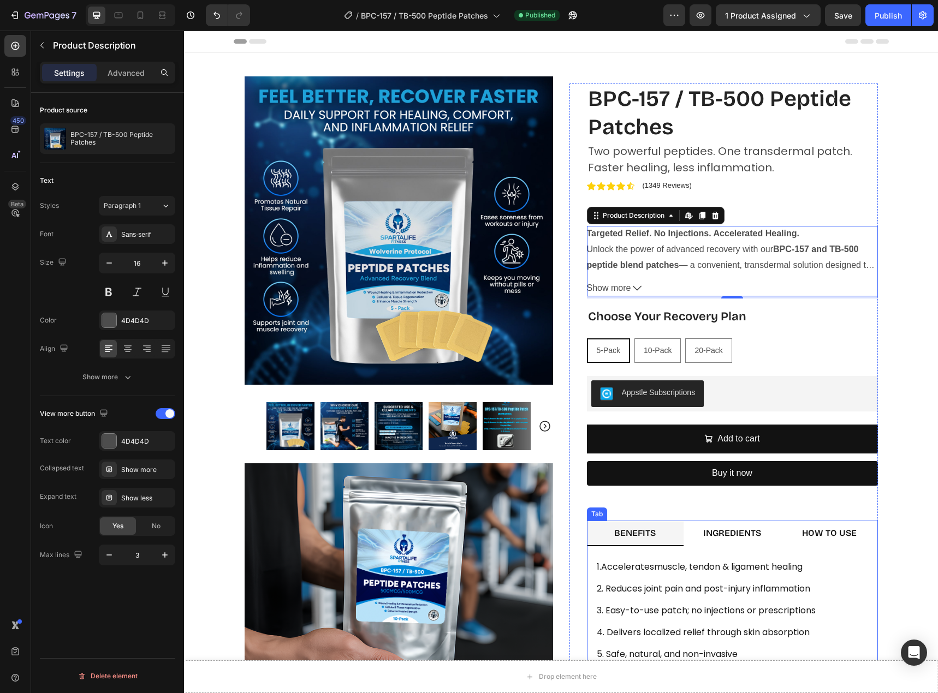
click at [739, 529] on strong "INGREDIENTS" at bounding box center [732, 533] width 58 height 10
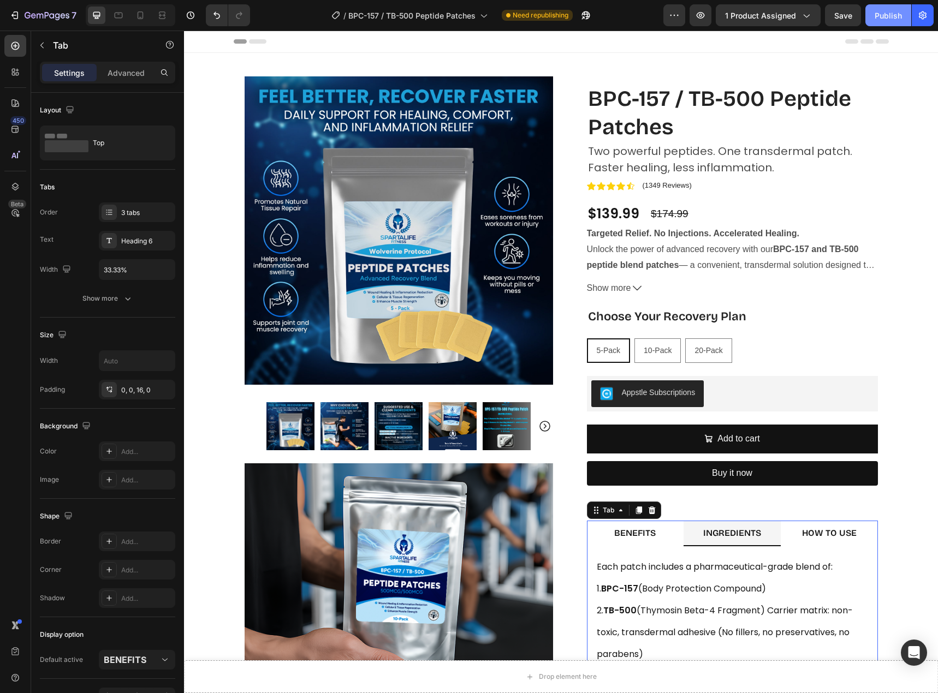
click at [891, 15] on div "Publish" at bounding box center [887, 15] width 27 height 11
click at [883, 13] on div "Publish" at bounding box center [887, 15] width 27 height 11
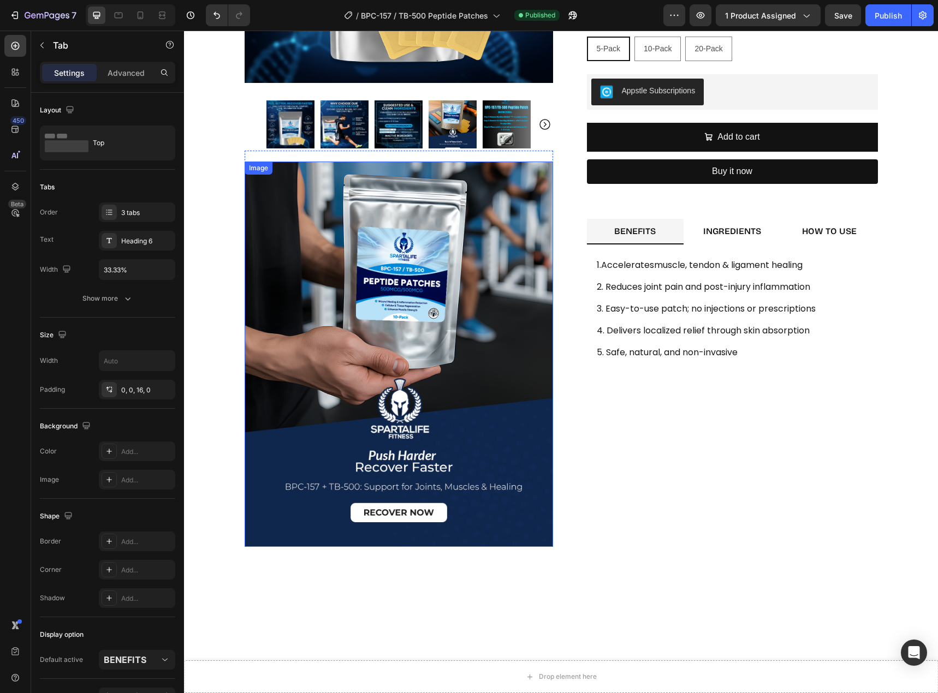
scroll to position [164, 0]
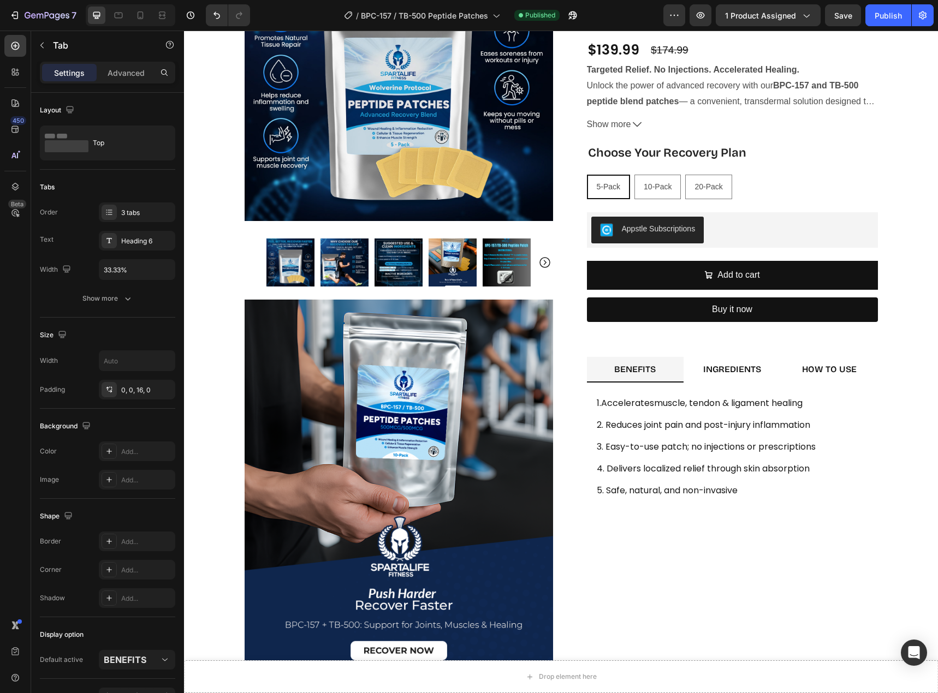
click at [718, 369] on strong "INGREDIENTS" at bounding box center [732, 369] width 58 height 10
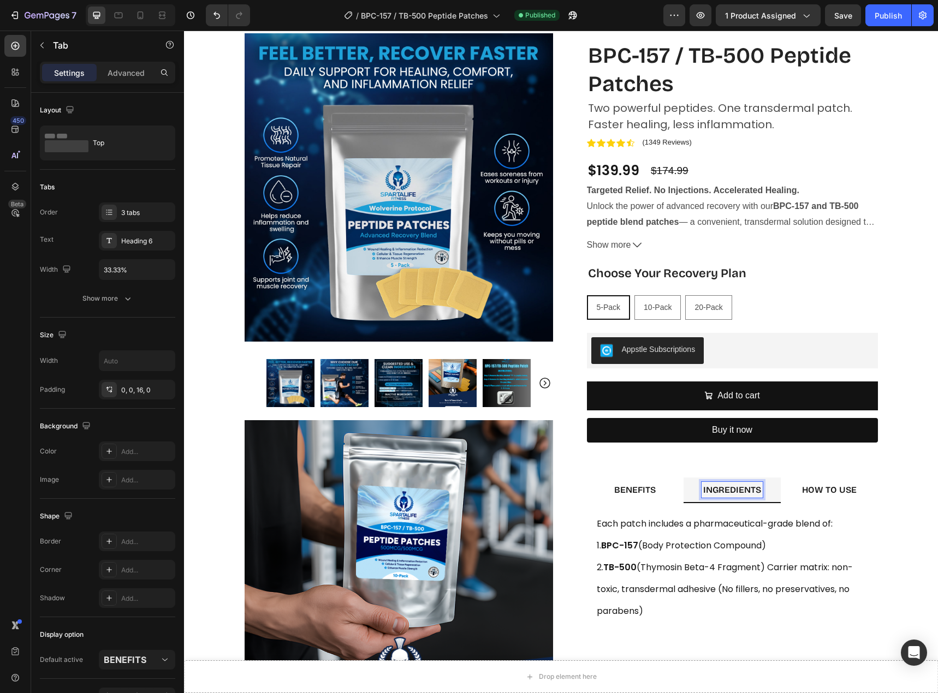
scroll to position [0, 0]
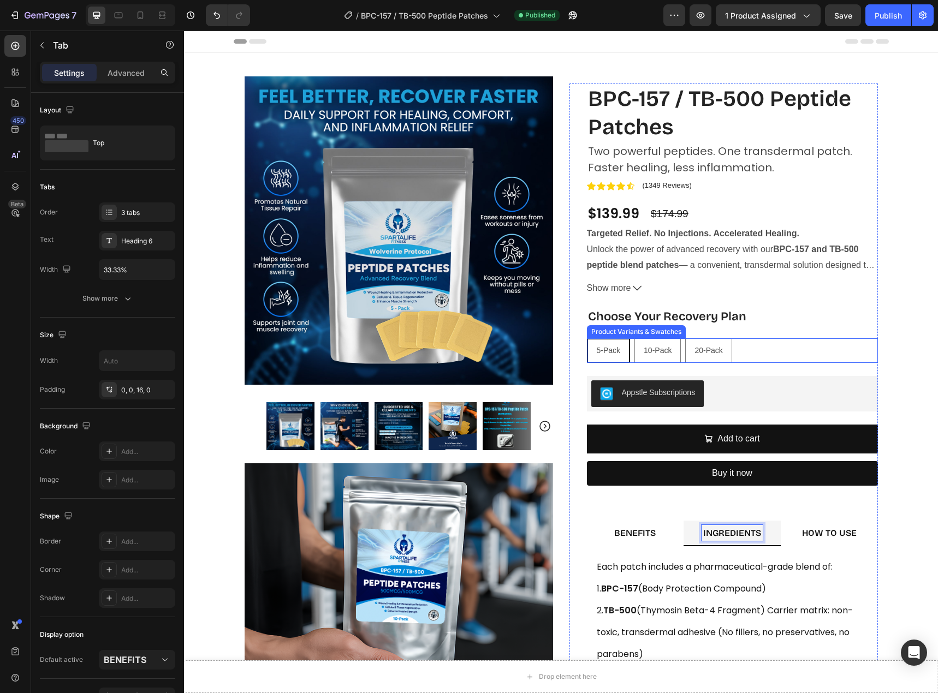
click at [603, 347] on span "5-Pack" at bounding box center [609, 350] width 24 height 9
click at [587, 338] on input "5-Pack 5-Pack 5-Pack" at bounding box center [586, 338] width 1 height 1
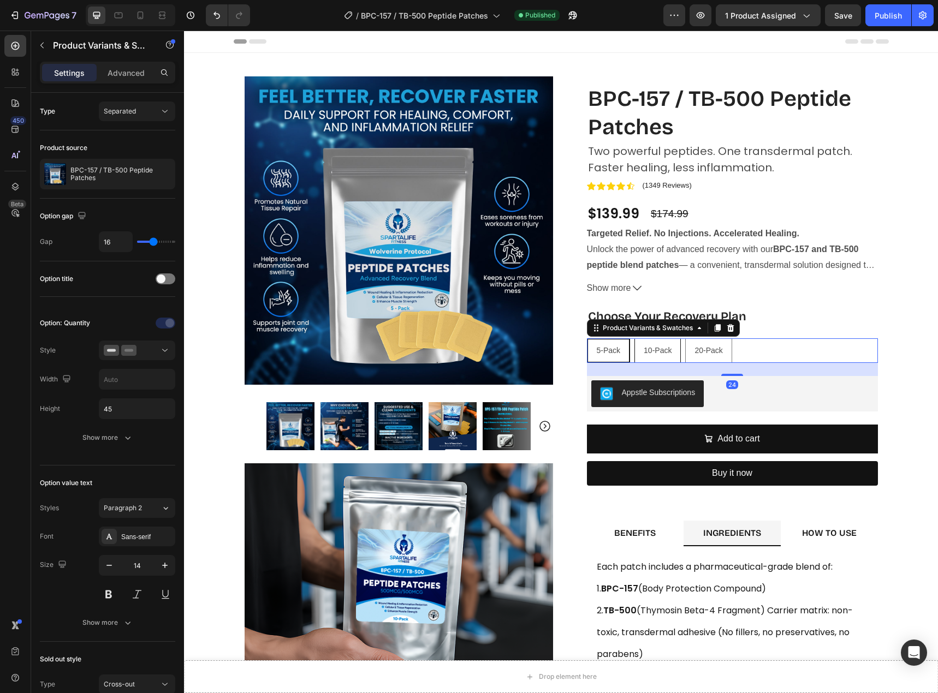
click at [653, 349] on span "10-Pack" at bounding box center [657, 350] width 28 height 9
click at [634, 338] on input "10-Pack 10-Pack 10-Pack" at bounding box center [634, 338] width 1 height 1
radio input "true"
click at [703, 351] on span "20-Pack" at bounding box center [708, 350] width 28 height 9
click at [685, 338] on input "20-Pack 20-Pack 20-Pack" at bounding box center [684, 338] width 1 height 1
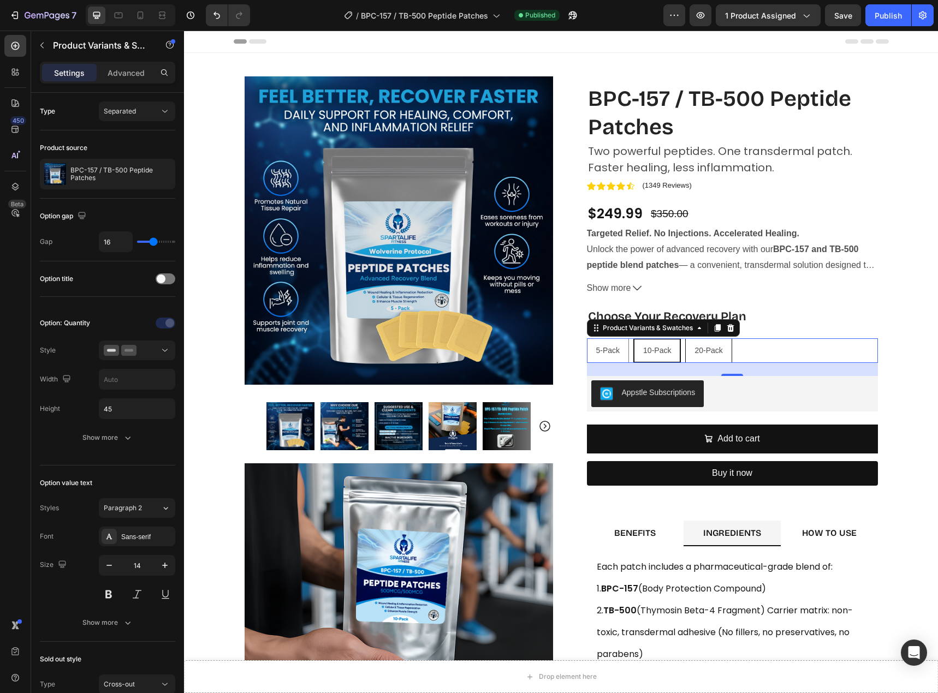
radio input "true"
